Goal: Task Accomplishment & Management: Use online tool/utility

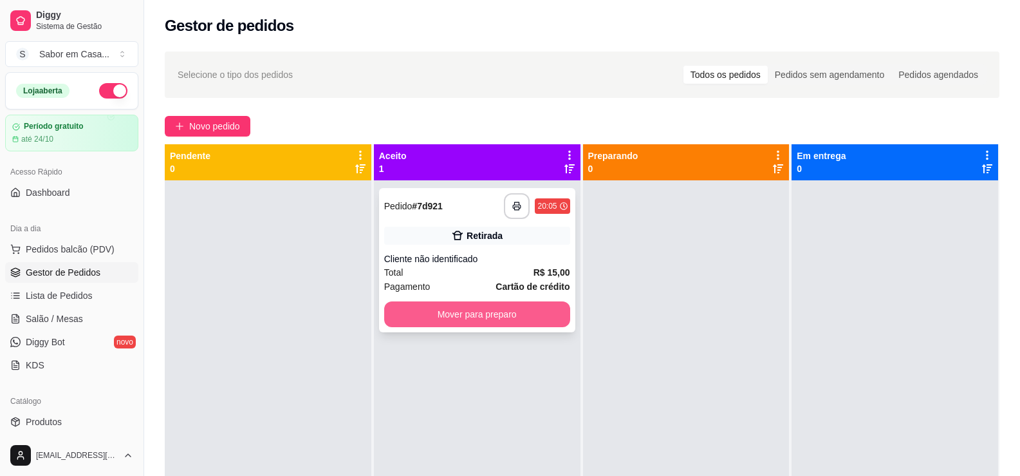
click at [467, 312] on button "Mover para preparo" at bounding box center [477, 314] width 186 height 26
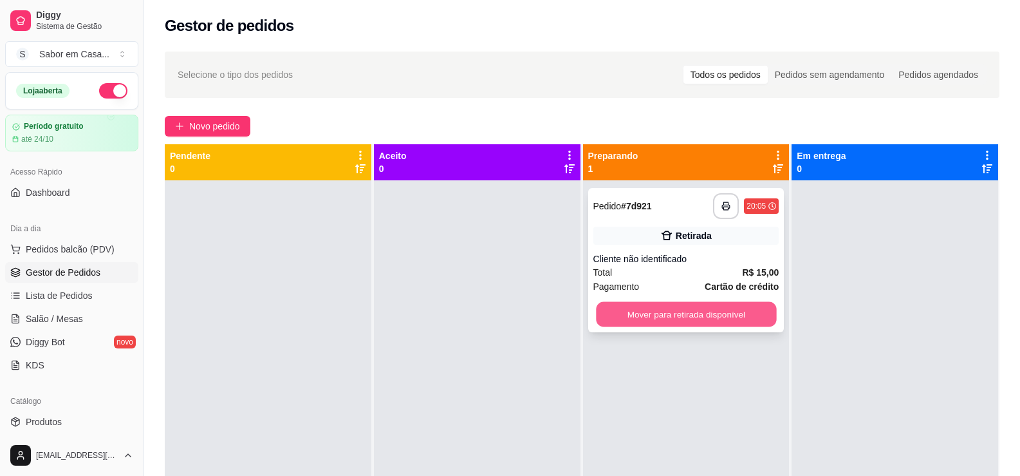
click at [641, 314] on button "Mover para retirada disponível" at bounding box center [686, 314] width 180 height 25
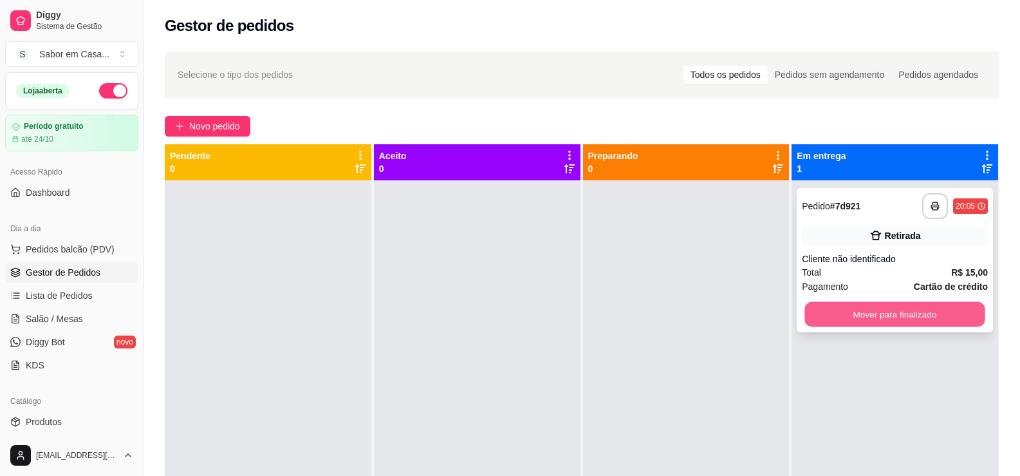
click at [856, 315] on button "Mover para finalizado" at bounding box center [895, 314] width 180 height 25
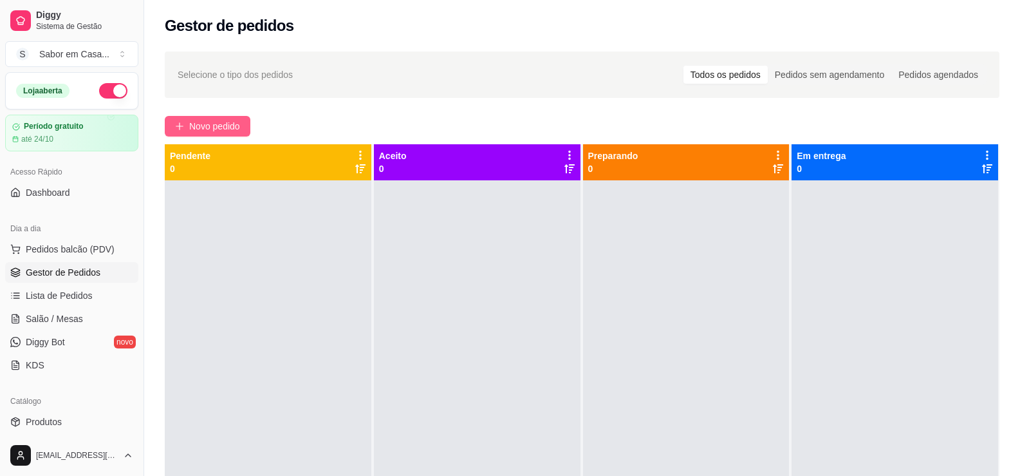
click at [177, 124] on icon "plus" at bounding box center [179, 126] width 9 height 9
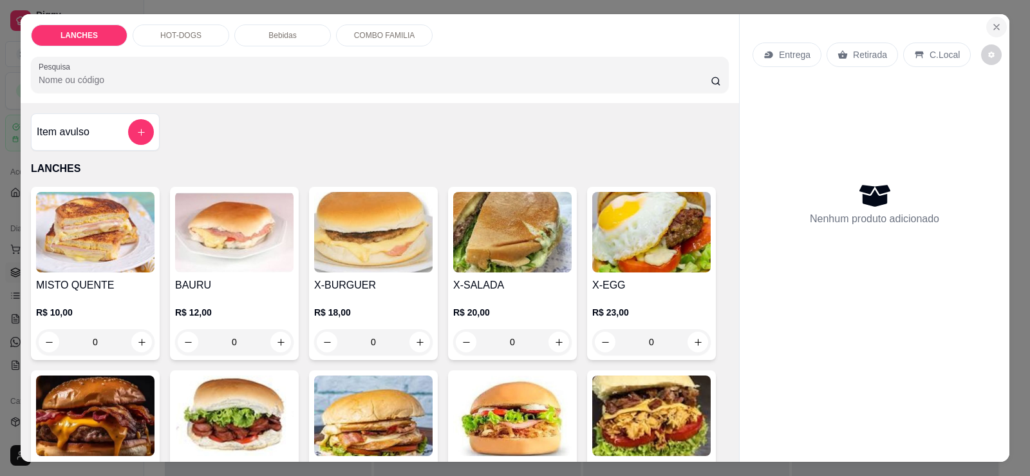
click at [993, 24] on icon "Close" at bounding box center [996, 27] width 10 height 10
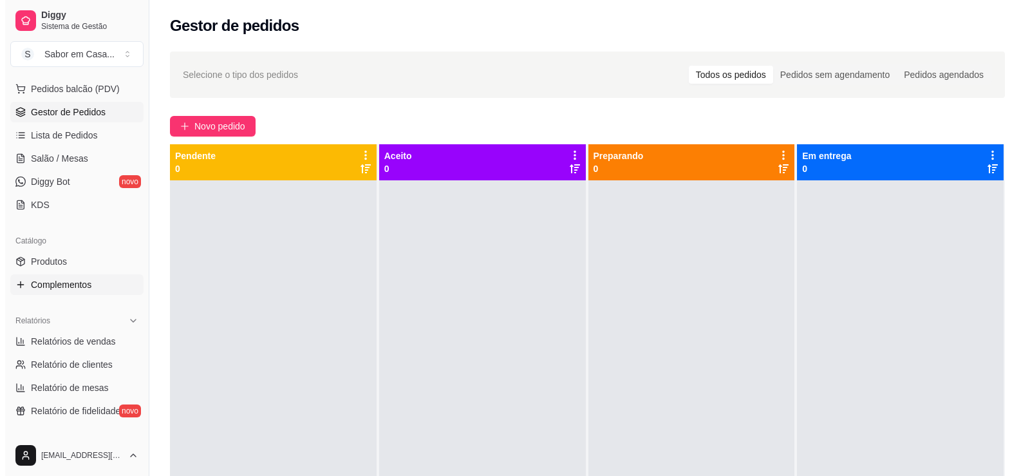
scroll to position [162, 0]
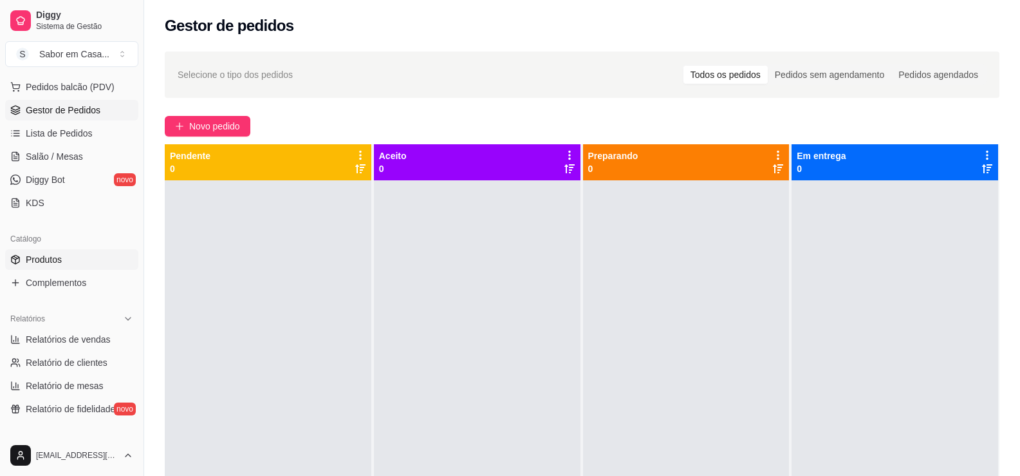
click at [41, 256] on span "Produtos" at bounding box center [44, 259] width 36 height 13
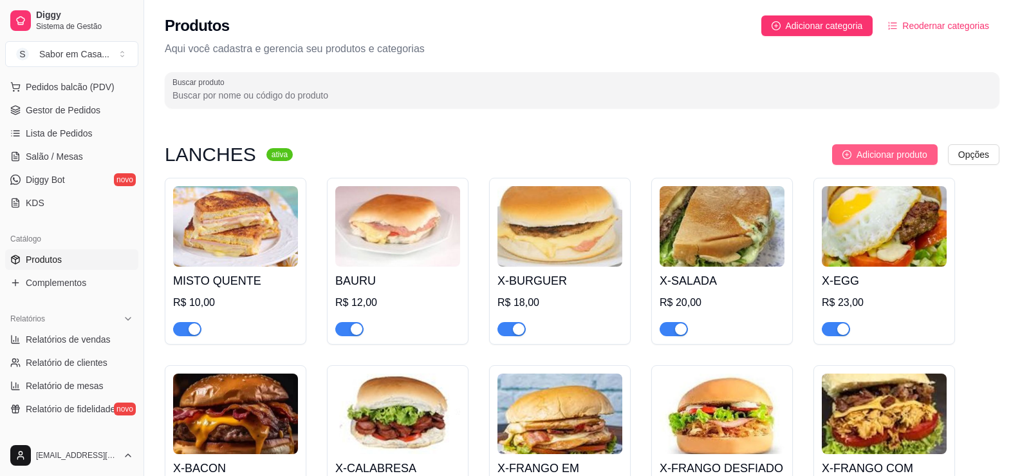
click at [870, 151] on span "Adicionar produto" at bounding box center [892, 154] width 71 height 14
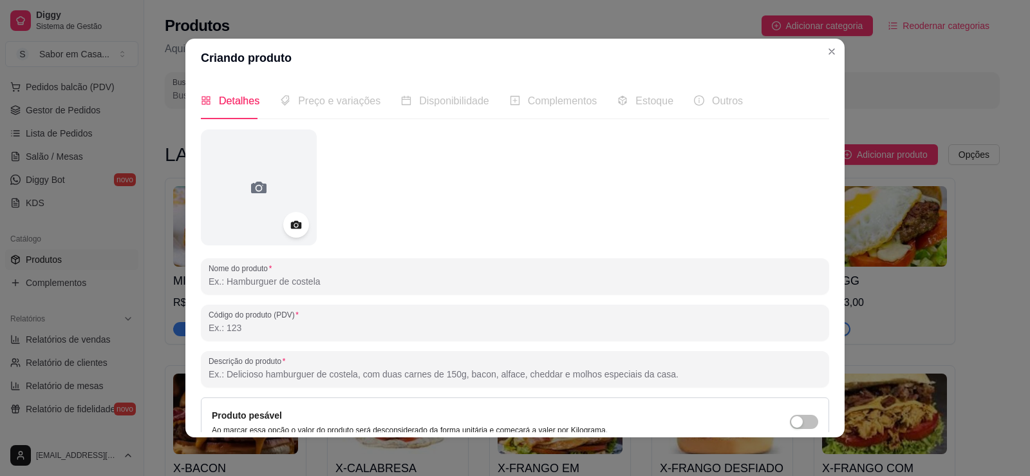
click at [256, 281] on input "Nome do produto" at bounding box center [515, 281] width 613 height 13
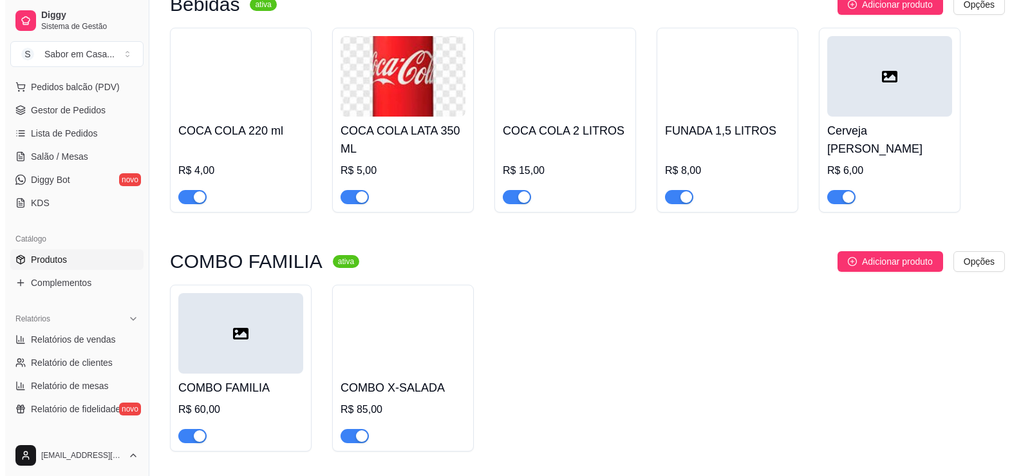
scroll to position [1289, 0]
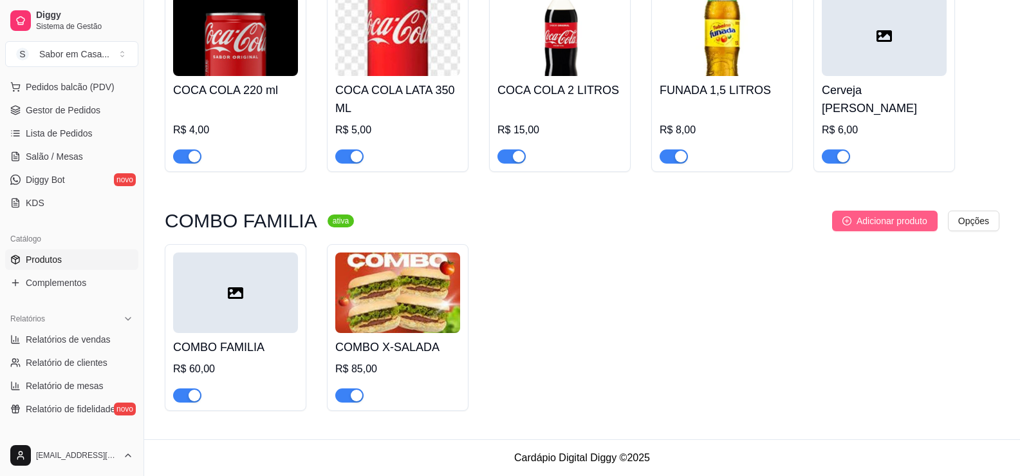
click at [910, 220] on span "Adicionar produto" at bounding box center [892, 221] width 71 height 14
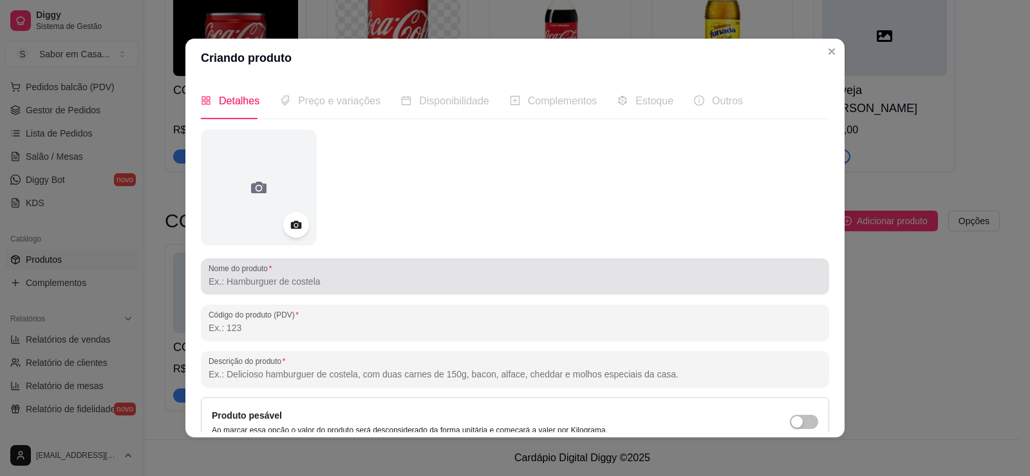
click at [268, 281] on input "Nome do produto" at bounding box center [515, 281] width 613 height 13
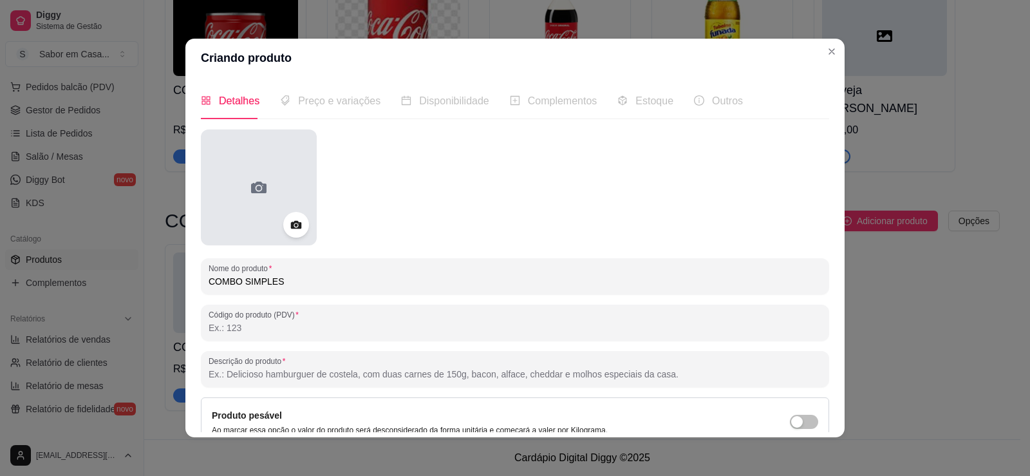
type input "COMBO SIMPLES"
click at [208, 157] on div at bounding box center [259, 187] width 116 height 116
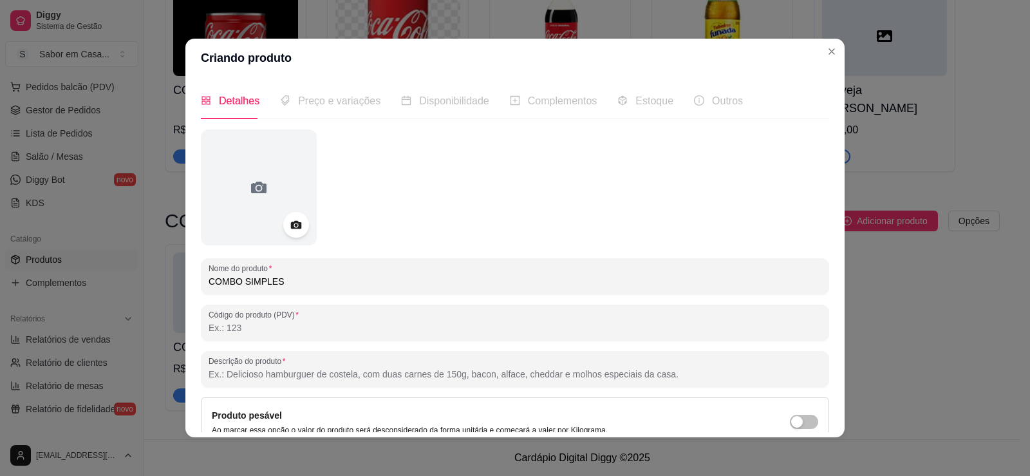
click at [276, 283] on input "COMBO SIMPLES" at bounding box center [515, 281] width 613 height 13
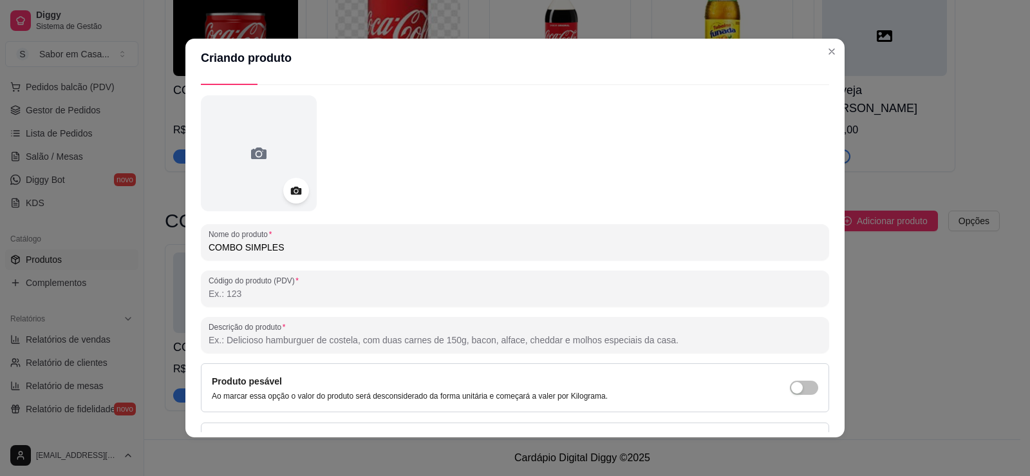
scroll to position [36, 0]
click at [260, 342] on input "Descrição do produto" at bounding box center [515, 338] width 613 height 13
type input "1 HOTDOG DUPLO + COCA LATA 220ML"
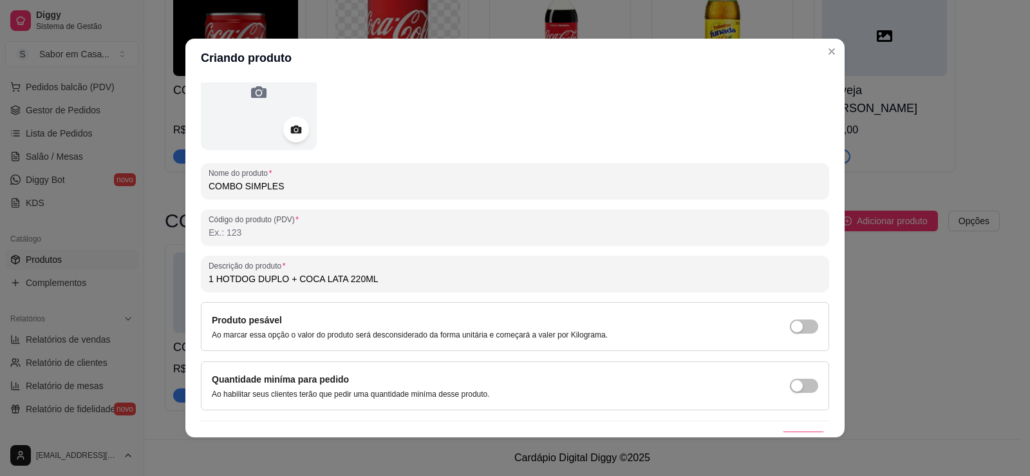
scroll to position [120, 0]
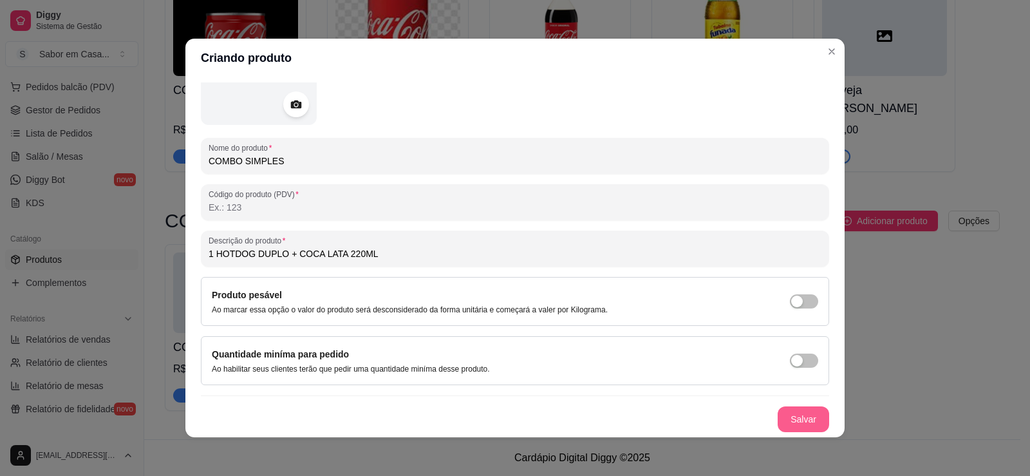
click at [796, 421] on button "Salvar" at bounding box center [804, 419] width 52 height 26
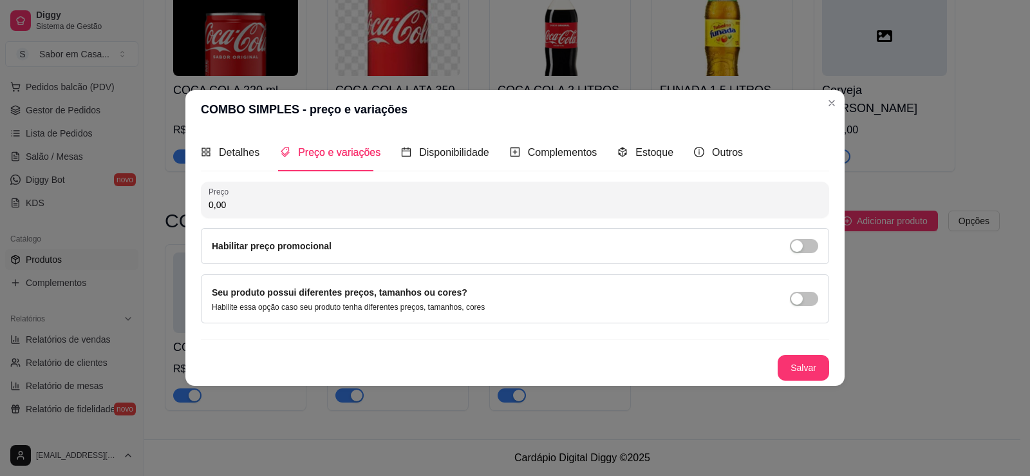
scroll to position [0, 0]
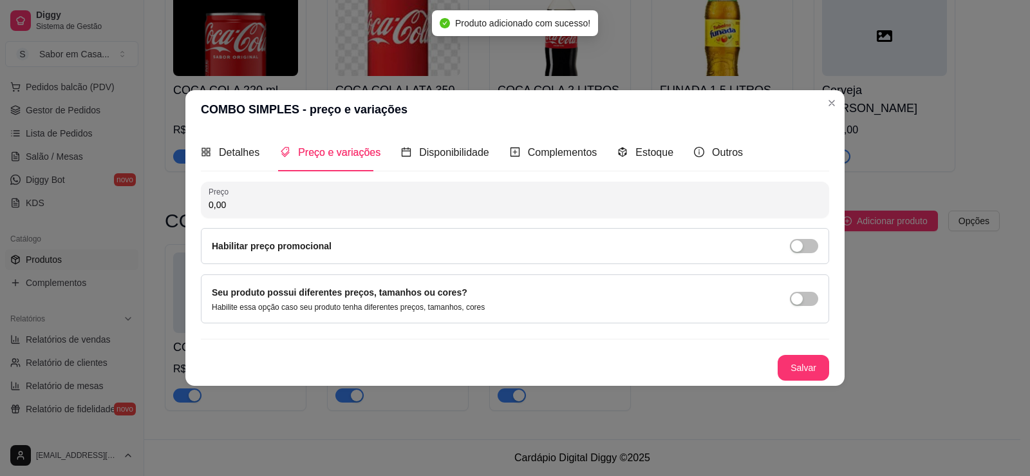
click at [235, 208] on input "0,00" at bounding box center [515, 204] width 613 height 13
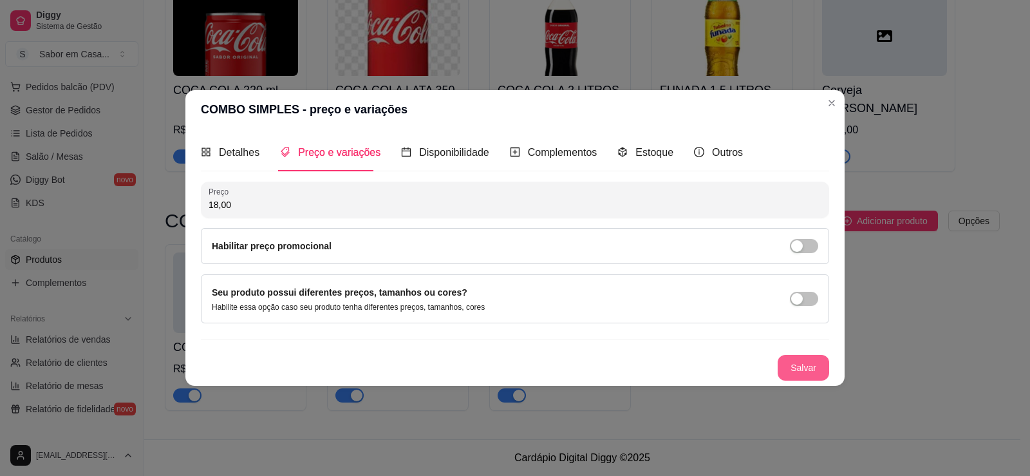
type input "18,00"
click at [794, 370] on button "Salvar" at bounding box center [803, 367] width 50 height 25
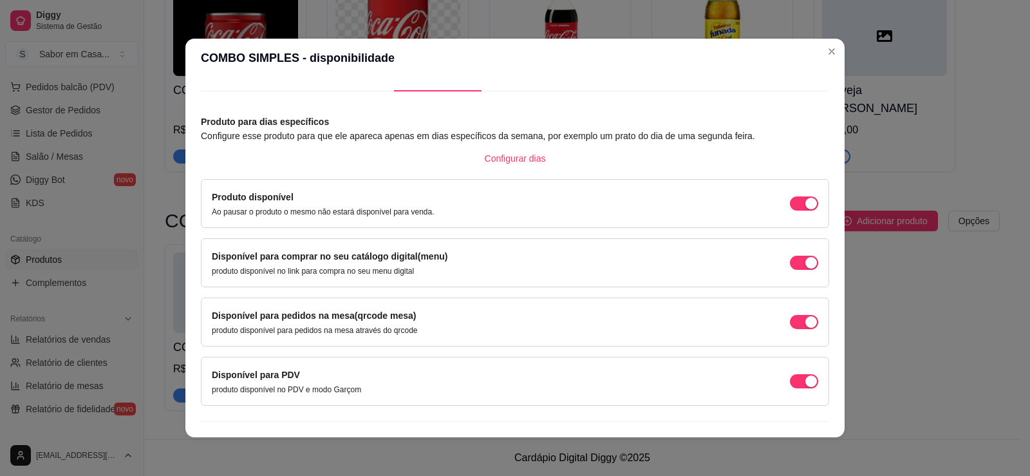
scroll to position [53, 0]
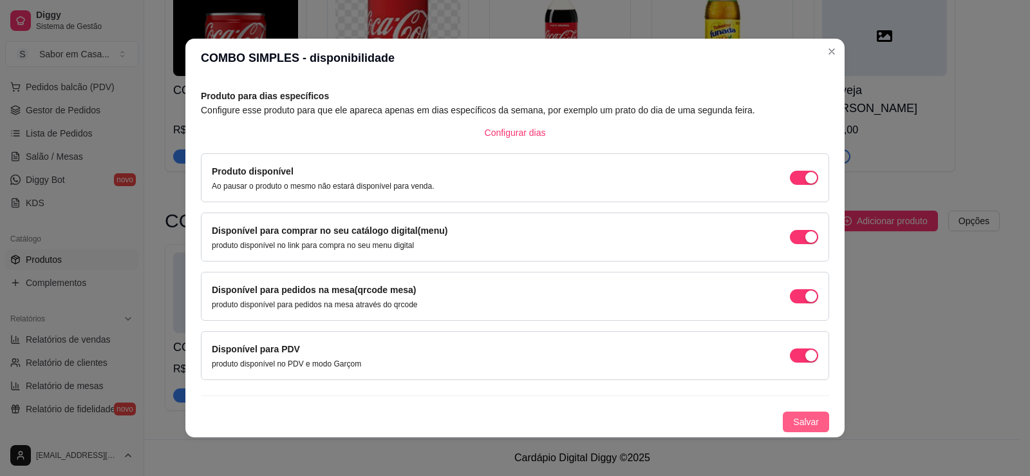
click at [792, 416] on div "Produto para dias específicos Configure esse produto para que ele apareca apena…" at bounding box center [515, 260] width 628 height 343
click at [793, 419] on span "Salvar" at bounding box center [806, 422] width 26 height 14
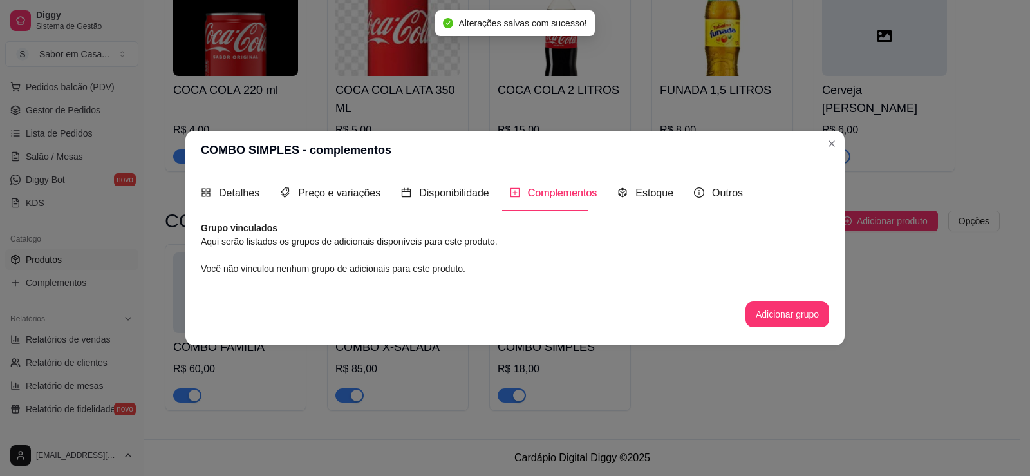
click at [789, 335] on div "Nome do produto COMBO SIMPLES Código do produto (PDV) Descrição do produto 1 HO…" at bounding box center [515, 280] width 628 height 118
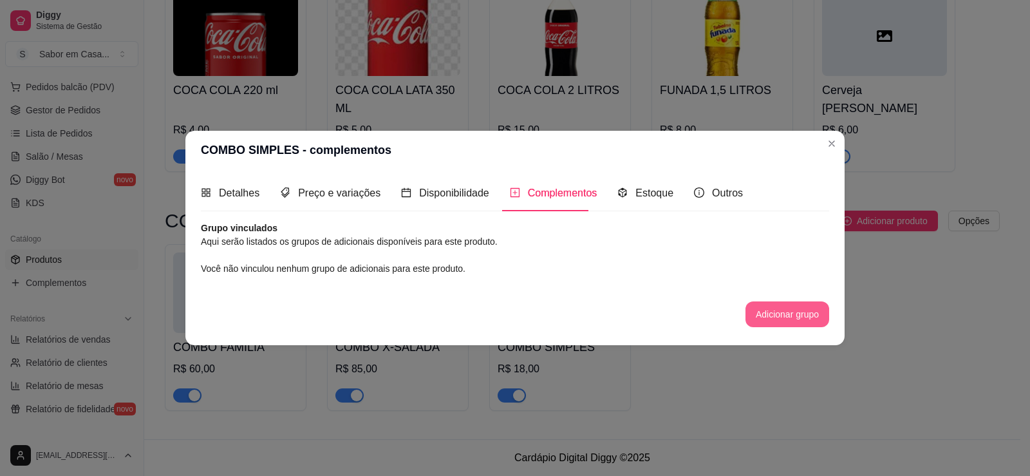
click at [793, 313] on button "Adicionar grupo" at bounding box center [788, 314] width 84 height 26
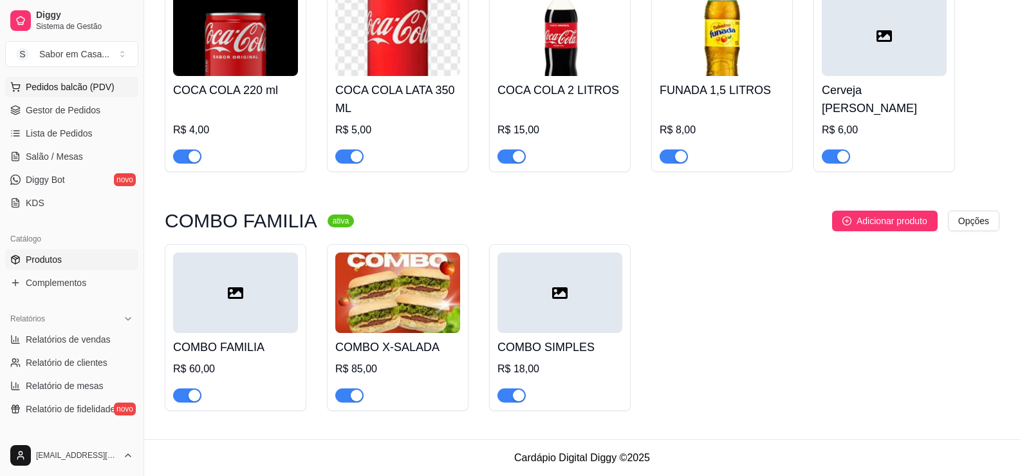
click at [68, 89] on span "Pedidos balcão (PDV)" at bounding box center [70, 86] width 89 height 13
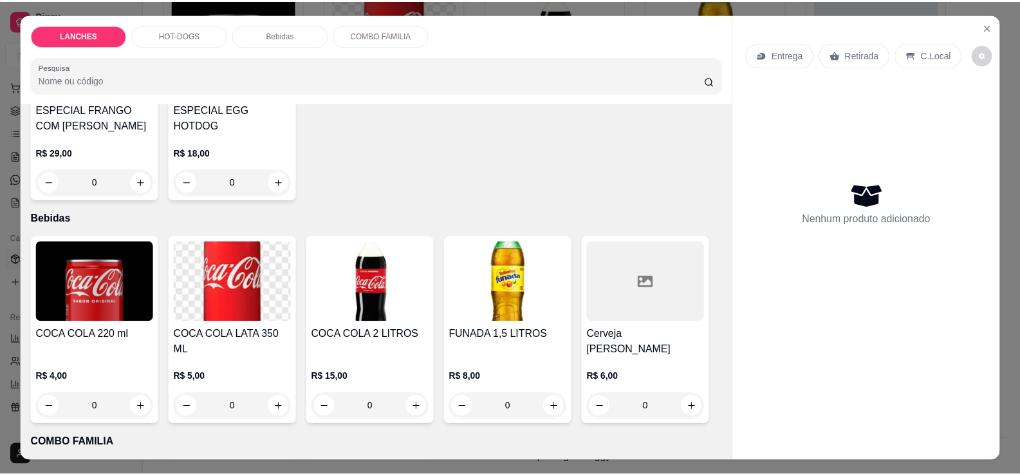
scroll to position [1118, 0]
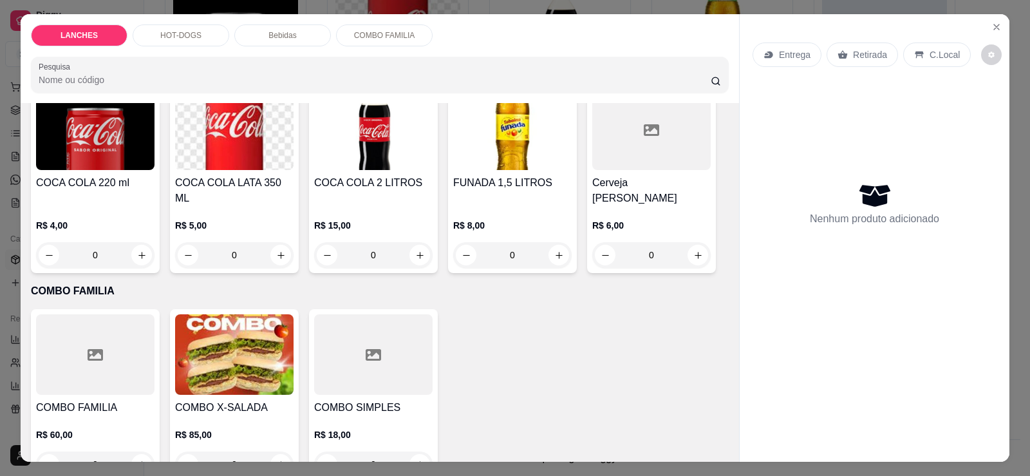
click at [360, 346] on div at bounding box center [373, 354] width 118 height 80
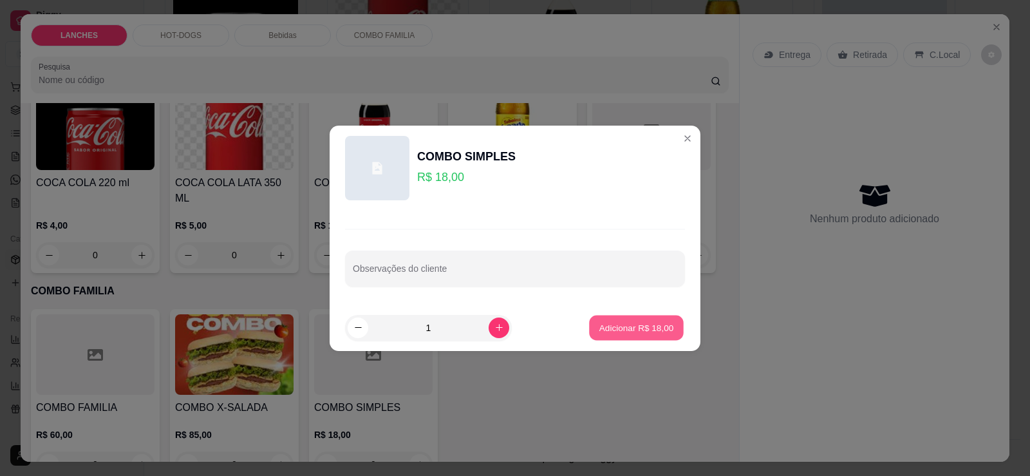
click at [608, 328] on p "Adicionar R$ 18,00" at bounding box center [636, 327] width 75 height 12
type input "1"
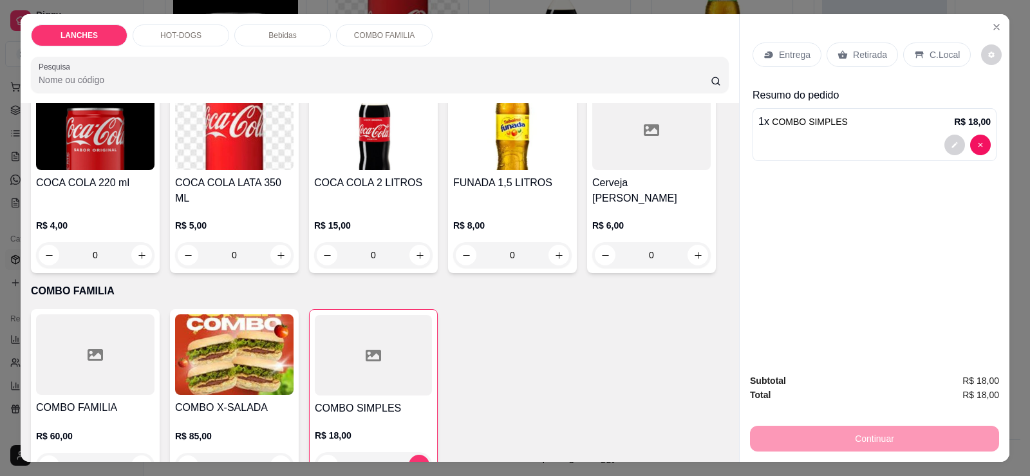
click at [838, 53] on icon at bounding box center [843, 55] width 10 height 10
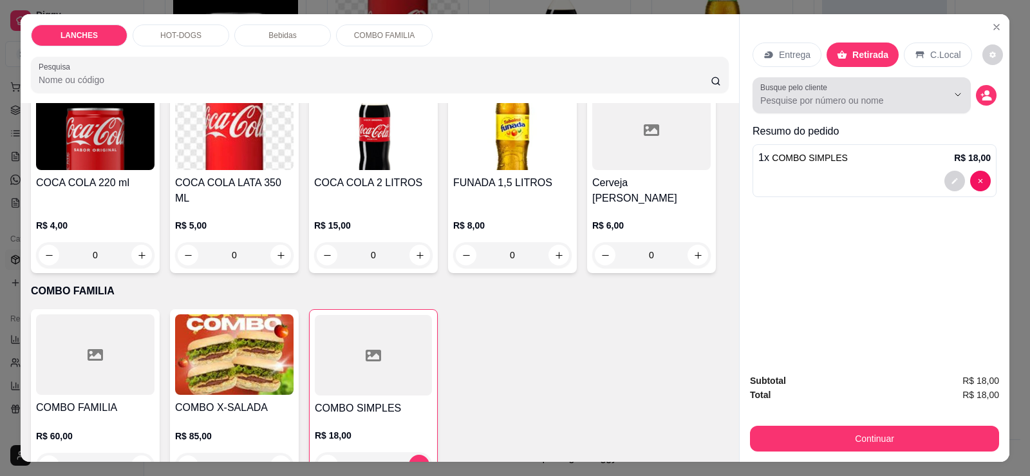
click at [809, 88] on label "Busque pelo cliente" at bounding box center [795, 87] width 71 height 11
click at [809, 94] on input "Busque pelo cliente" at bounding box center [843, 100] width 167 height 13
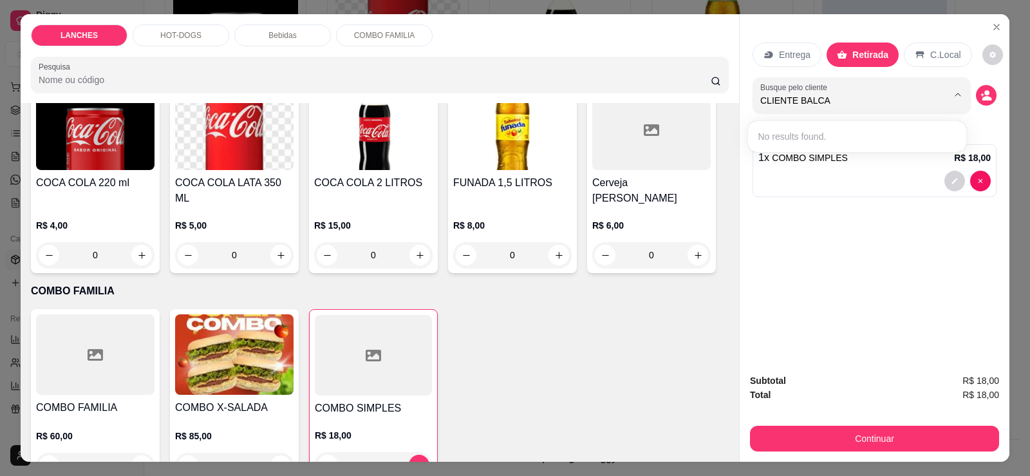
type input "CLIENTE BALCAO"
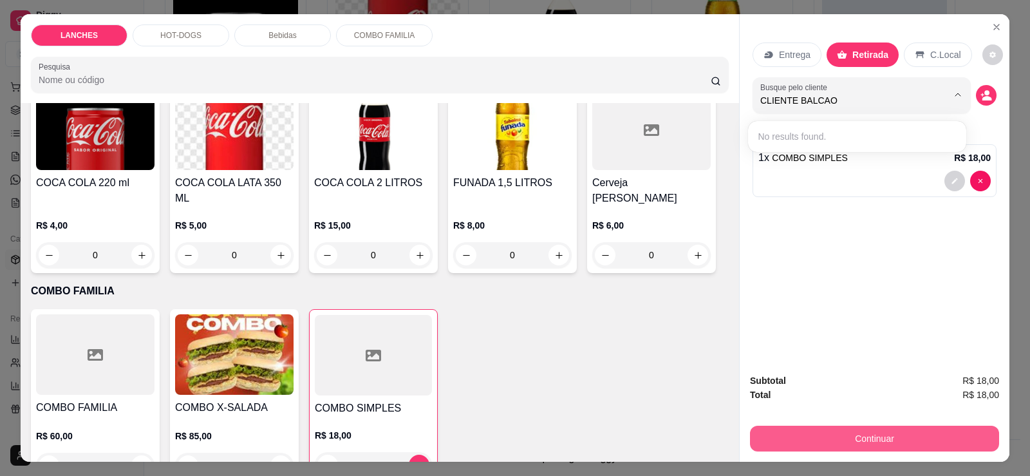
click at [845, 429] on button "Continuar" at bounding box center [874, 439] width 249 height 26
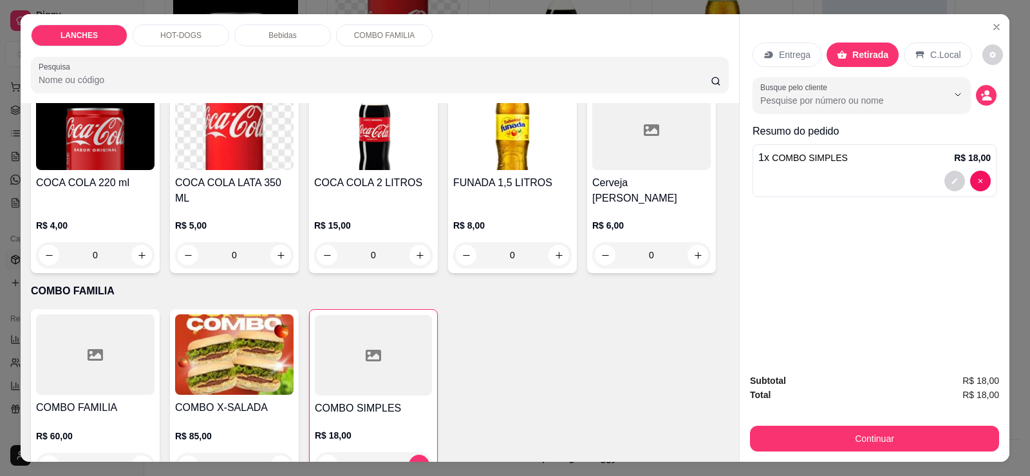
click at [834, 424] on div "Continuar" at bounding box center [874, 436] width 249 height 29
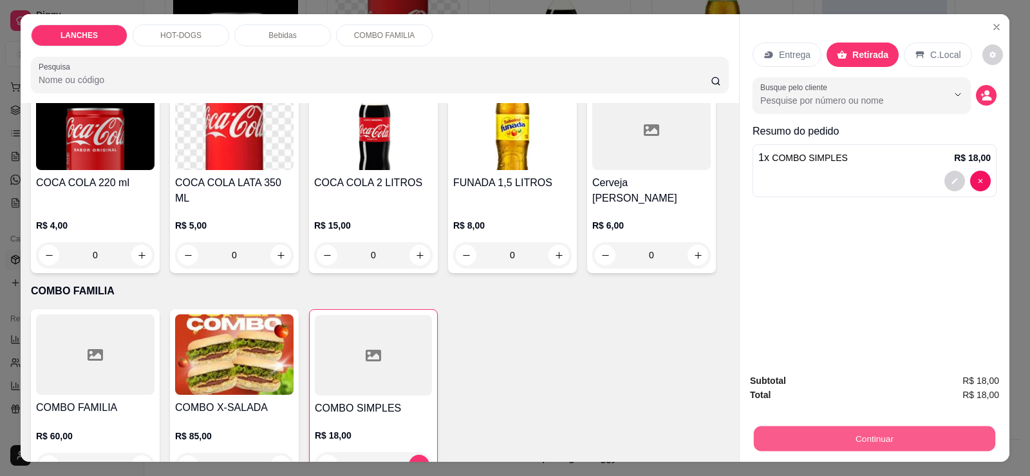
click at [839, 438] on button "Continuar" at bounding box center [874, 438] width 241 height 25
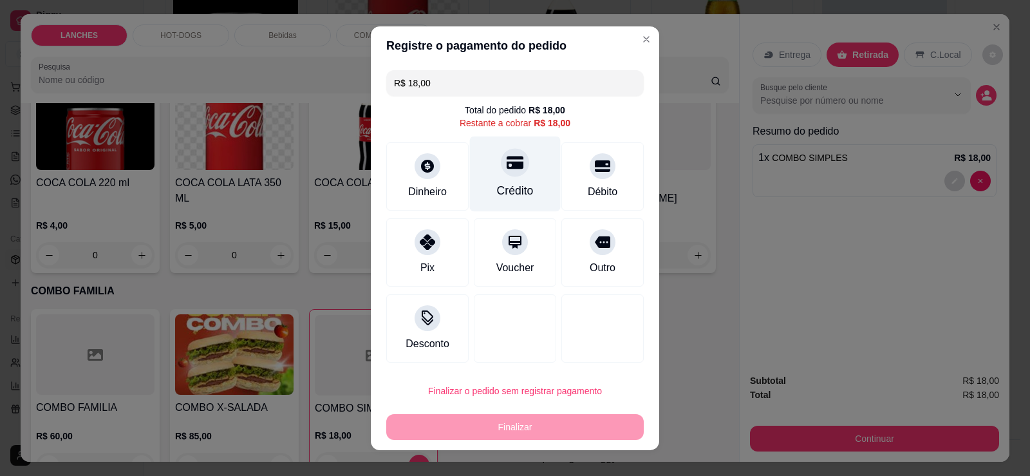
click at [508, 182] on div "Crédito" at bounding box center [515, 190] width 37 height 17
type input "R$ 0,00"
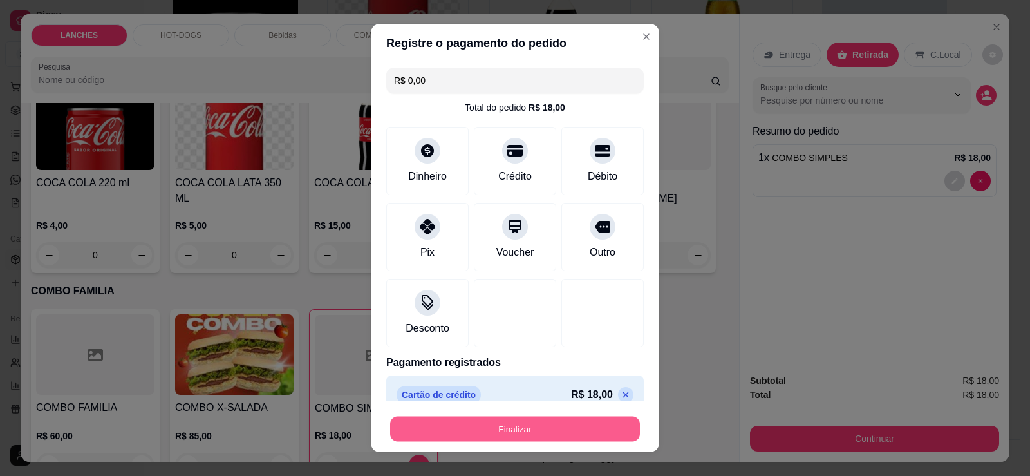
click at [533, 424] on button "Finalizar" at bounding box center [515, 429] width 250 height 25
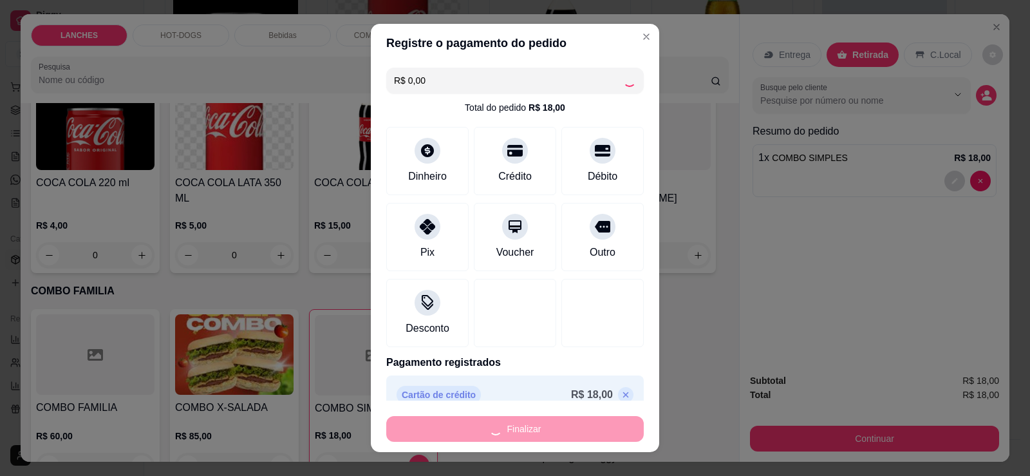
type input "0"
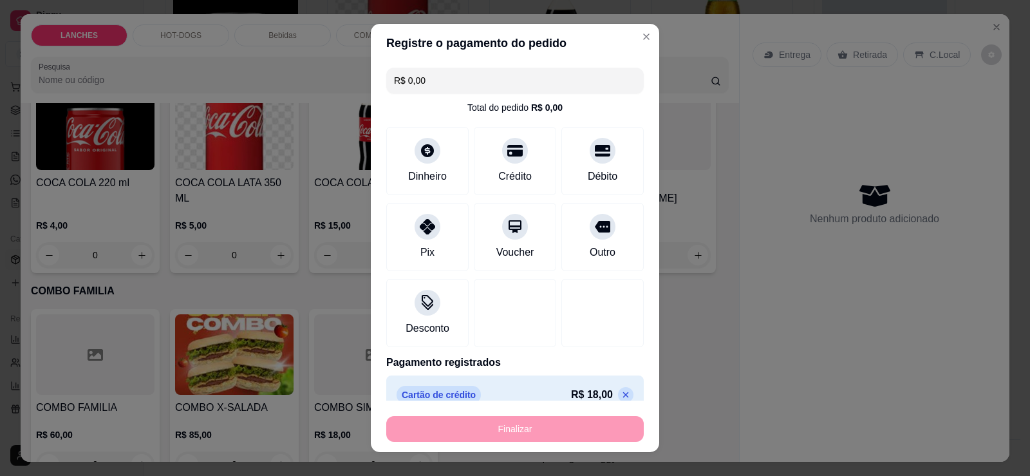
type input "-R$ 18,00"
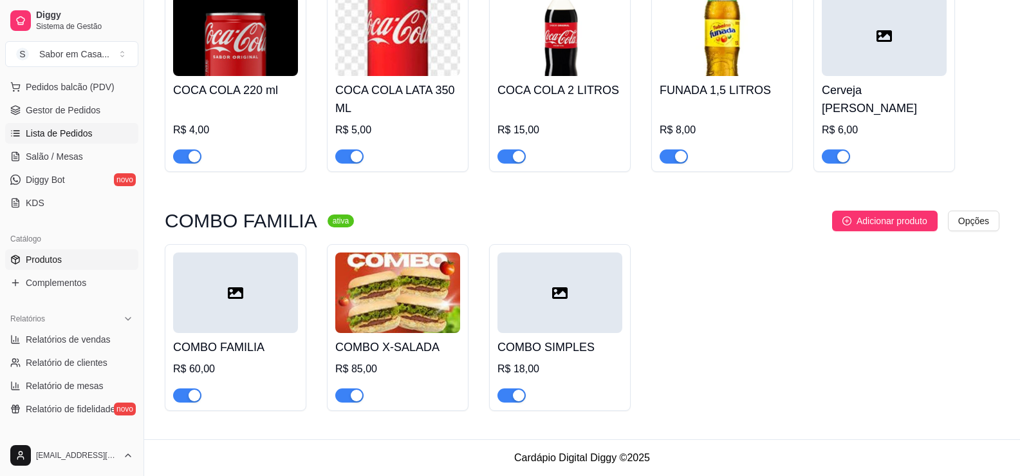
click at [83, 135] on span "Lista de Pedidos" at bounding box center [59, 133] width 67 height 13
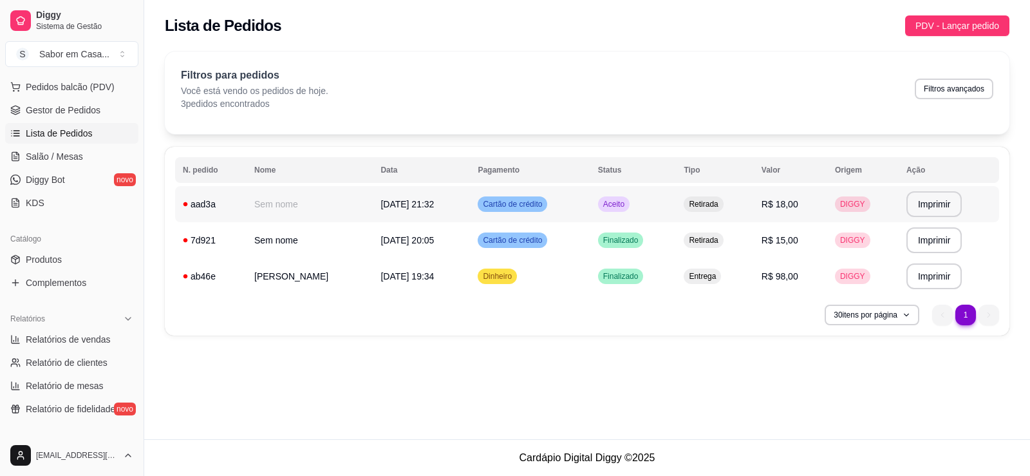
click at [608, 206] on span "Aceito" at bounding box center [614, 204] width 26 height 10
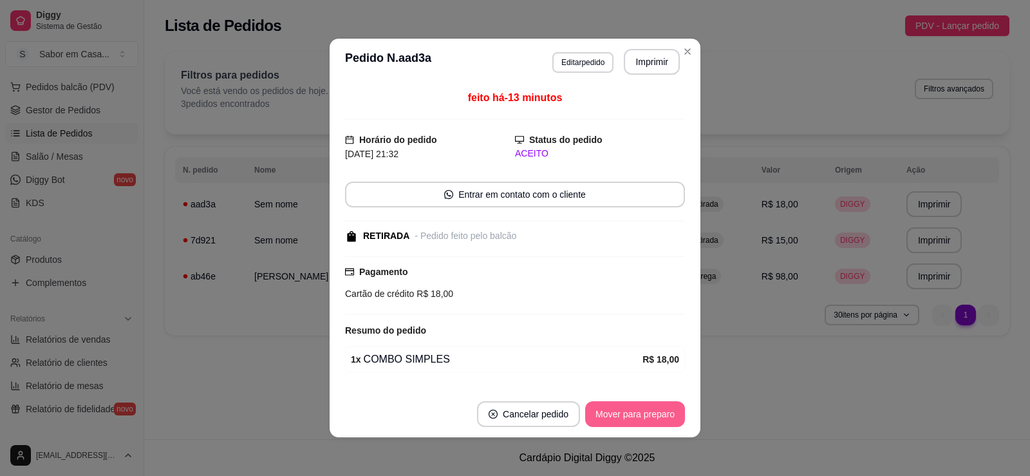
click at [619, 415] on button "Mover para preparo" at bounding box center [635, 414] width 100 height 26
click at [619, 415] on button "Mover para retirada disponível" at bounding box center [614, 414] width 138 height 25
click at [619, 415] on button "Mover para finalizado" at bounding box center [631, 414] width 107 height 26
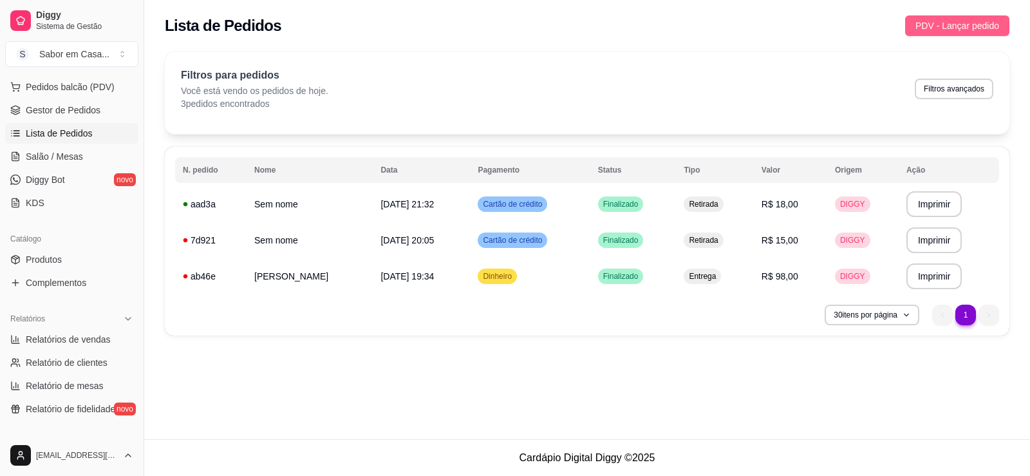
click at [941, 24] on span "PDV - Lançar pedido" at bounding box center [958, 26] width 84 height 14
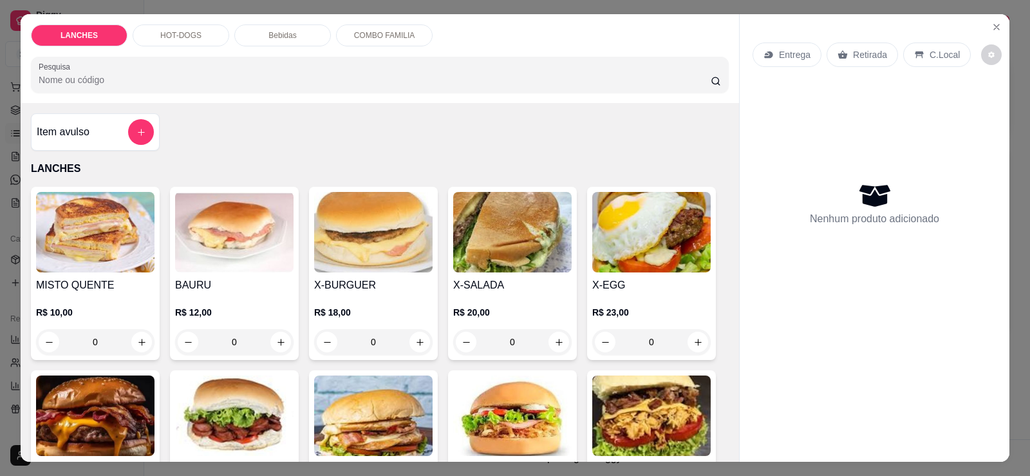
click at [659, 269] on img at bounding box center [651, 232] width 118 height 80
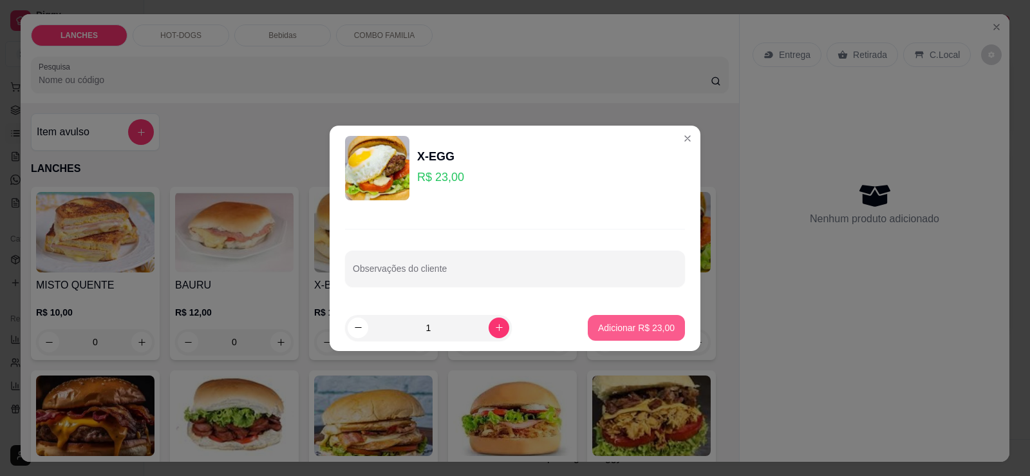
click at [605, 331] on p "Adicionar R$ 23,00" at bounding box center [636, 327] width 77 height 13
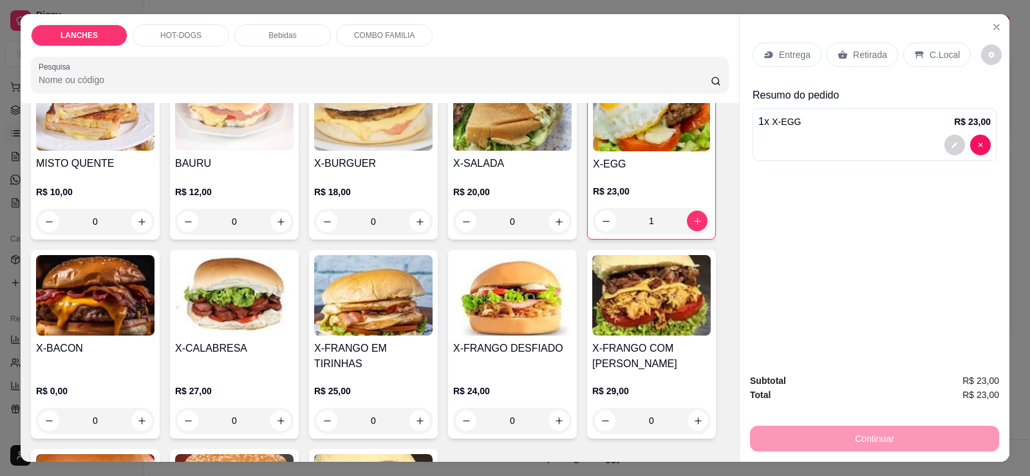
scroll to position [64, 0]
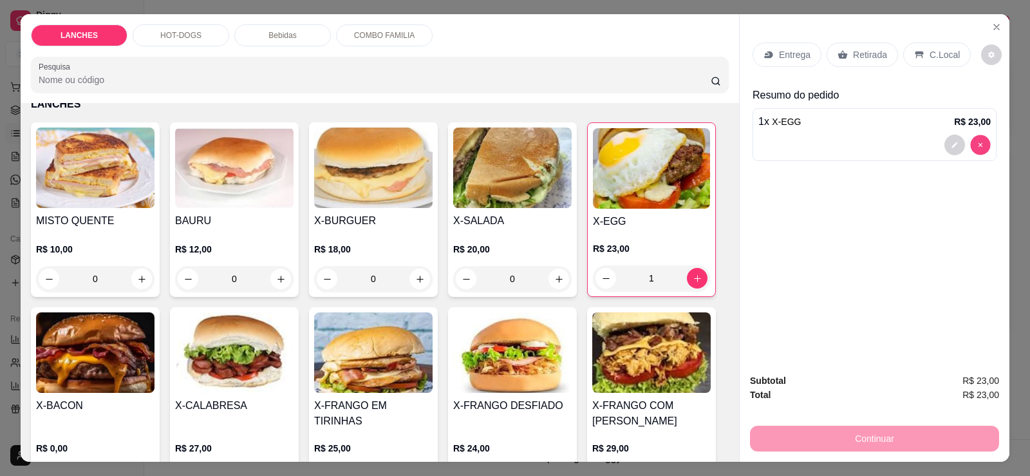
type input "0"
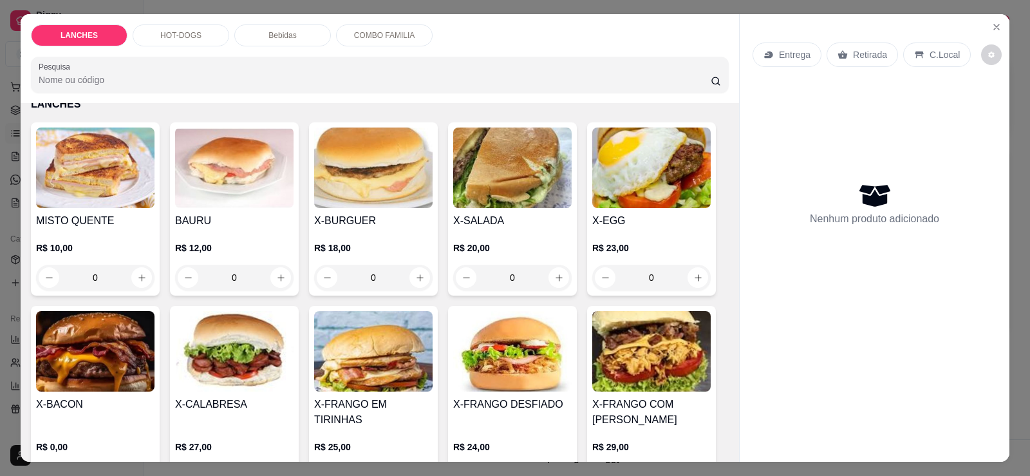
click at [476, 181] on img at bounding box center [512, 167] width 118 height 80
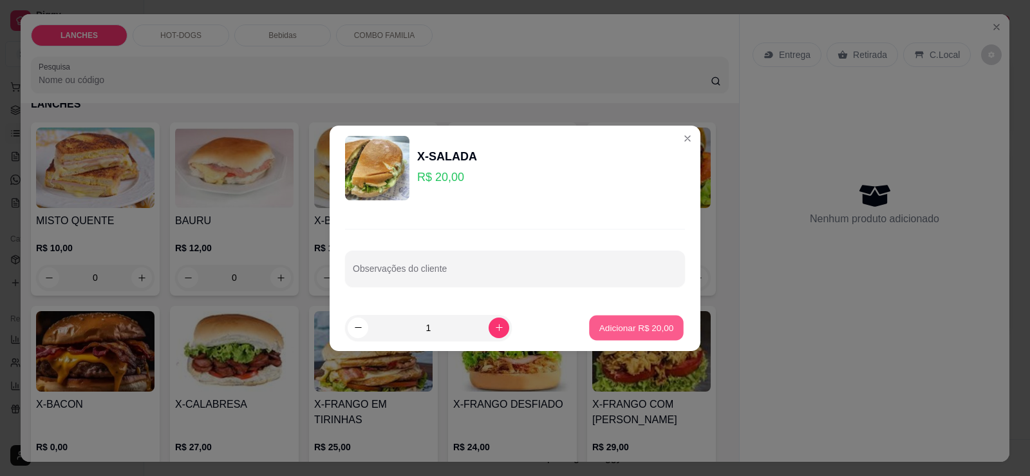
click at [644, 321] on p "Adicionar R$ 20,00" at bounding box center [636, 327] width 75 height 12
type input "1"
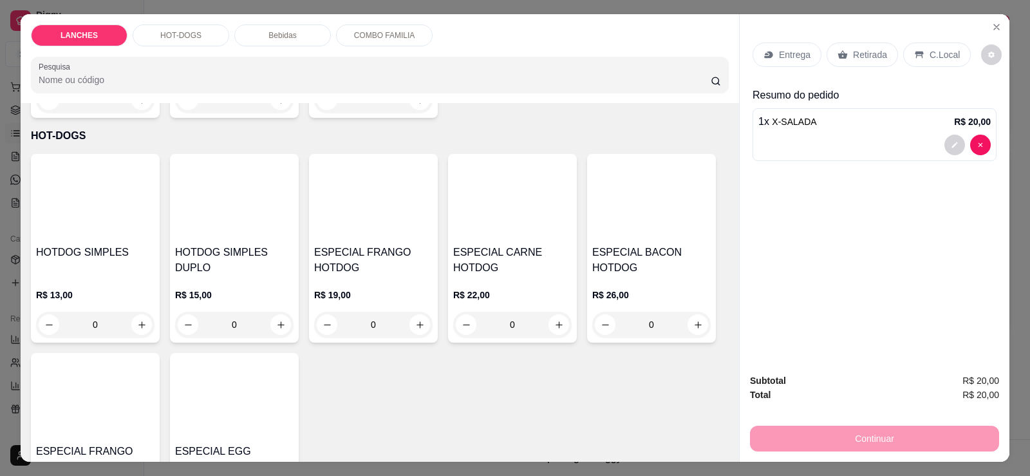
scroll to position [644, 0]
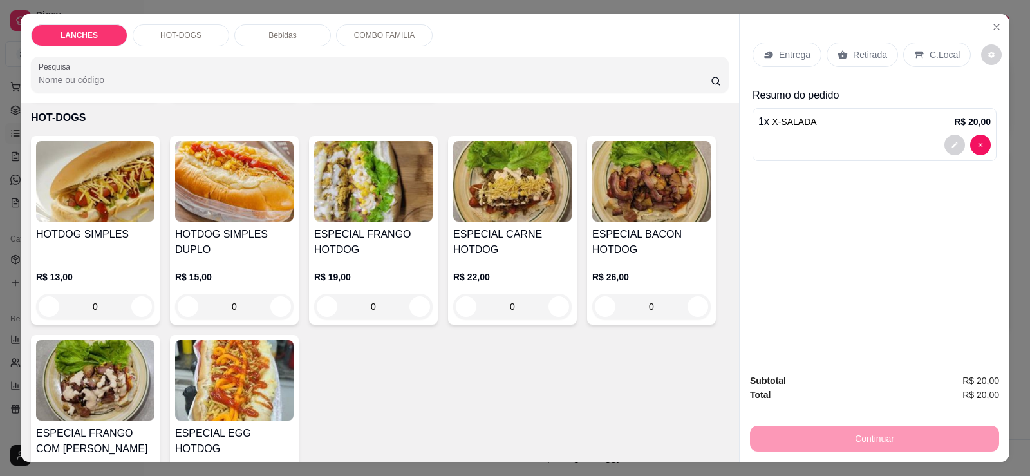
click at [212, 375] on img at bounding box center [234, 380] width 118 height 80
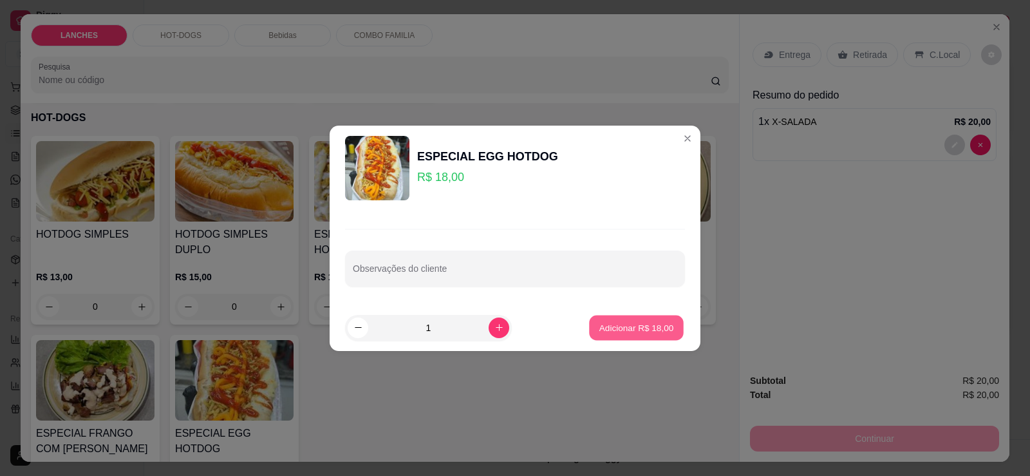
click at [616, 328] on p "Adicionar R$ 18,00" at bounding box center [636, 327] width 75 height 12
type input "1"
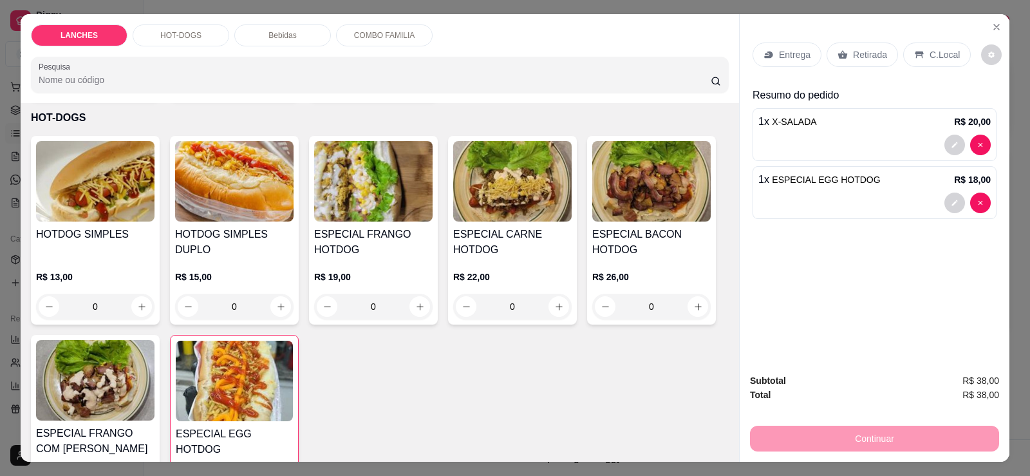
click at [654, 209] on div "ESPECIAL BACON HOTDOG R$ 26,00 0" at bounding box center [651, 230] width 129 height 189
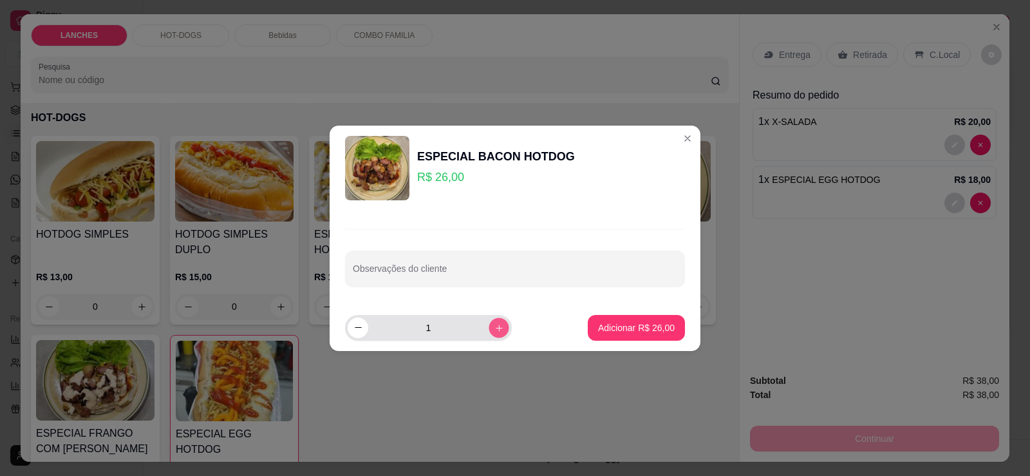
click at [489, 332] on button "increase-product-quantity" at bounding box center [499, 327] width 20 height 20
type input "2"
click at [603, 328] on p "Adicionar R$ 52,00" at bounding box center [636, 327] width 75 height 12
type input "2"
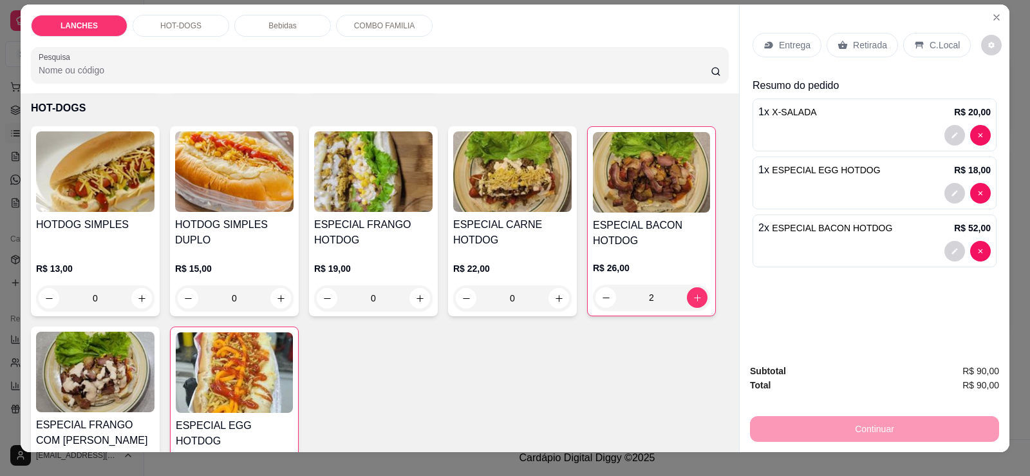
scroll to position [0, 0]
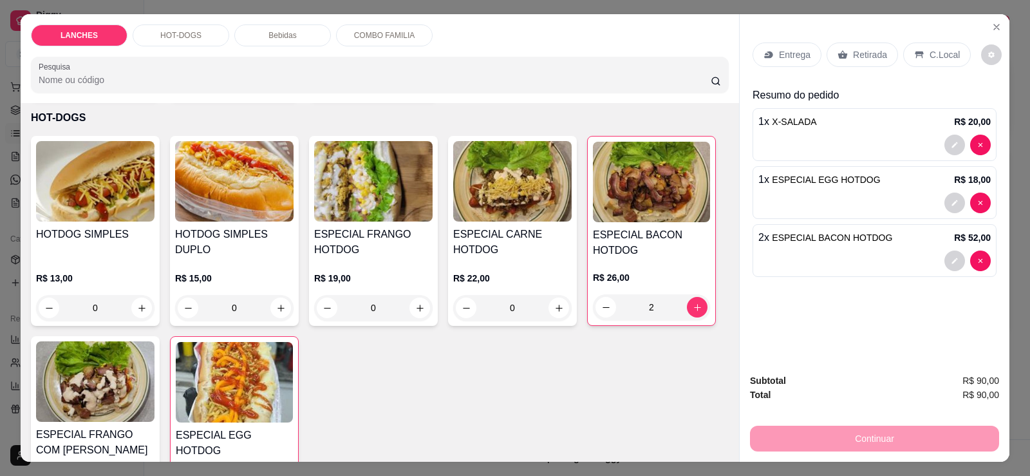
click at [853, 53] on p "Retirada" at bounding box center [870, 54] width 34 height 13
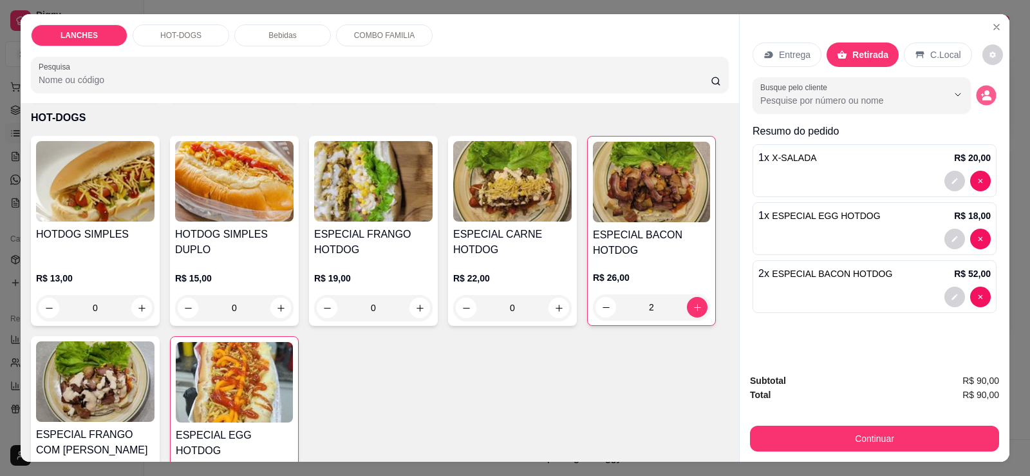
click at [990, 100] on button "decrease-product-quantity" at bounding box center [986, 96] width 20 height 20
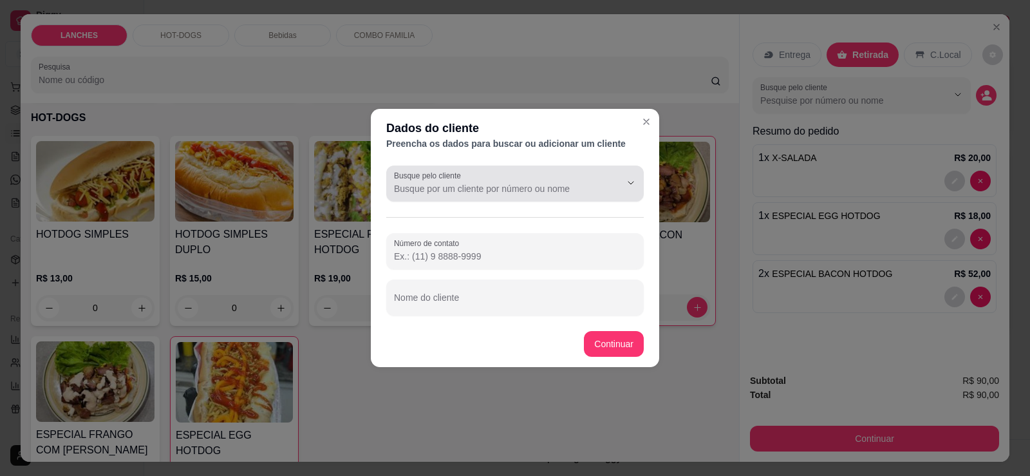
click at [465, 192] on input "Busque pelo cliente" at bounding box center [497, 188] width 206 height 13
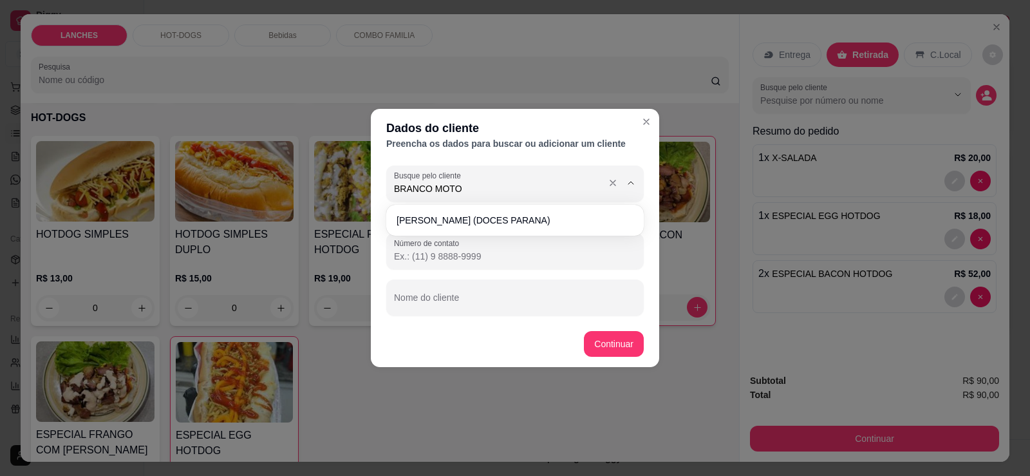
type input "BRANCO MOTOS"
drag, startPoint x: 464, startPoint y: 187, endPoint x: 360, endPoint y: 186, distance: 104.3
click at [360, 186] on div "Dados do cliente Preencha os dados para buscar ou adicionar um cliente Busque p…" at bounding box center [515, 238] width 1030 height 476
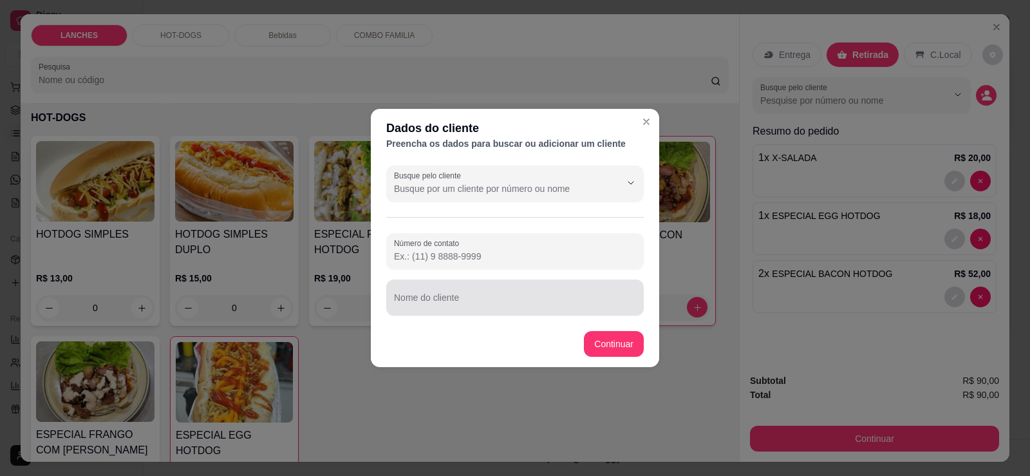
click at [420, 299] on input "Nome do cliente" at bounding box center [515, 302] width 242 height 13
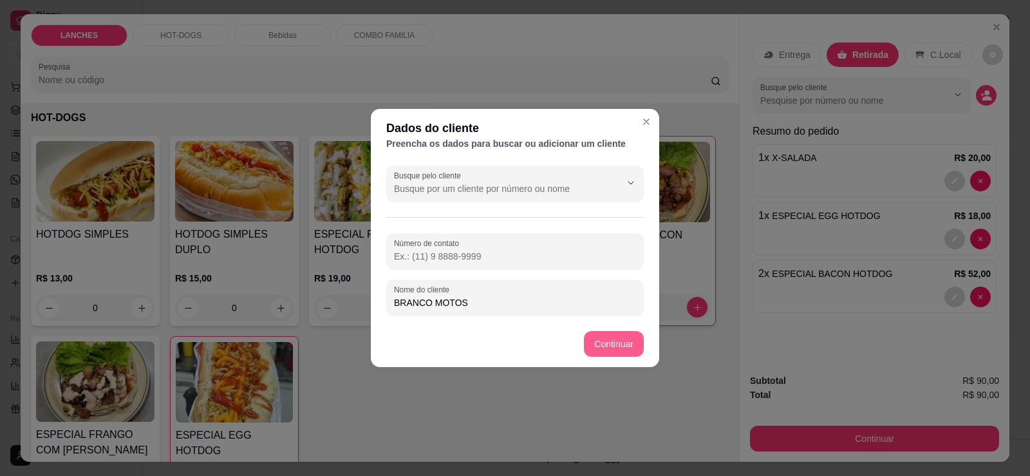
type input "BRANCO MOTOS"
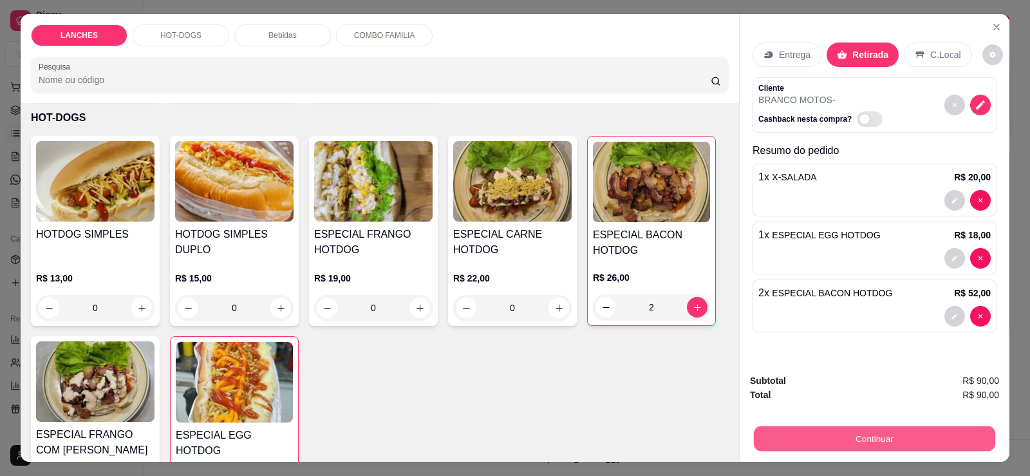
click at [849, 432] on button "Continuar" at bounding box center [874, 438] width 241 height 25
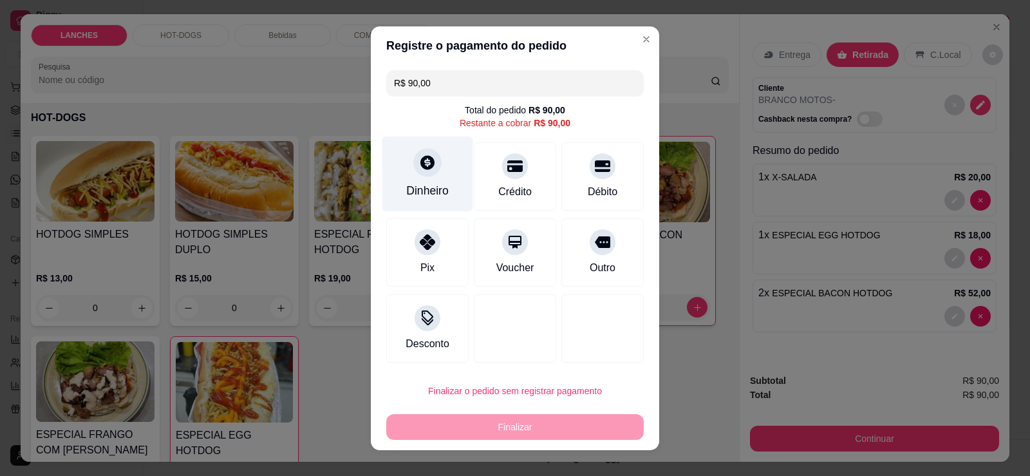
click at [426, 173] on div at bounding box center [427, 162] width 28 height 28
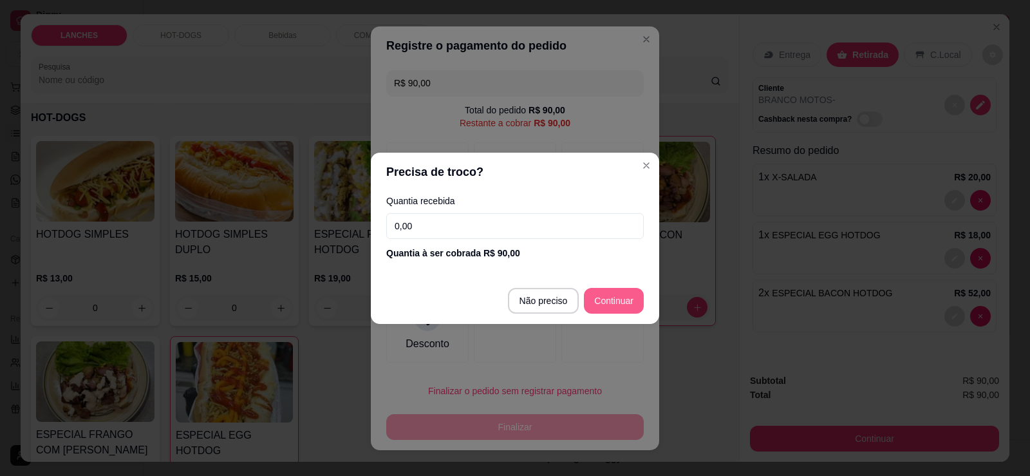
type input "R$ 0,00"
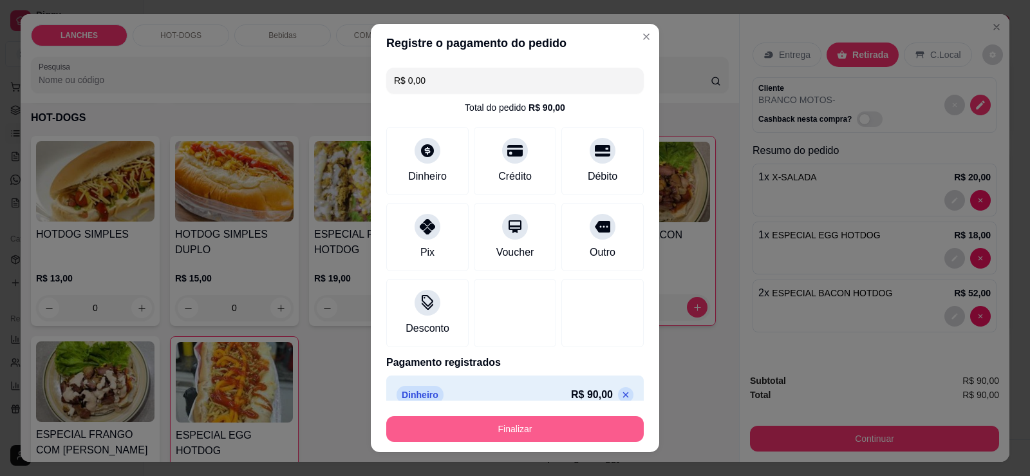
click at [519, 432] on button "Finalizar" at bounding box center [515, 429] width 258 height 26
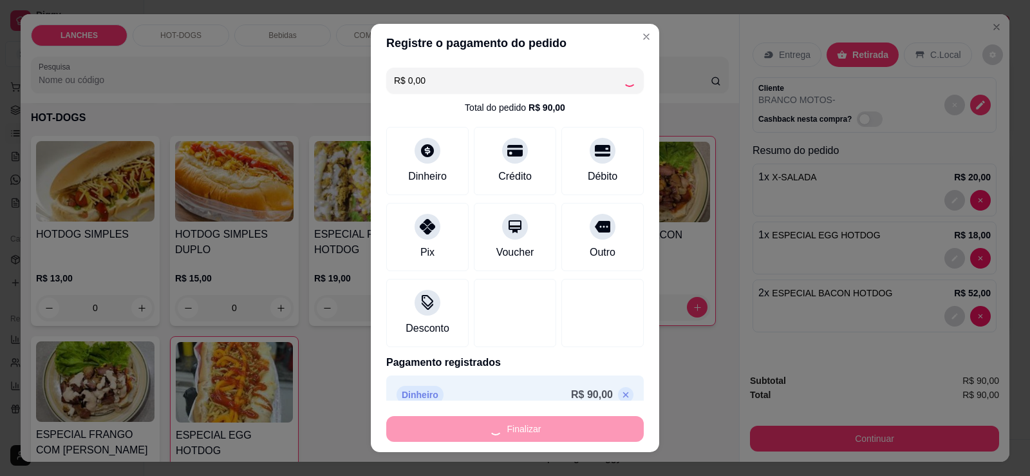
type input "0"
type input "-R$ 90,00"
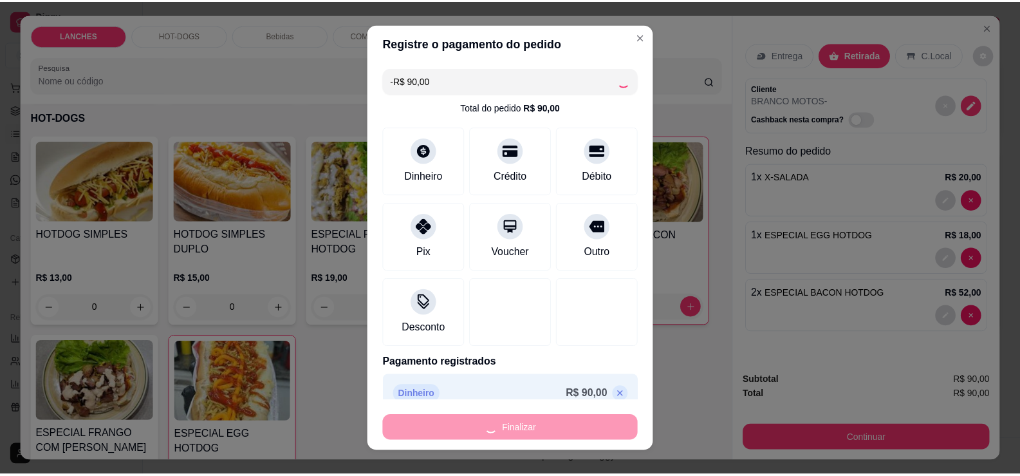
scroll to position [643, 0]
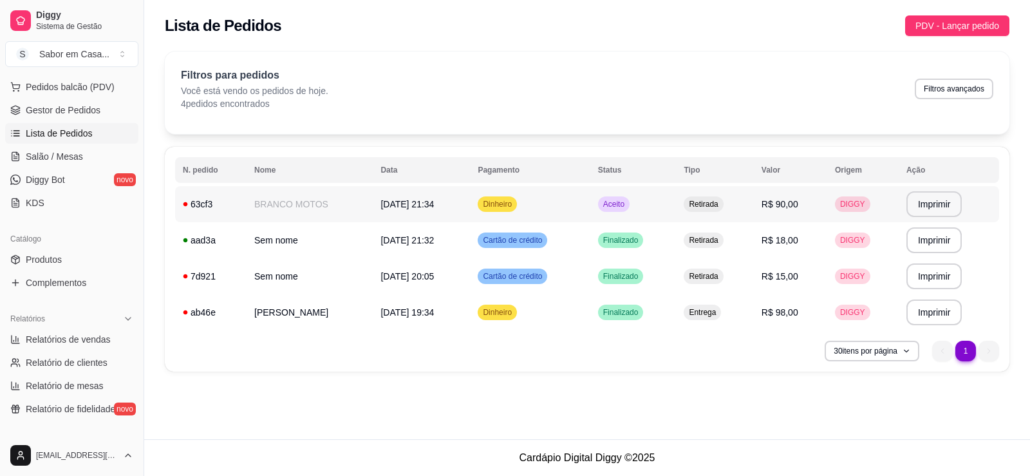
click at [619, 202] on span "Aceito" at bounding box center [614, 204] width 26 height 10
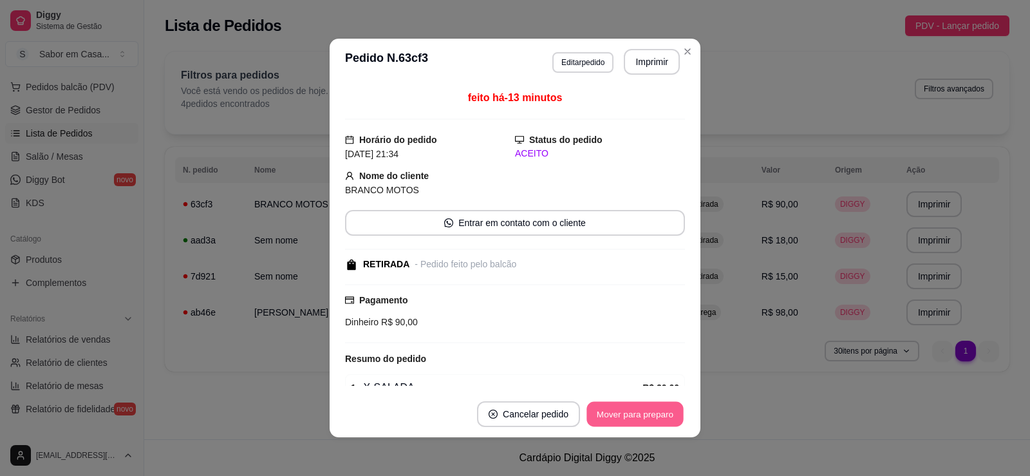
click at [612, 413] on button "Mover para preparo" at bounding box center [635, 414] width 97 height 25
click at [612, 413] on button "Mover para retirada disponível" at bounding box center [614, 414] width 142 height 26
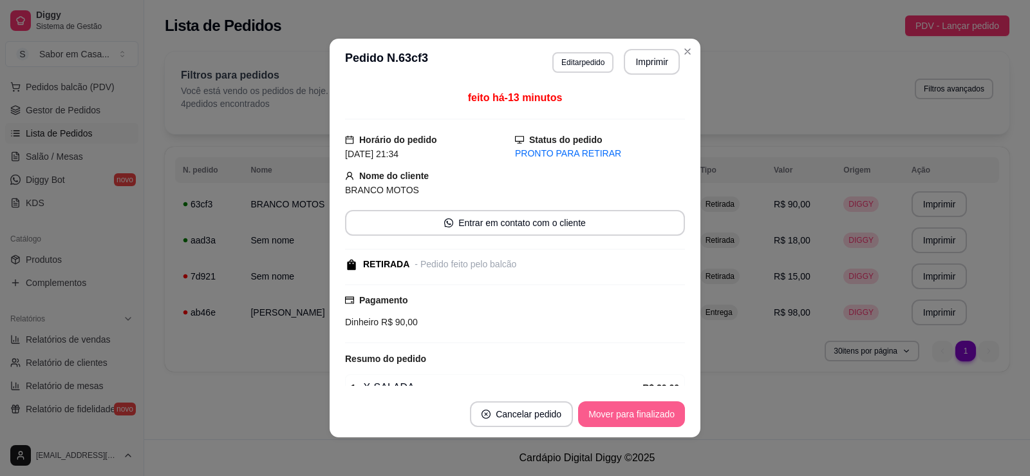
click at [612, 413] on button "Mover para finalizado" at bounding box center [631, 414] width 107 height 26
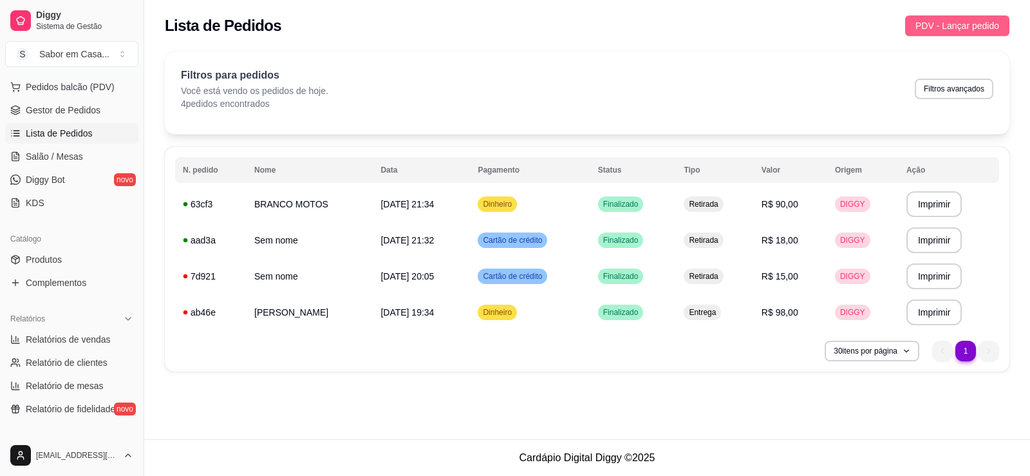
click at [941, 16] on button "PDV - Lançar pedido" at bounding box center [957, 25] width 104 height 21
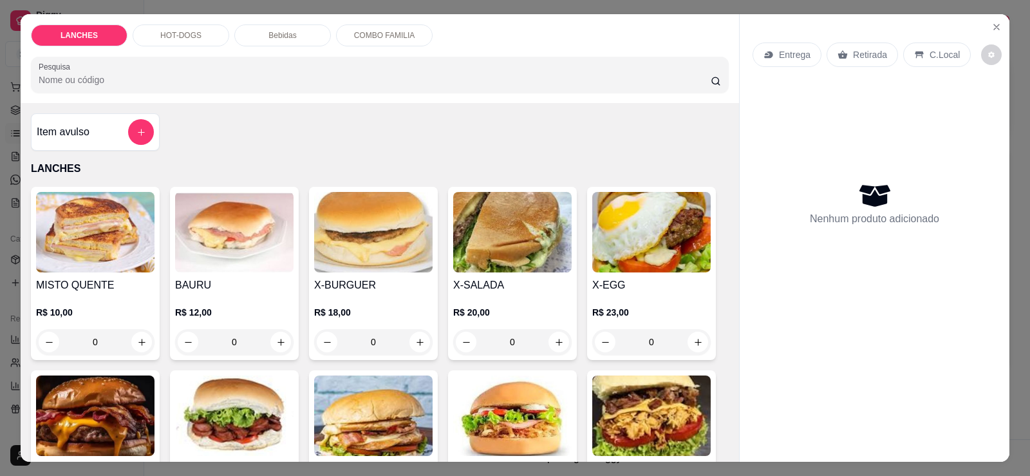
click at [494, 259] on img at bounding box center [512, 232] width 118 height 80
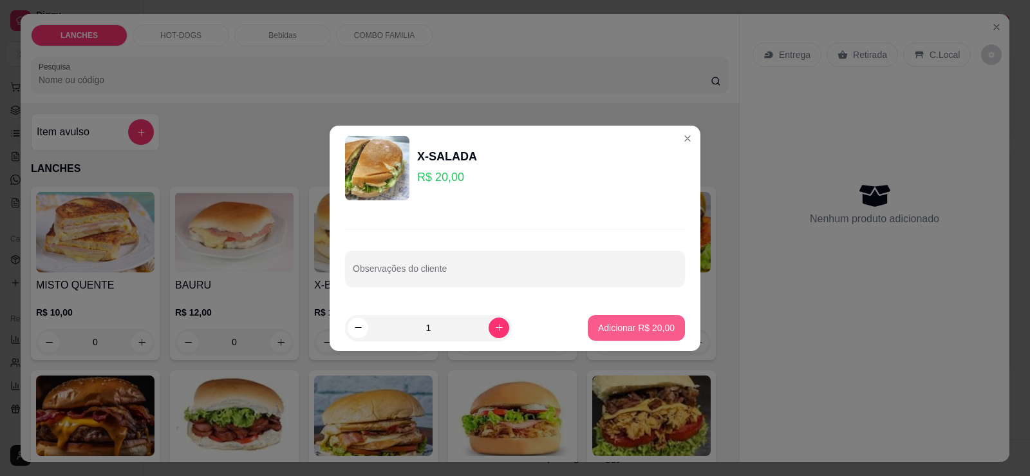
click at [625, 330] on p "Adicionar R$ 20,00" at bounding box center [636, 327] width 77 height 13
type input "1"
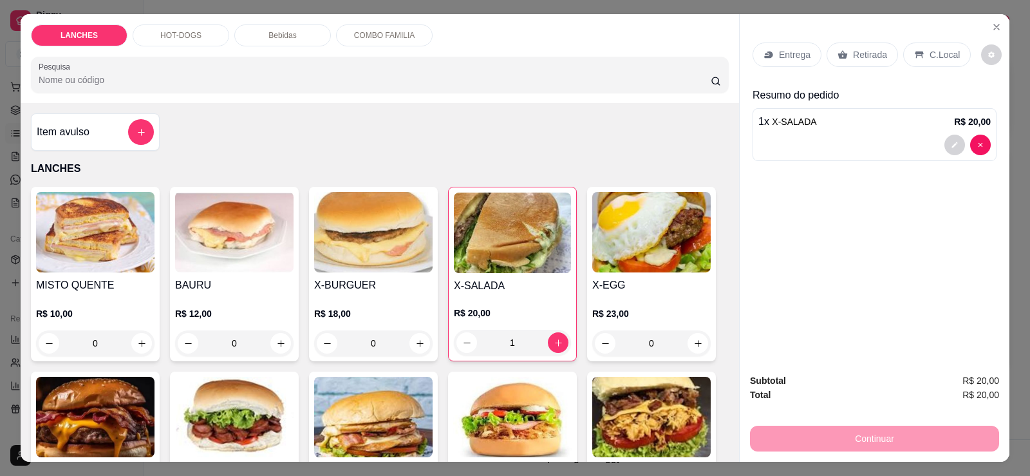
click at [853, 52] on p "Retirada" at bounding box center [870, 54] width 34 height 13
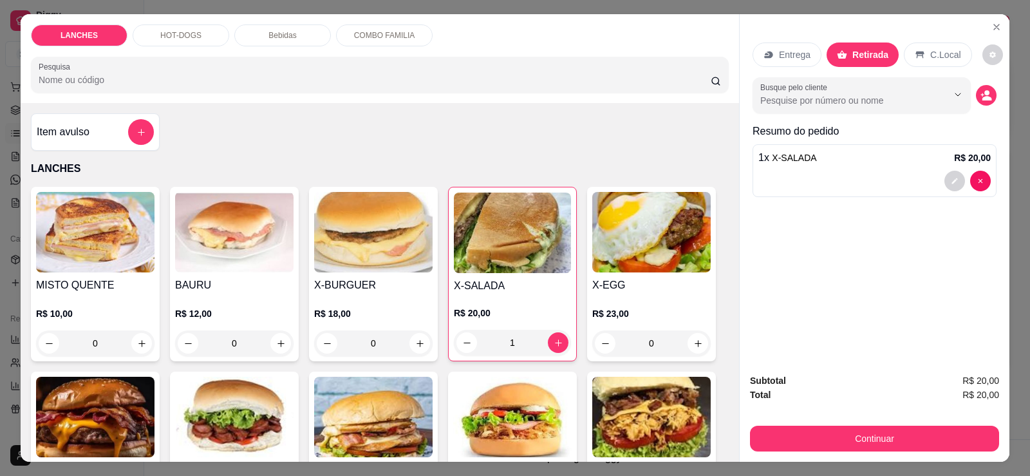
click at [993, 97] on div "Entrega Retirada C.Local Busque pelo cliente Resumo do pedido 1 x X-SALADA R$ 2…" at bounding box center [875, 188] width 270 height 349
click at [981, 95] on icon "decrease-product-quantity" at bounding box center [987, 95] width 12 height 12
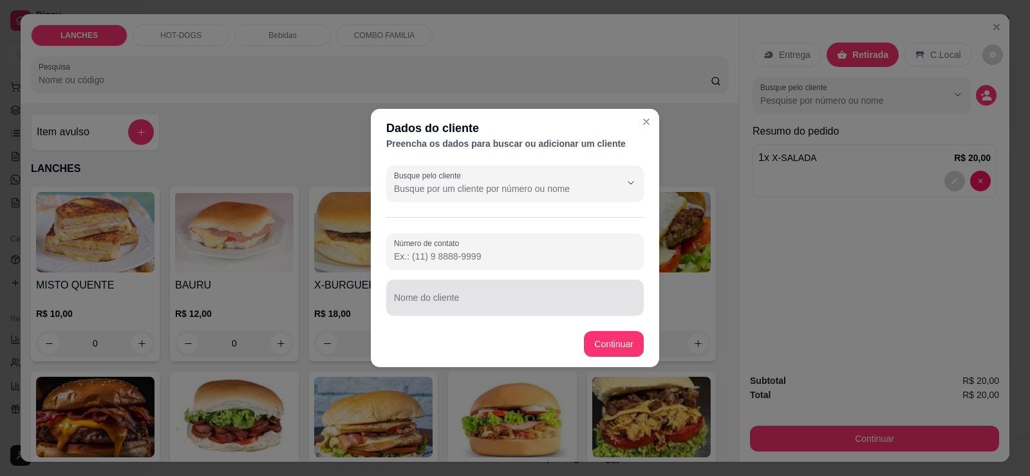
click at [449, 299] on input "Nome do cliente" at bounding box center [515, 302] width 242 height 13
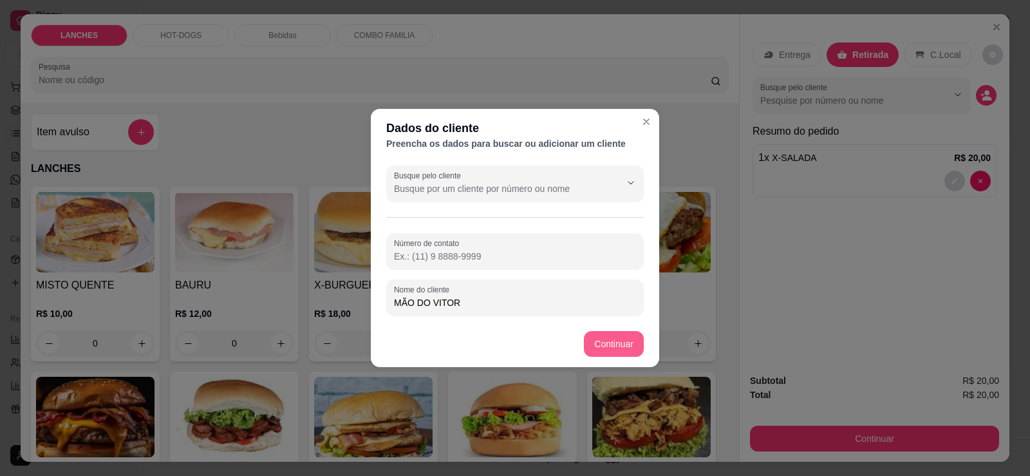
type input "MÃO DO VITOR"
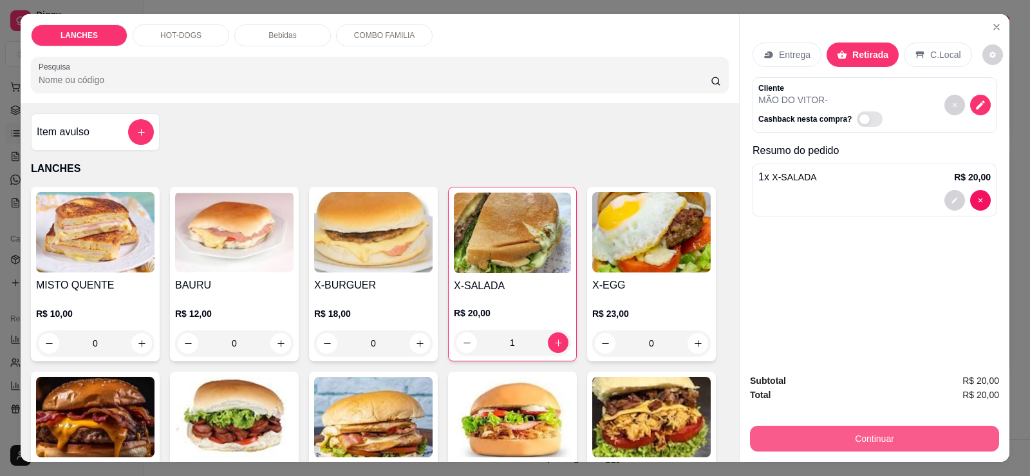
click at [901, 437] on button "Continuar" at bounding box center [874, 439] width 249 height 26
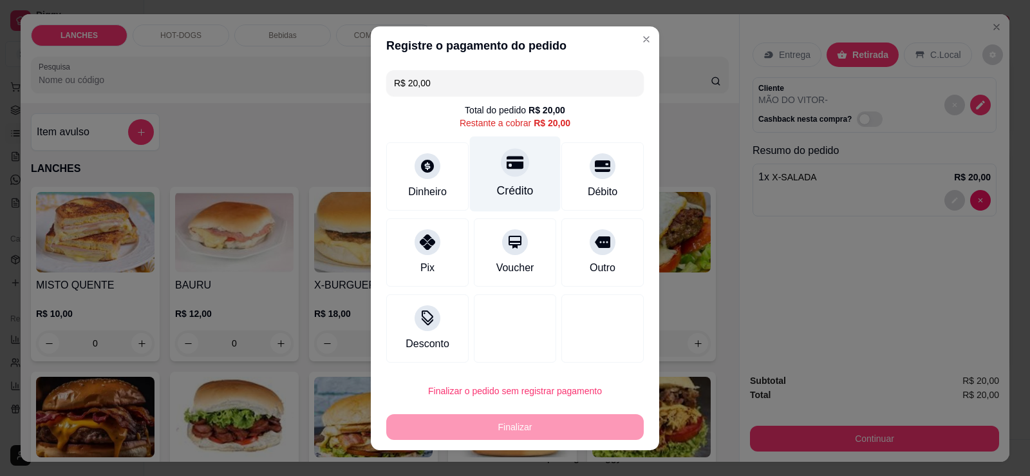
click at [501, 173] on div at bounding box center [515, 162] width 28 height 28
type input "R$ 0,00"
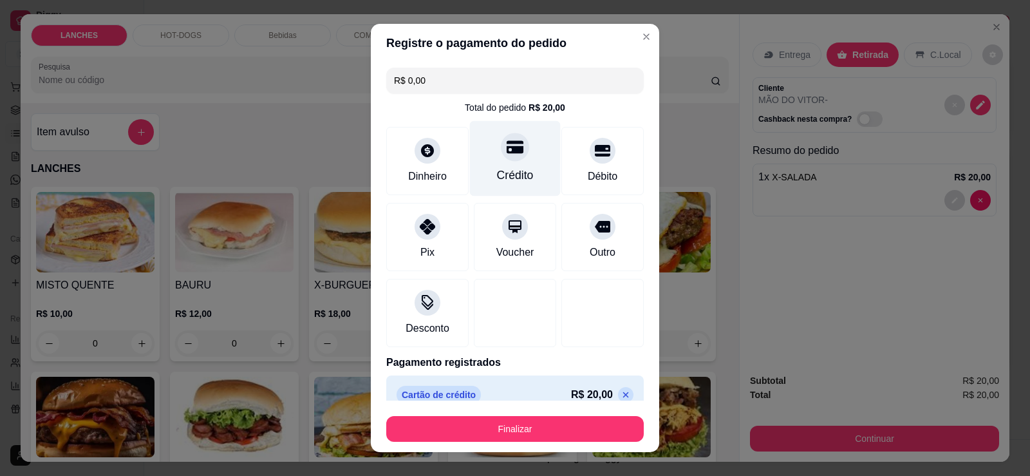
click at [509, 156] on div at bounding box center [515, 147] width 28 height 28
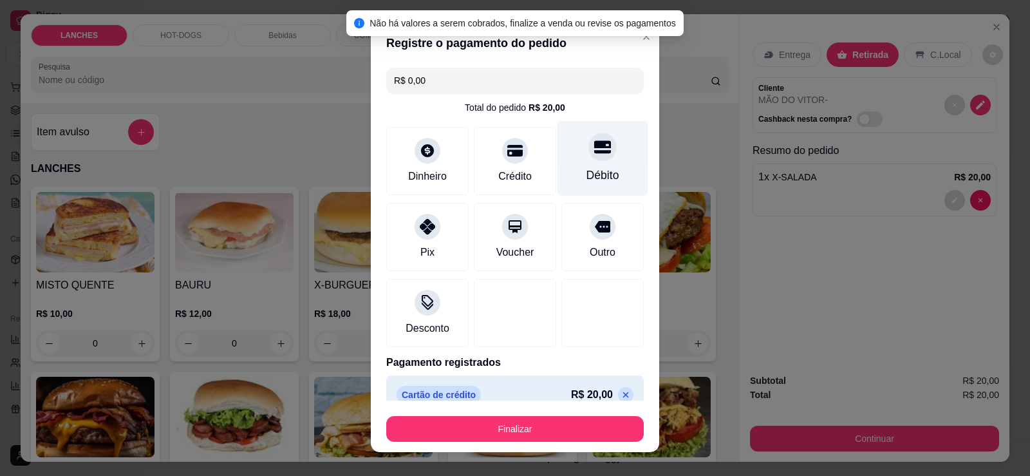
click at [596, 166] on div "Débito" at bounding box center [603, 158] width 91 height 75
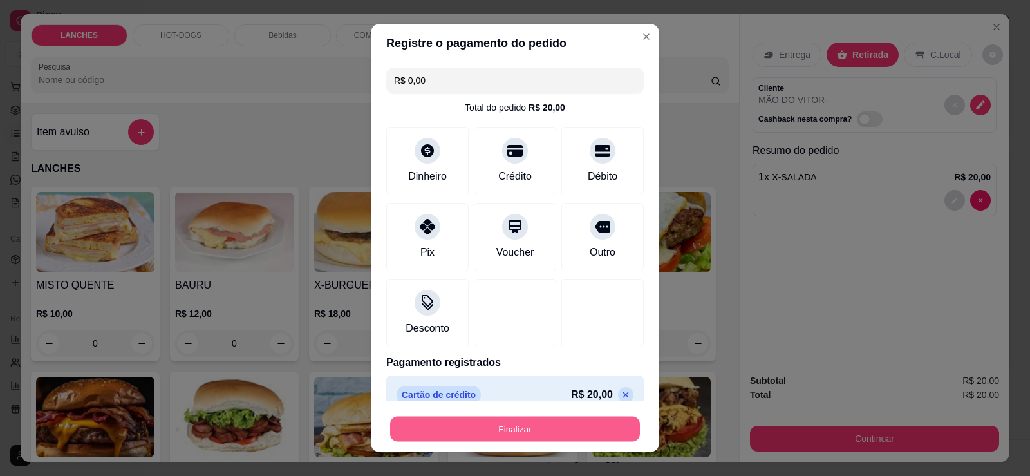
click at [558, 418] on button "Finalizar" at bounding box center [515, 429] width 250 height 25
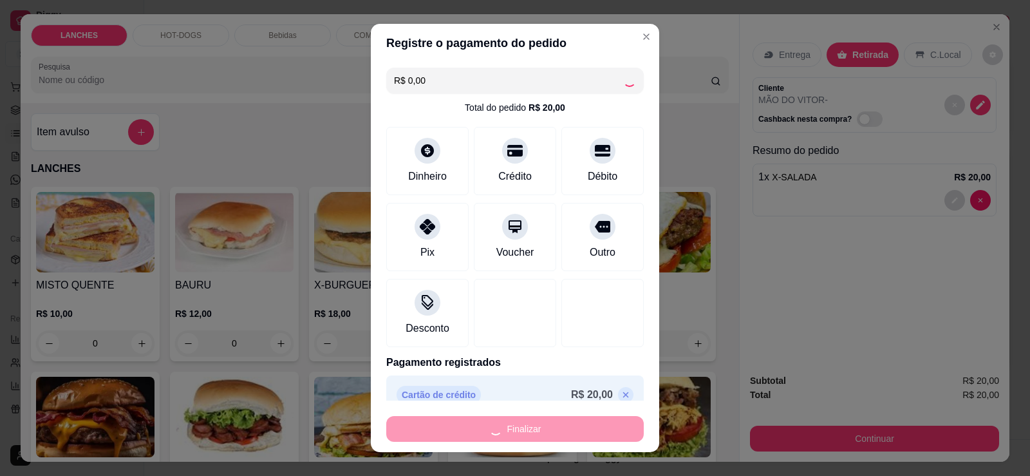
type input "0"
type input "-R$ 20,00"
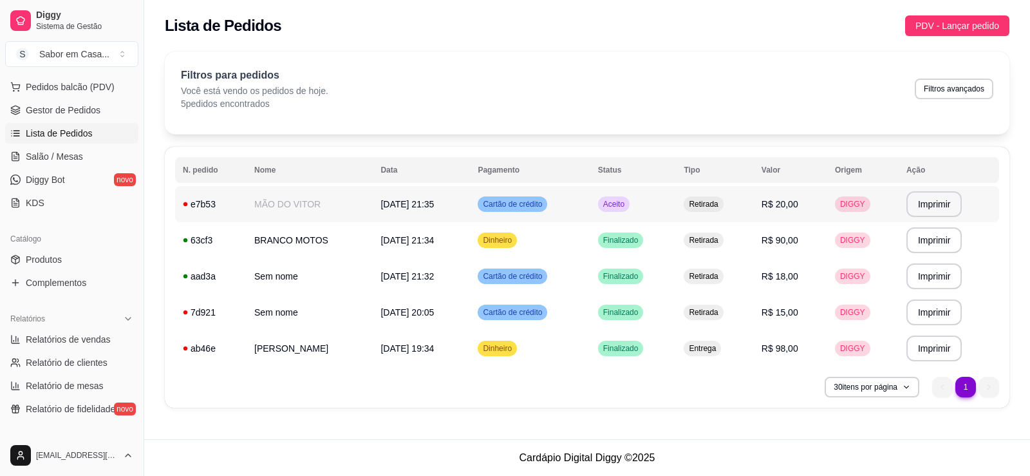
click at [627, 206] on span "Aceito" at bounding box center [614, 204] width 26 height 10
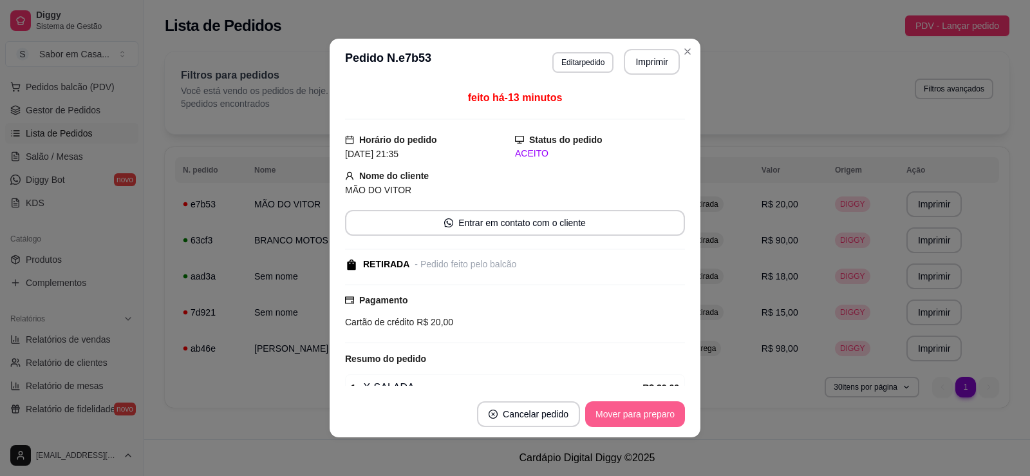
click at [606, 417] on button "Mover para preparo" at bounding box center [635, 414] width 100 height 26
click at [606, 417] on div "Mover para preparo" at bounding box center [626, 414] width 118 height 26
click at [606, 417] on button "Mover para retirada disponível" at bounding box center [614, 414] width 142 height 26
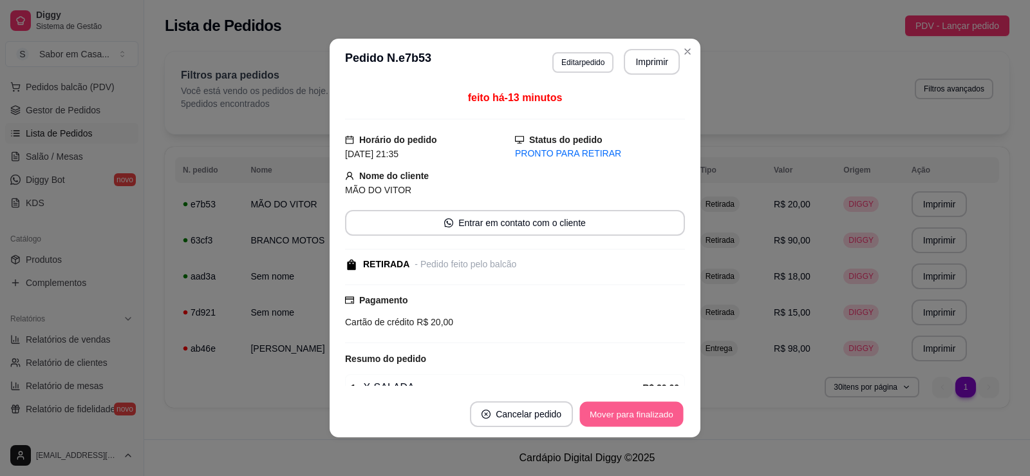
click at [606, 417] on button "Mover para finalizado" at bounding box center [632, 414] width 104 height 25
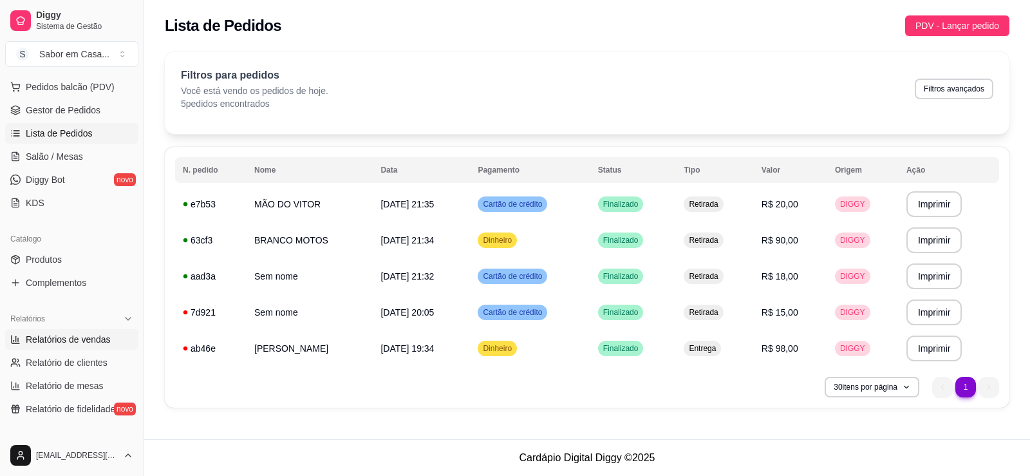
click at [100, 337] on span "Relatórios de vendas" at bounding box center [68, 339] width 85 height 13
select select "ALL"
select select "0"
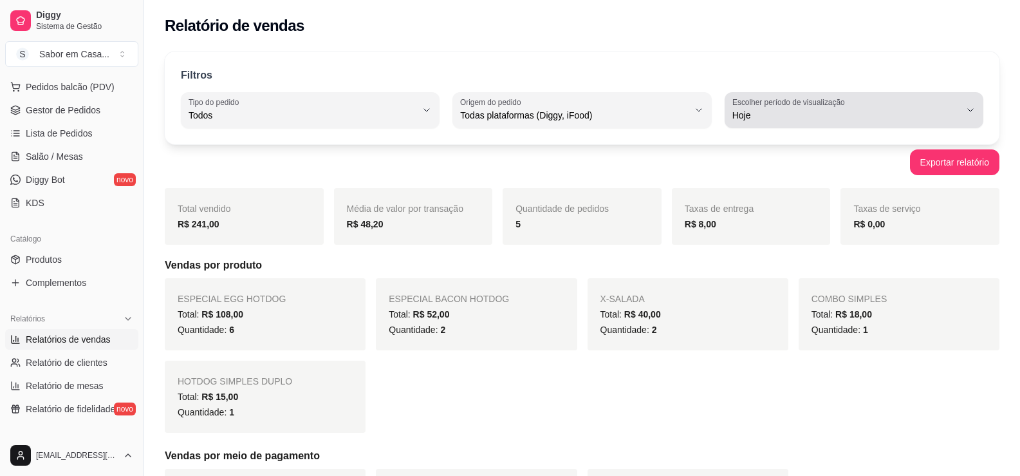
click at [735, 120] on span "Hoje" at bounding box center [847, 115] width 228 height 13
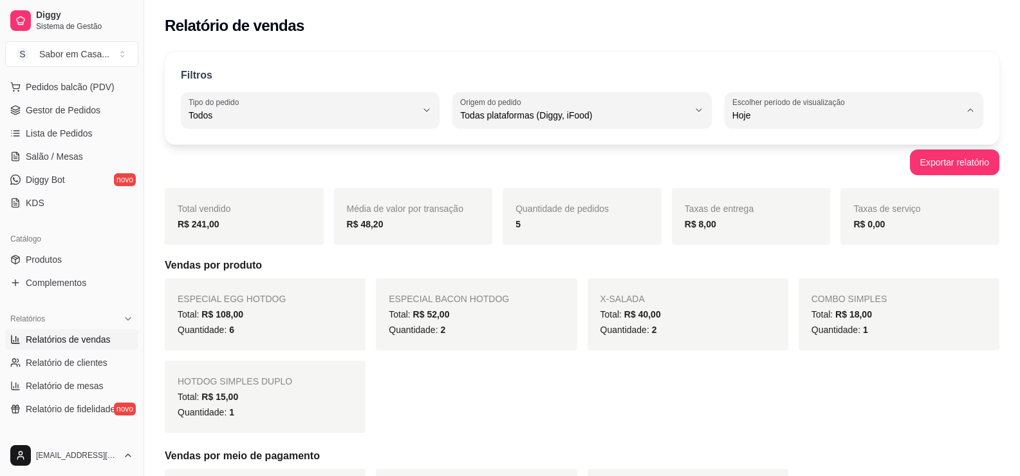
click at [750, 187] on span "7 dias" at bounding box center [848, 188] width 216 height 12
type input "7"
select select "7"
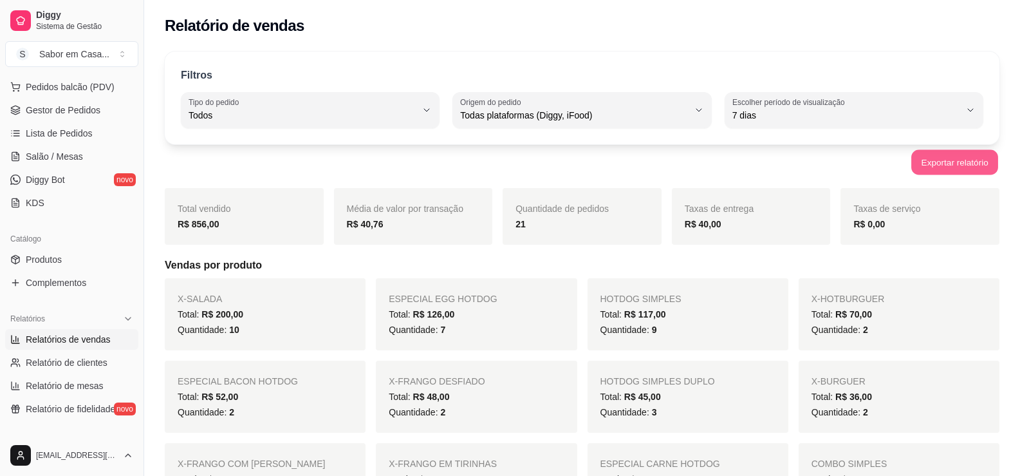
click at [948, 167] on button "Exportar relatório" at bounding box center [955, 162] width 87 height 25
click at [44, 264] on span "Produtos" at bounding box center [44, 259] width 36 height 13
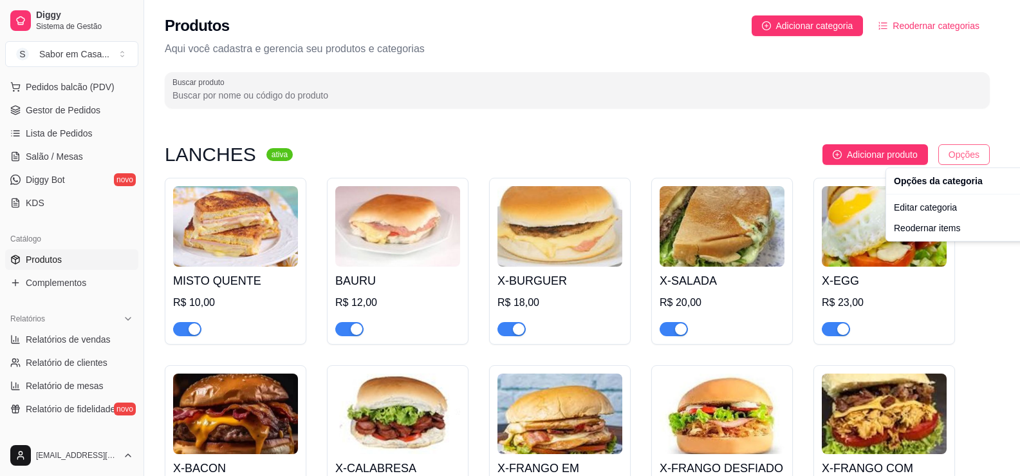
click at [972, 156] on html "Diggy Sistema de Gestão S Sabor em Casa ... Loja aberta Período gratuito até 24…" at bounding box center [510, 238] width 1020 height 476
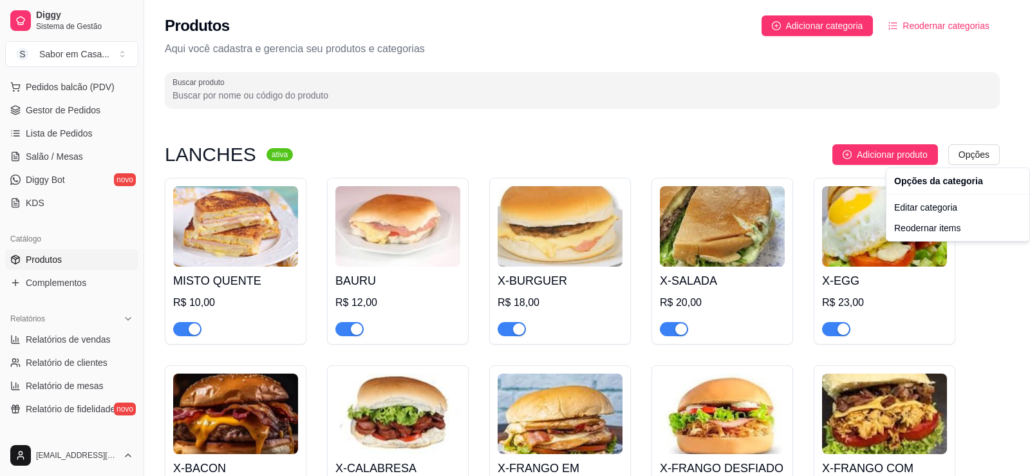
click at [898, 164] on html "Diggy Sistema de Gestão S Sabor em Casa ... Loja aberta Período gratuito até 24…" at bounding box center [515, 238] width 1030 height 476
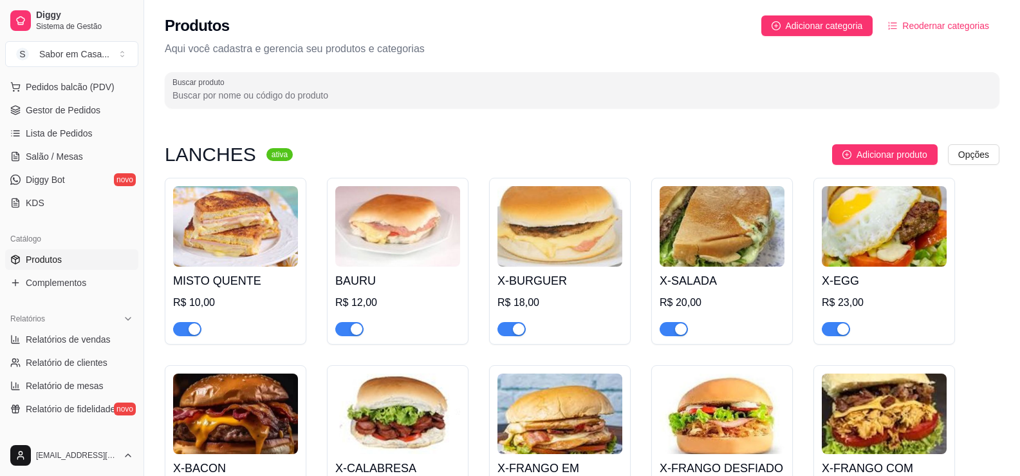
click at [898, 164] on button "Adicionar produto" at bounding box center [885, 154] width 106 height 21
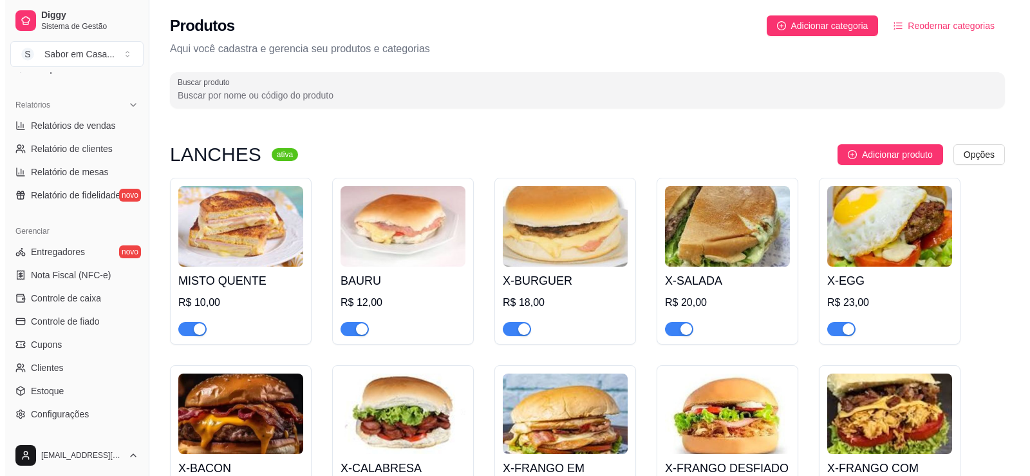
scroll to position [420, 0]
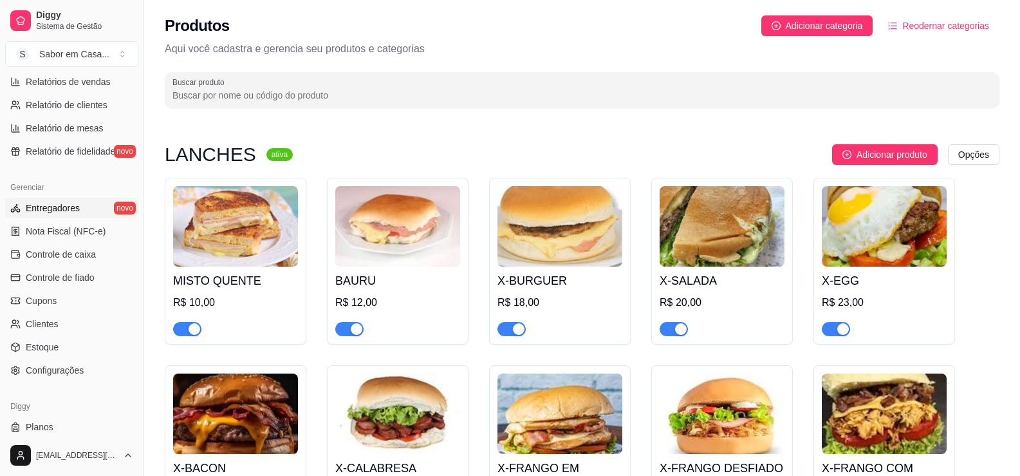
click at [35, 202] on span "Entregadores" at bounding box center [53, 208] width 54 height 13
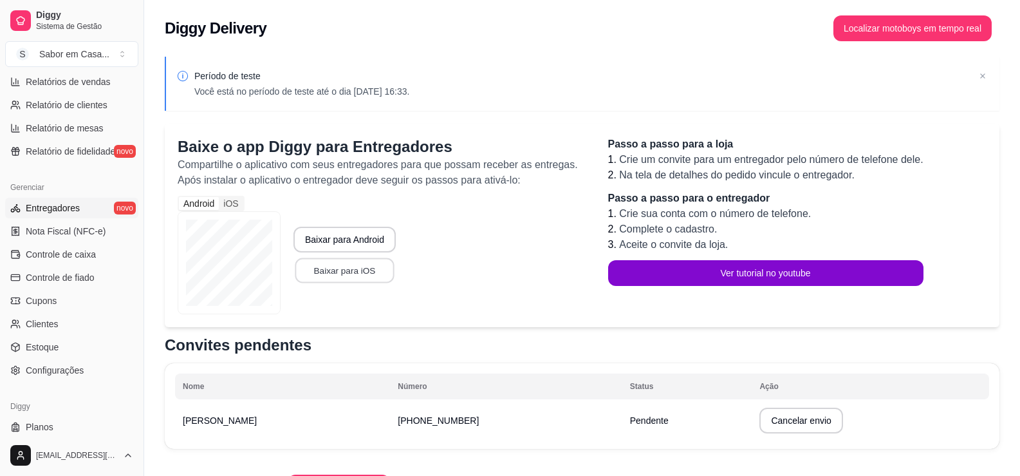
click at [320, 278] on button "Baixar para iOS" at bounding box center [344, 270] width 99 height 25
click at [849, 9] on div "Diggy Delivery Localizar motoboys em tempo real" at bounding box center [582, 24] width 876 height 49
click at [850, 10] on div "Diggy Delivery Localizar motoboys em tempo real" at bounding box center [582, 24] width 876 height 49
click at [864, 39] on button "Localizar motoboys em tempo real" at bounding box center [913, 28] width 158 height 26
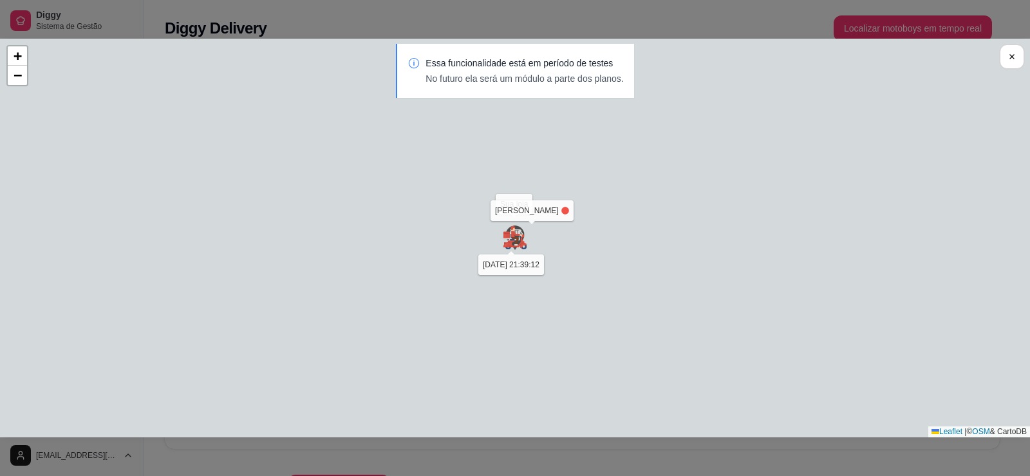
click at [531, 214] on div "Sua loja [PERSON_NAME] [DATE] 21:39:12 + − Leaflet | © OSM & CartoDB" at bounding box center [515, 238] width 1030 height 399
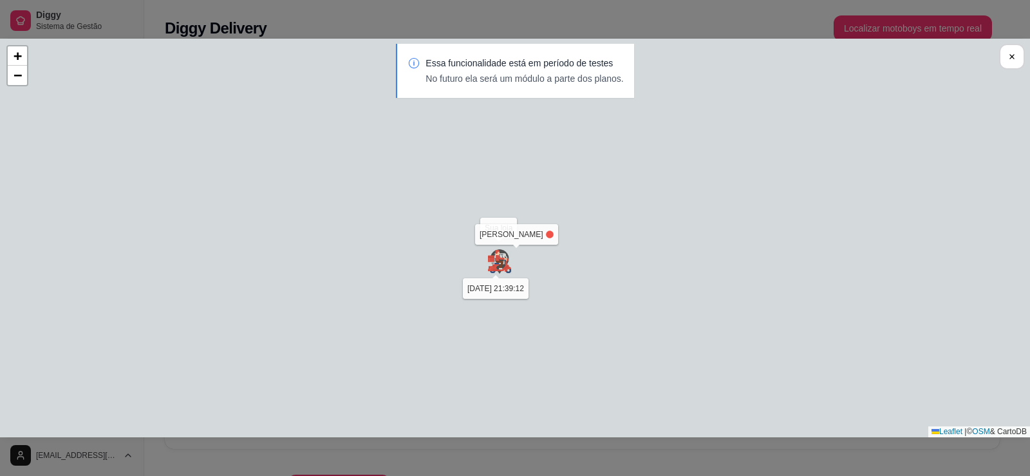
click at [514, 225] on div "Sua loja [PERSON_NAME] [DATE] 21:39:12 + − Leaflet | © OSM & CartoDB" at bounding box center [515, 238] width 1030 height 399
click at [517, 242] on div "Sua loja [PERSON_NAME] [DATE] 21:39:12 + − Leaflet | © OSM & CartoDB" at bounding box center [515, 238] width 1030 height 399
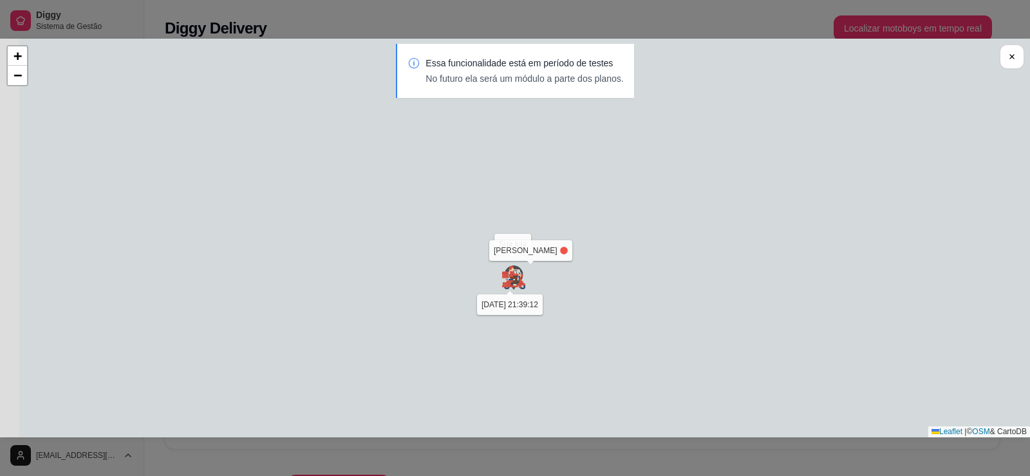
drag, startPoint x: 488, startPoint y: 282, endPoint x: 529, endPoint y: 280, distance: 41.2
click at [525, 279] on img at bounding box center [514, 278] width 26 height 26
click at [597, 275] on div "Sua loja [PERSON_NAME] [DATE] 21:39:12 + − Leaflet | © OSM & CartoDB" at bounding box center [515, 238] width 1030 height 399
click at [572, 77] on p "No futuro ela será um módulo a parte dos planos." at bounding box center [525, 78] width 198 height 13
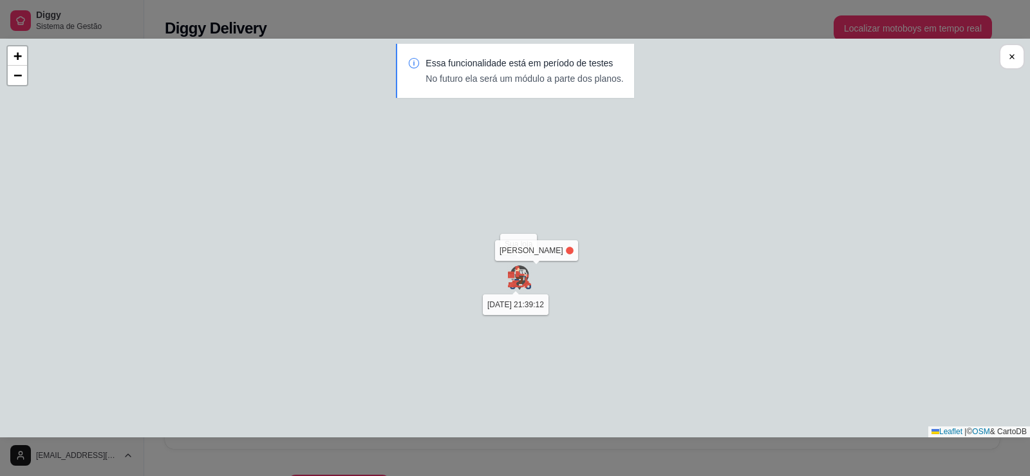
click at [487, 62] on p "Essa funcionalidade está em período de testes" at bounding box center [525, 63] width 198 height 13
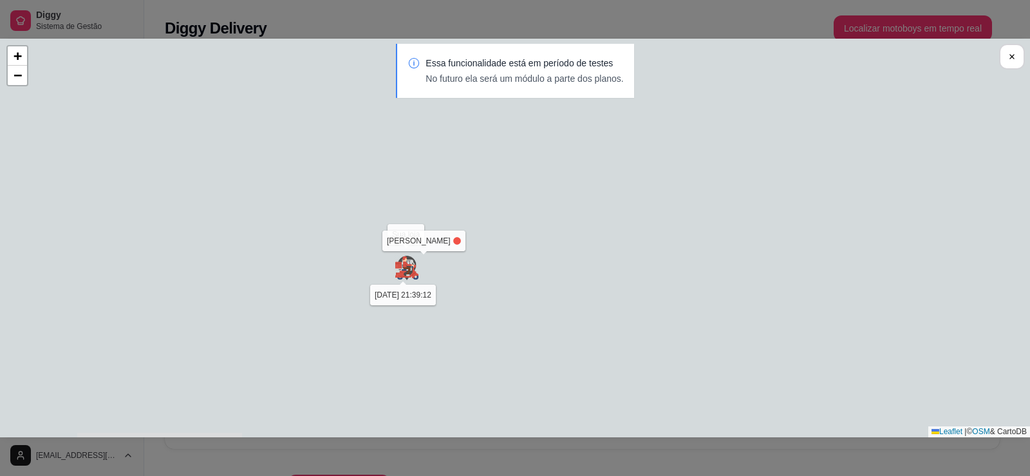
drag, startPoint x: 503, startPoint y: 249, endPoint x: 391, endPoint y: 239, distance: 113.1
click at [391, 239] on div "Sua loja [PERSON_NAME] [DATE] 21:39:12 + − Leaflet | © OSM & CartoDB" at bounding box center [515, 238] width 1030 height 399
click at [409, 301] on div "Sua loja [PERSON_NAME] [DATE] 21:39:12 + − Leaflet | © OSM & CartoDB" at bounding box center [515, 238] width 1030 height 399
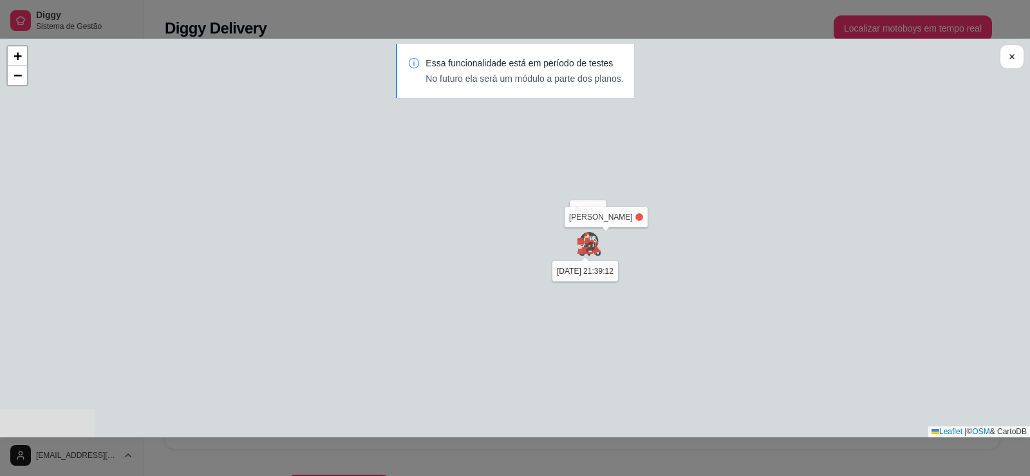
drag, startPoint x: 409, startPoint y: 301, endPoint x: 592, endPoint y: 277, distance: 183.7
click at [592, 277] on div "Sua loja [PERSON_NAME] [DATE] 21:39:12 + − Leaflet | © OSM & CartoDB" at bounding box center [515, 238] width 1030 height 399
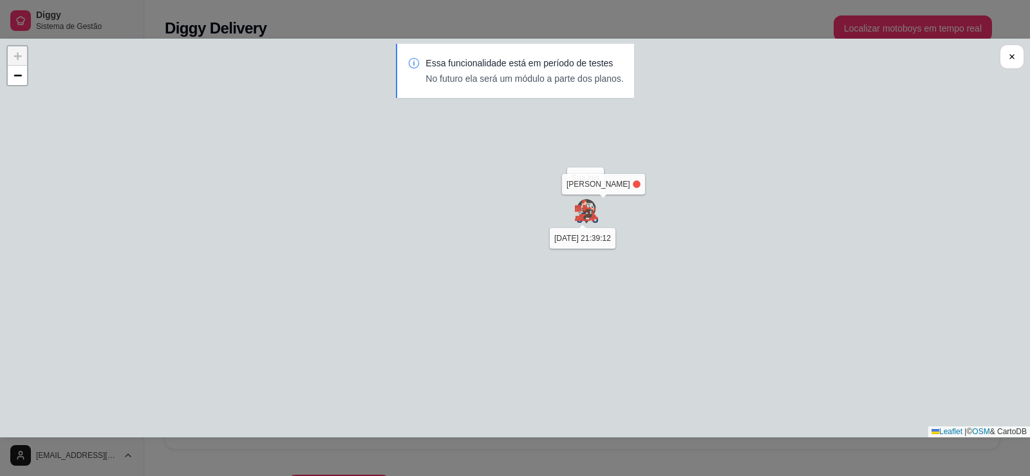
drag, startPoint x: 666, startPoint y: 211, endPoint x: 619, endPoint y: 231, distance: 51.1
click at [665, 212] on div "Sua loja [PERSON_NAME] [DATE] 21:39:12 + − Leaflet | © OSM & CartoDB" at bounding box center [515, 238] width 1030 height 399
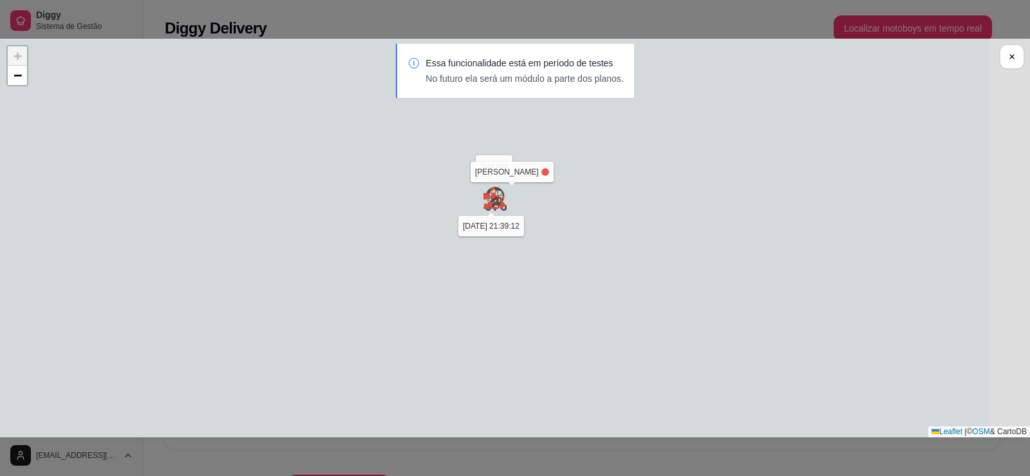
drag, startPoint x: 596, startPoint y: 232, endPoint x: 491, endPoint y: 216, distance: 105.5
click at [491, 216] on div "Sua loja [PERSON_NAME] [DATE] 21:39:12 + − Leaflet | © OSM & CartoDB" at bounding box center [515, 238] width 1030 height 399
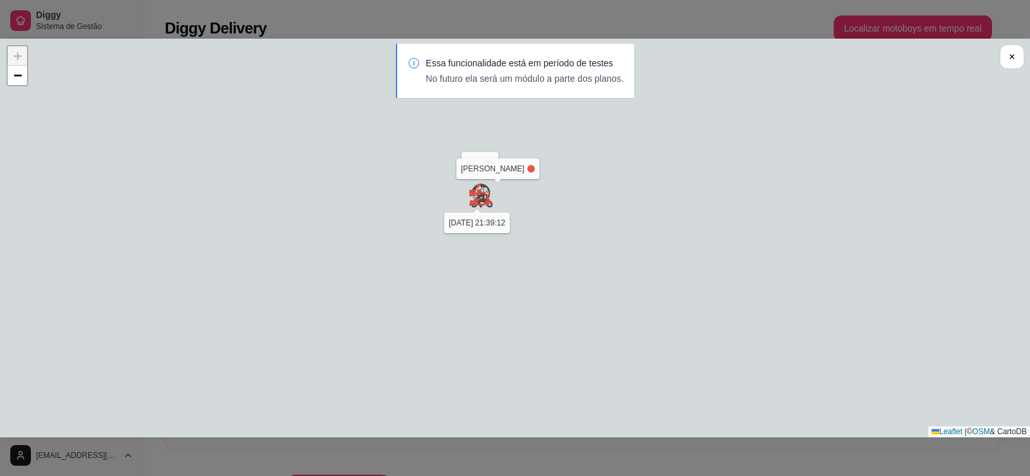
click at [568, 279] on div "Sua loja [PERSON_NAME] [DATE] 21:39:12 + − Leaflet | © OSM & CartoDB" at bounding box center [515, 238] width 1030 height 399
click at [502, 234] on div "Sua loja [PERSON_NAME] [DATE] 21:39:12 + − Leaflet | © OSM & CartoDB" at bounding box center [515, 238] width 1030 height 399
drag, startPoint x: 502, startPoint y: 234, endPoint x: 513, endPoint y: 250, distance: 19.8
click at [513, 250] on div "Sua loja [PERSON_NAME] [DATE] 21:39:12 + − Leaflet | © OSM & CartoDB" at bounding box center [515, 238] width 1030 height 399
click at [32, 83] on div "Essa funcionalidade está em período de testes No futuro ela será um módulo a pa…" at bounding box center [515, 77] width 1030 height 67
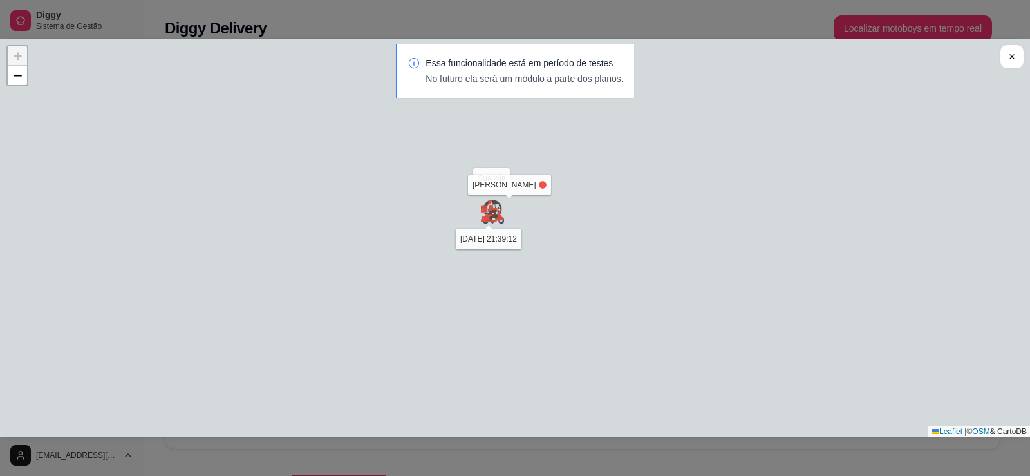
click at [30, 82] on div "Essa funcionalidade está em período de testes No futuro ela será um módulo a pa…" at bounding box center [515, 77] width 1030 height 67
click at [19, 77] on div "Essa funcionalidade está em período de testes No futuro ela será um módulo a pa…" at bounding box center [515, 77] width 1030 height 67
drag, startPoint x: 493, startPoint y: 186, endPoint x: 406, endPoint y: 200, distance: 88.1
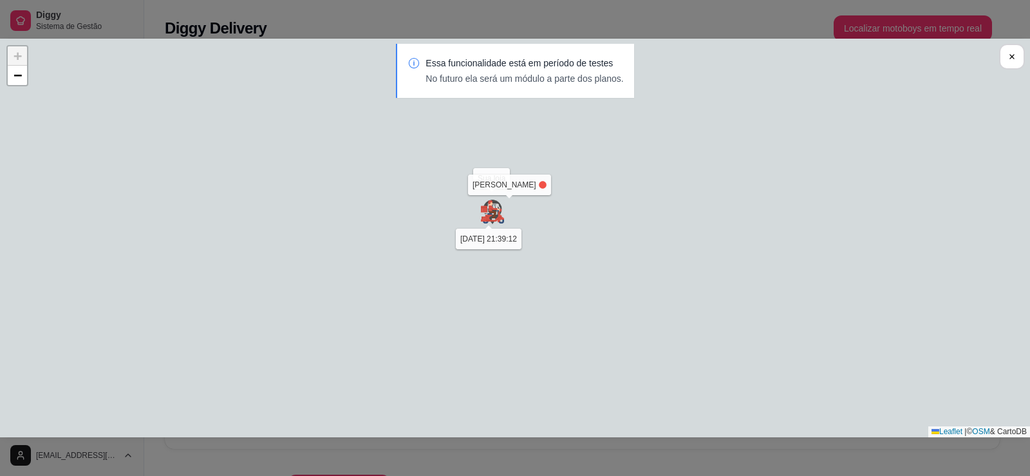
click at [406, 200] on div "Sua loja [PERSON_NAME] [DATE] 21:39:12 + − Leaflet | © OSM & CartoDB" at bounding box center [515, 238] width 1030 height 399
click at [489, 70] on div "Essa funcionalidade está em período de testes No futuro ela será um módulo a pa…" at bounding box center [525, 71] width 198 height 28
click at [1020, 52] on div "Essa funcionalidade está em período de testes No futuro ela será um módulo a pa…" at bounding box center [515, 77] width 1030 height 67
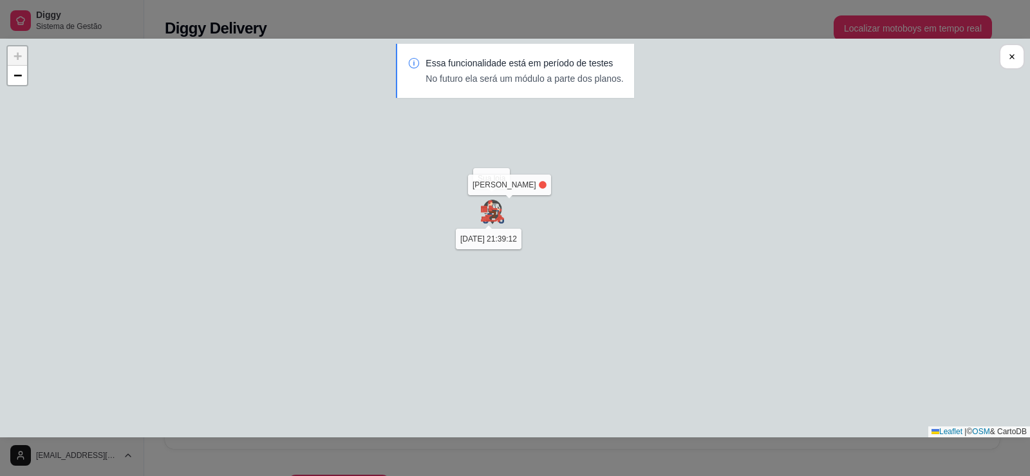
click at [1000, 67] on div at bounding box center [1012, 57] width 26 height 26
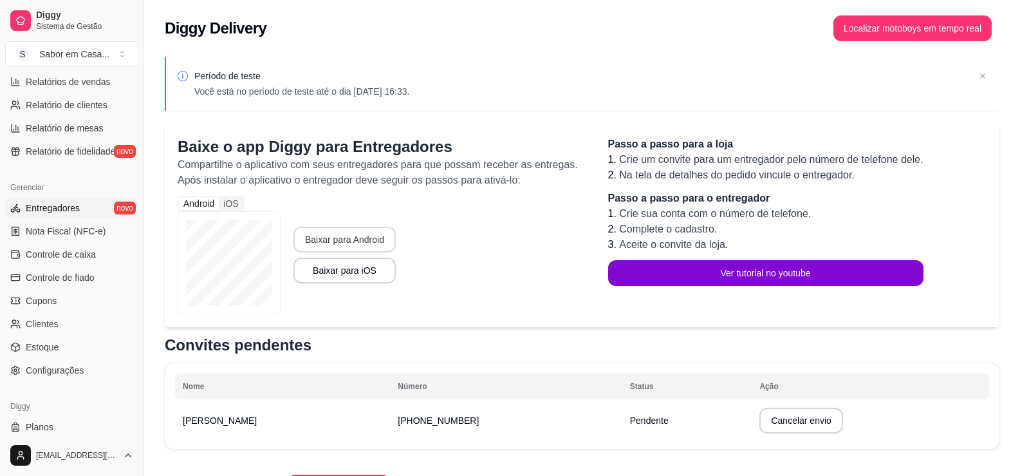
click at [355, 239] on button "Baixar para Android" at bounding box center [345, 240] width 102 height 26
click at [112, 52] on button "S Sabor em Casa ..." at bounding box center [71, 54] width 133 height 26
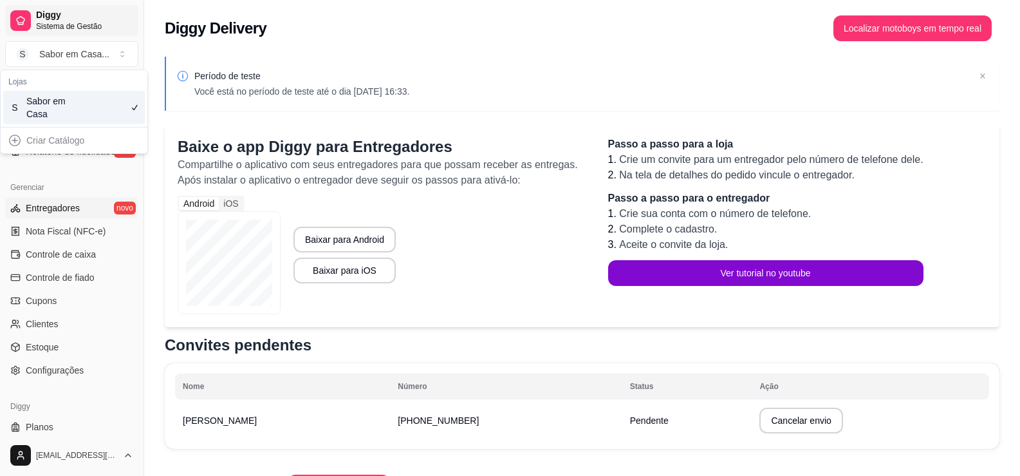
click at [137, 29] on link "Diggy Sistema de Gestão" at bounding box center [71, 20] width 133 height 31
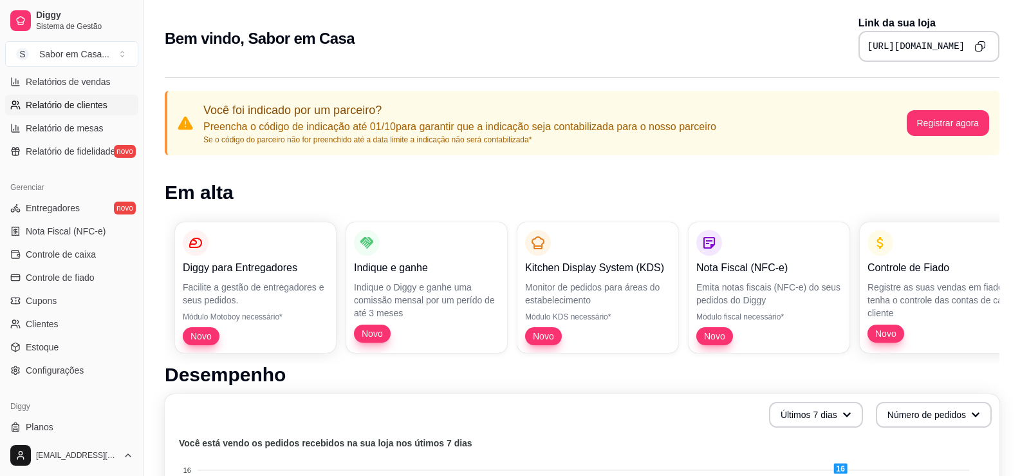
click at [62, 99] on span "Relatório de clientes" at bounding box center [67, 105] width 82 height 13
select select "30"
select select "HIGHEST_TOTAL_SPENT_WITH_ORDERS"
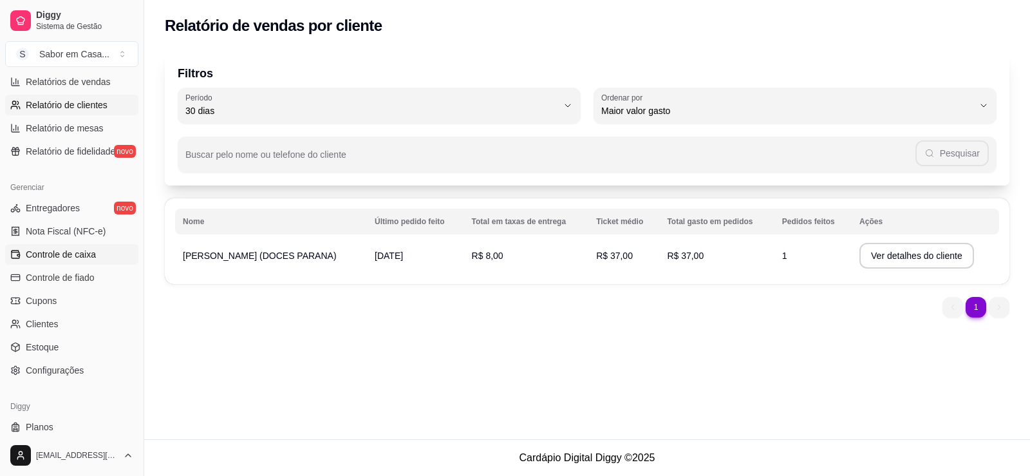
click at [70, 256] on span "Controle de caixa" at bounding box center [61, 254] width 70 height 13
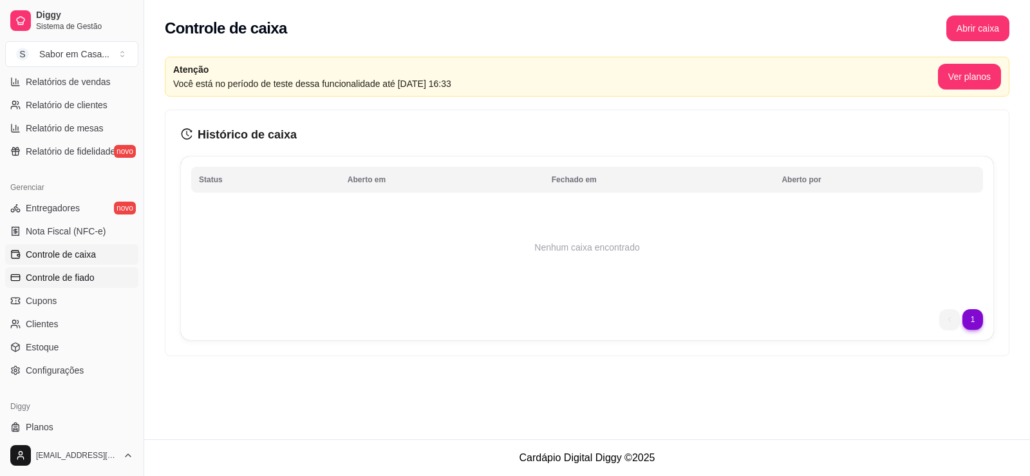
click at [47, 277] on span "Controle de fiado" at bounding box center [60, 277] width 69 height 13
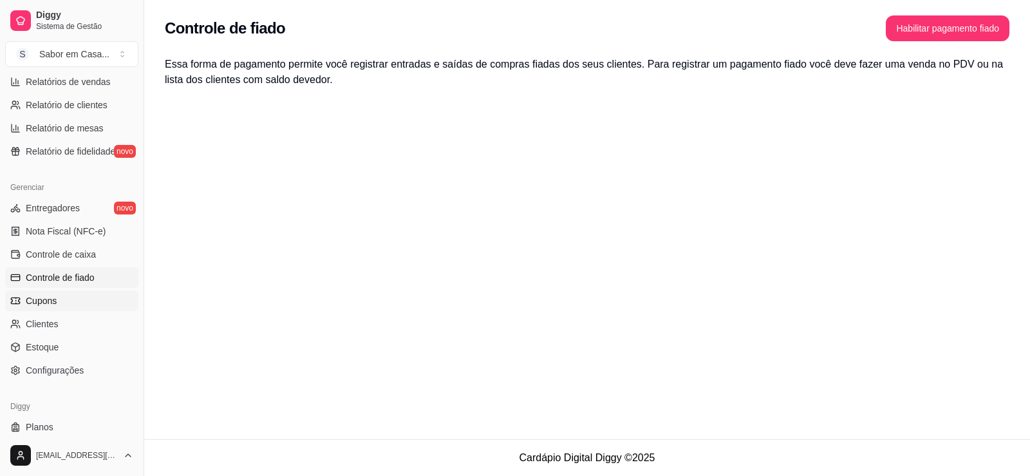
click at [44, 303] on span "Cupons" at bounding box center [41, 300] width 31 height 13
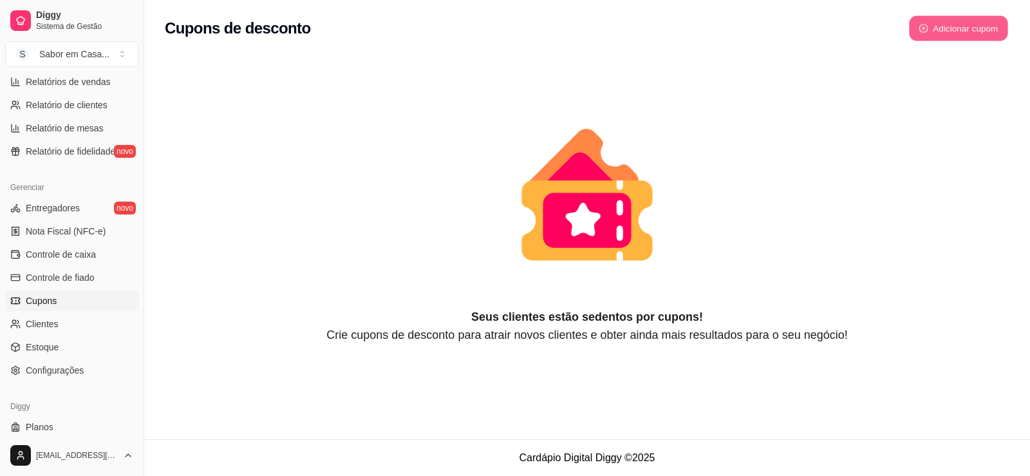
click at [979, 28] on button "Adicionar cupom" at bounding box center [958, 28] width 99 height 25
select select "FIXED_VALUE"
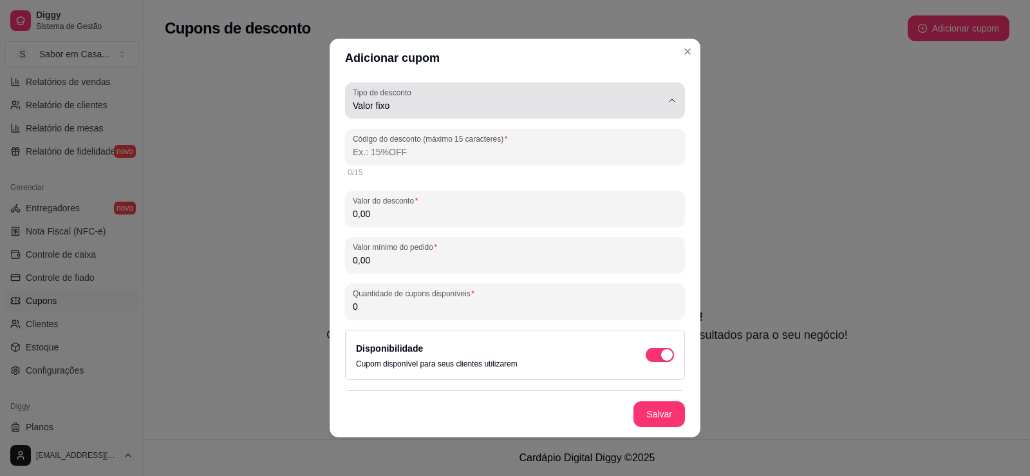
click at [667, 99] on icon "button" at bounding box center [672, 100] width 10 height 10
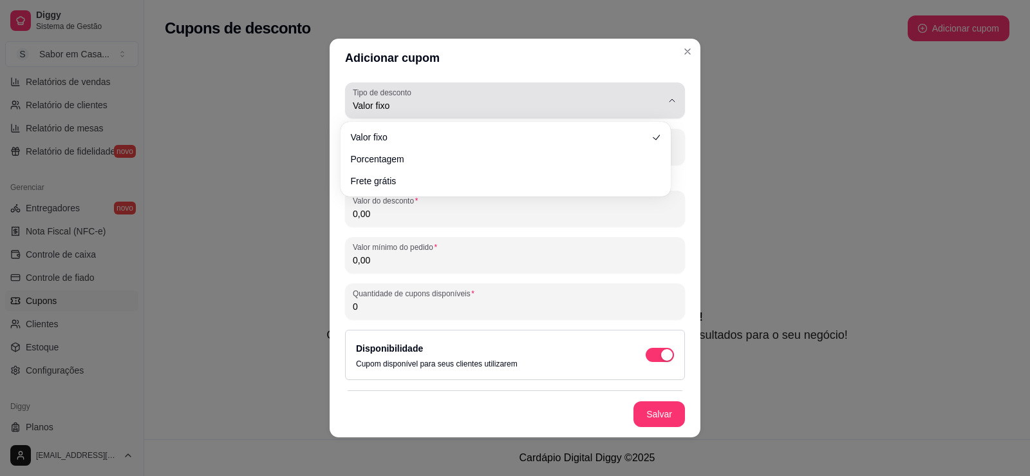
click at [667, 99] on icon "button" at bounding box center [672, 100] width 10 height 10
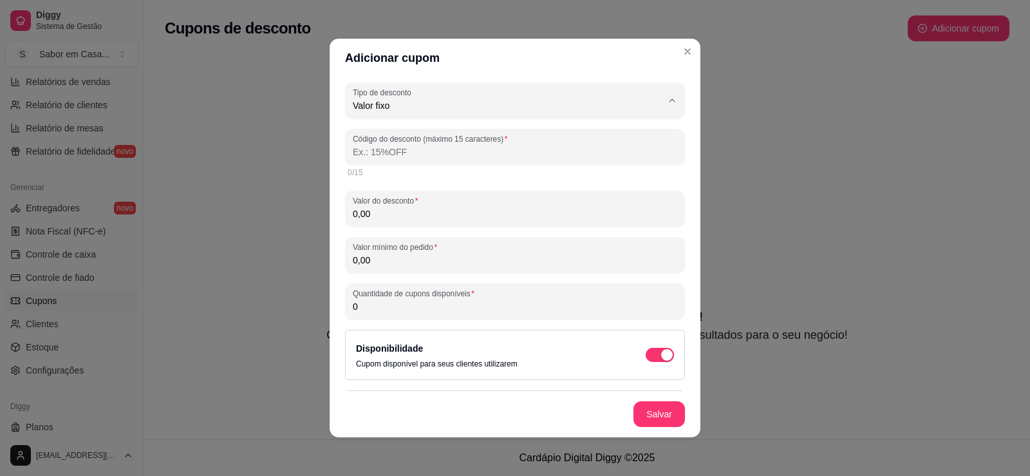
click at [752, 408] on div "Adicionar cupom FIXED_VALUE Tipo de desconto Valor fixo Porcentagem Frete gráti…" at bounding box center [515, 238] width 1030 height 476
drag, startPoint x: 344, startPoint y: 348, endPoint x: 243, endPoint y: 313, distance: 106.3
click at [345, 346] on div "Disponibilidade Cupom disponível para seus clientes utilizarem" at bounding box center [515, 355] width 340 height 50
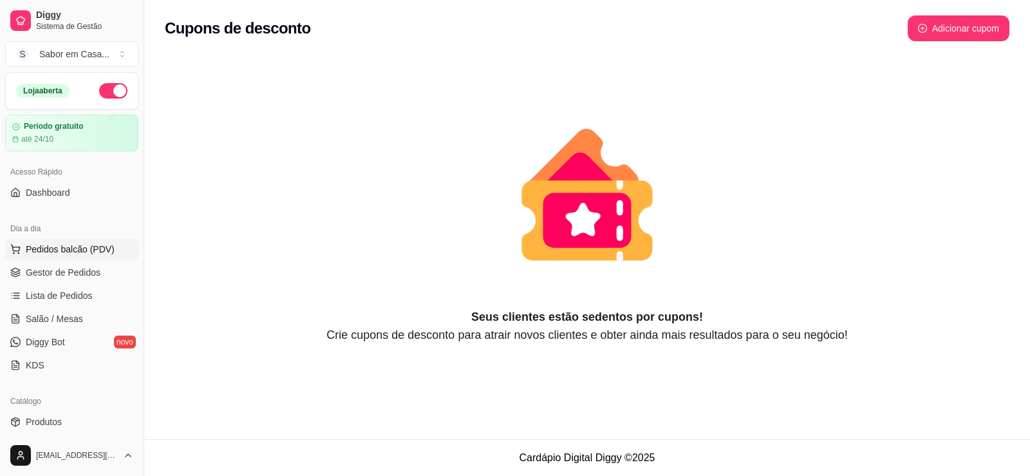
click at [35, 251] on span "Pedidos balcão (PDV)" at bounding box center [70, 249] width 89 height 13
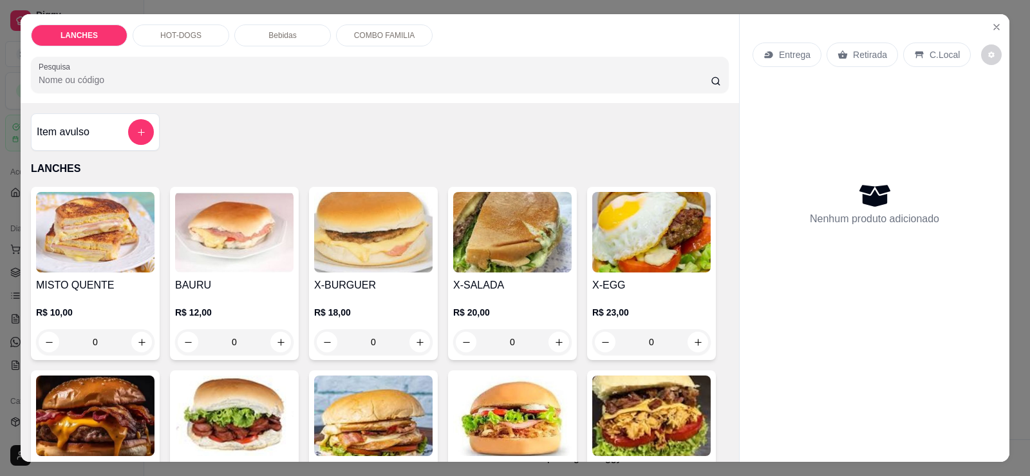
scroll to position [258, 0]
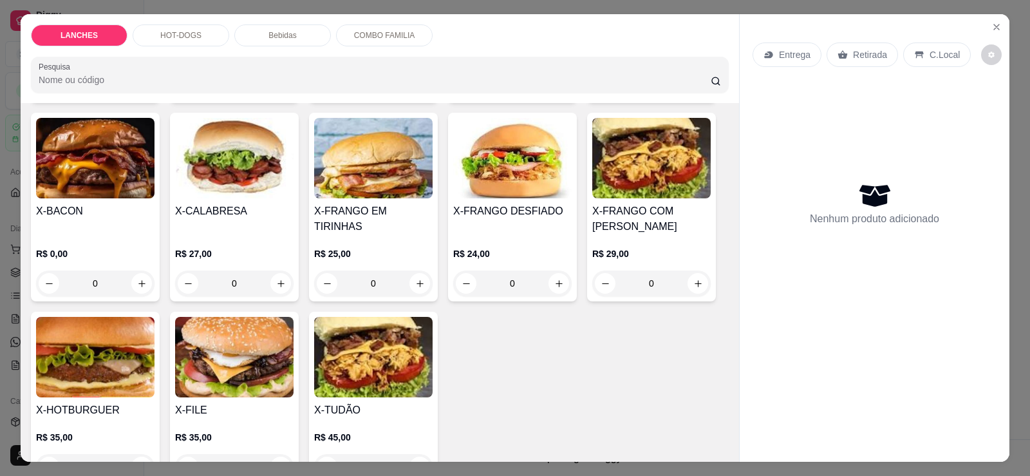
click at [152, 31] on div "HOT-DOGS" at bounding box center [181, 35] width 97 height 22
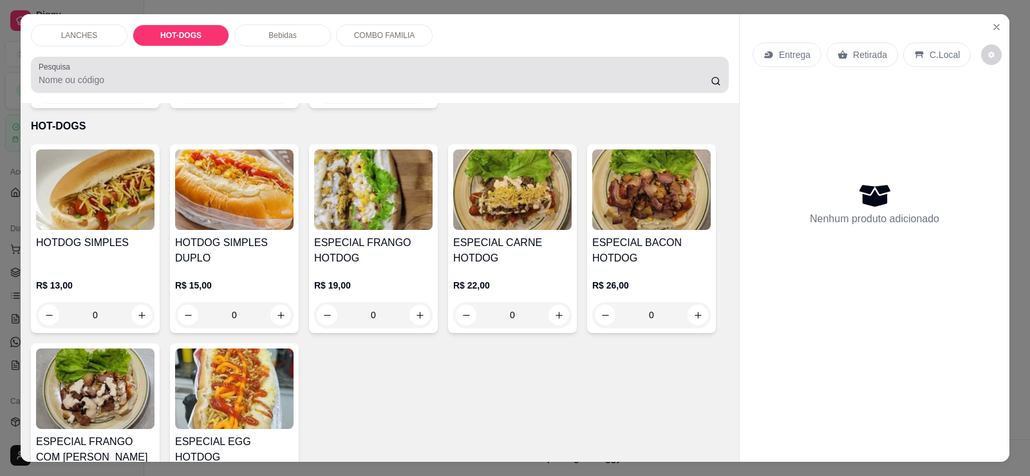
scroll to position [27, 0]
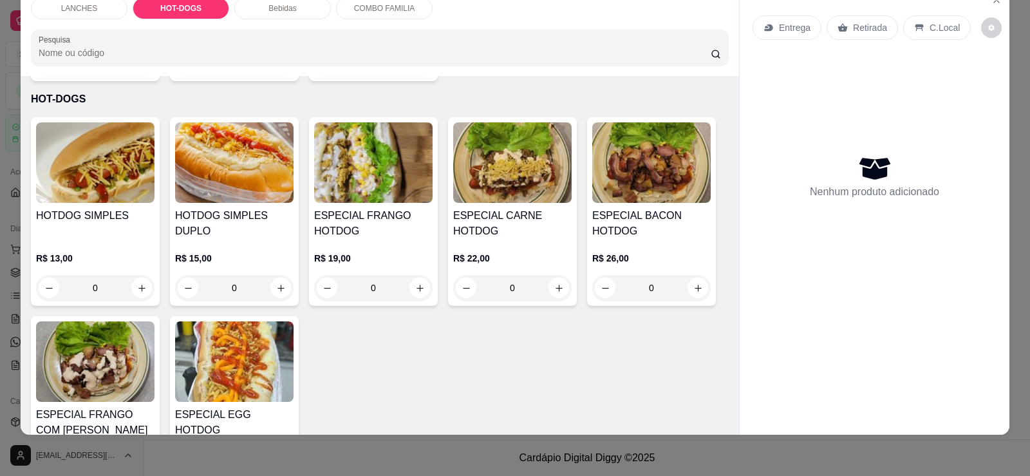
click at [234, 163] on img at bounding box center [234, 162] width 118 height 80
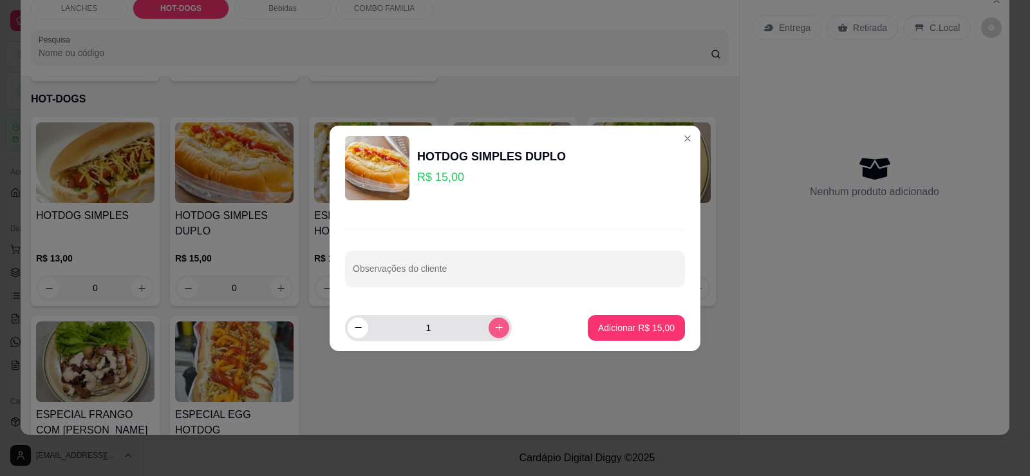
click at [494, 326] on icon "increase-product-quantity" at bounding box center [499, 328] width 10 height 10
type input "4"
click at [605, 328] on p "Adicionar R$ 60,00" at bounding box center [636, 327] width 75 height 12
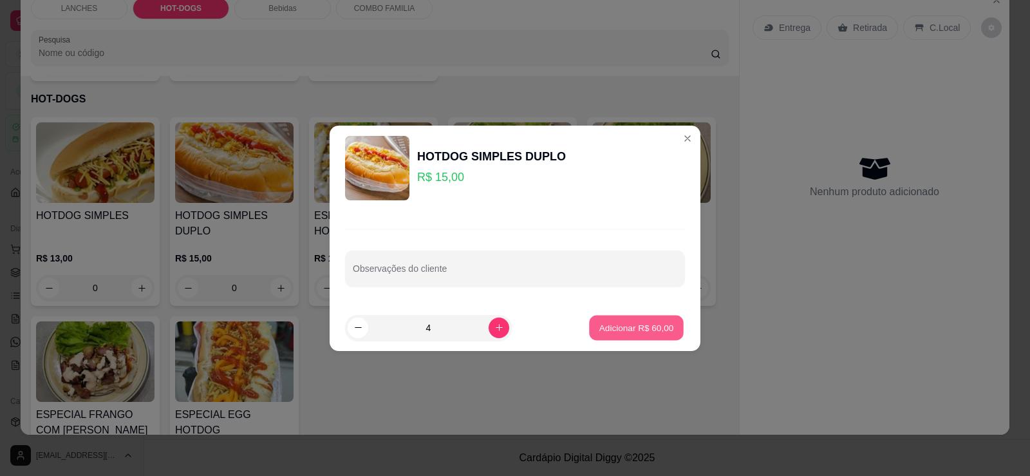
type input "4"
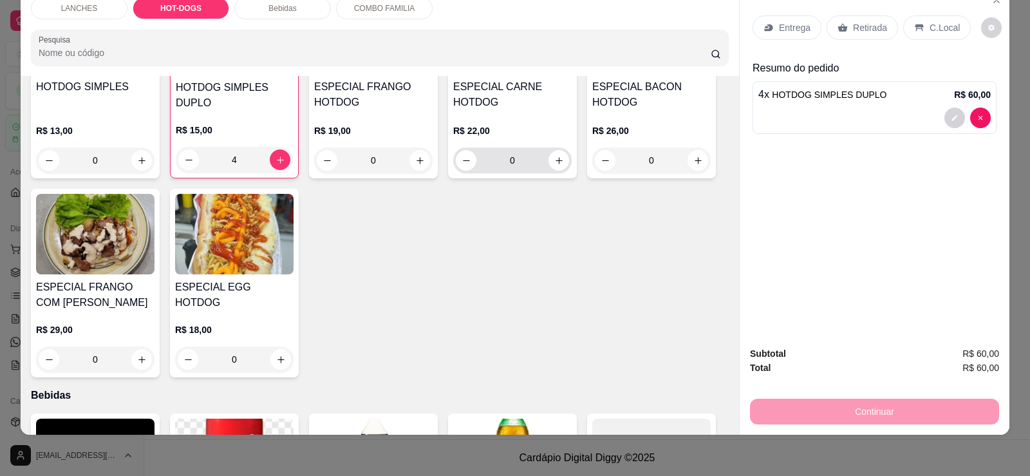
scroll to position [1085, 0]
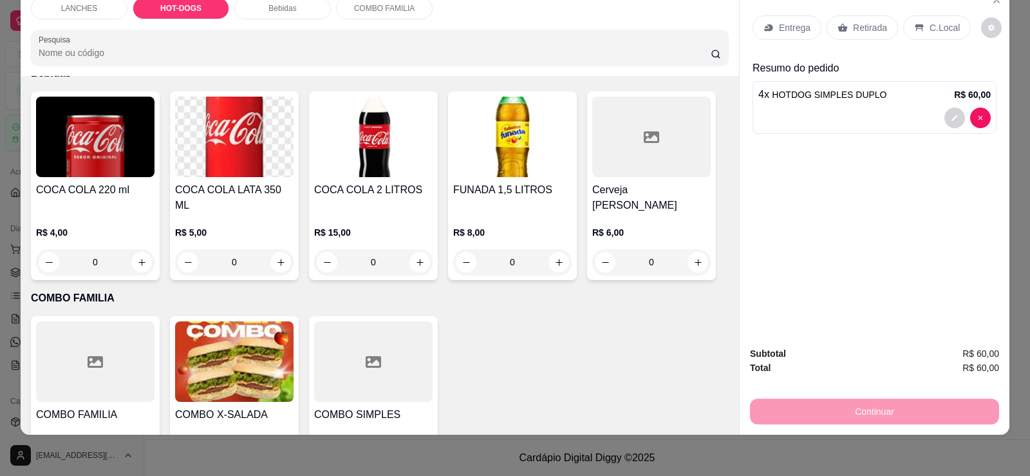
click at [487, 129] on img at bounding box center [512, 137] width 118 height 80
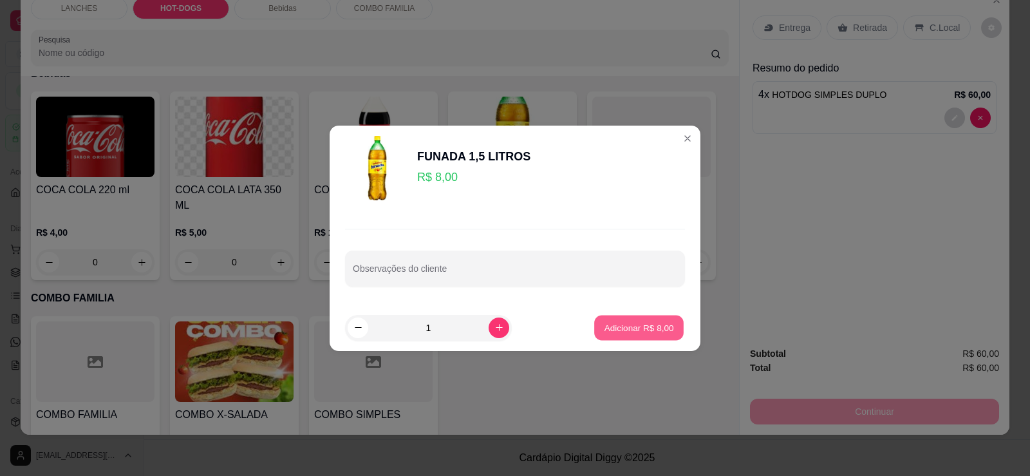
click at [594, 326] on button "Adicionar R$ 8,00" at bounding box center [638, 327] width 89 height 25
type input "1"
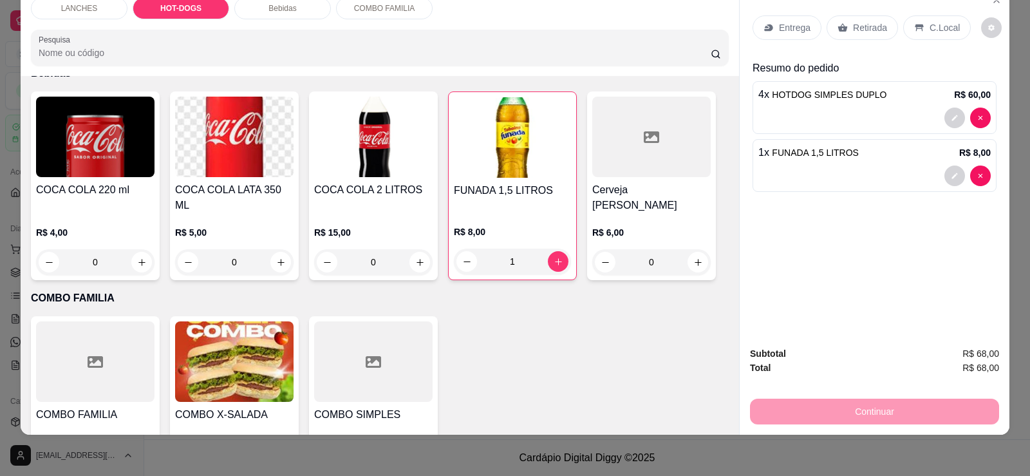
click at [793, 24] on p "Entrega" at bounding box center [795, 27] width 32 height 13
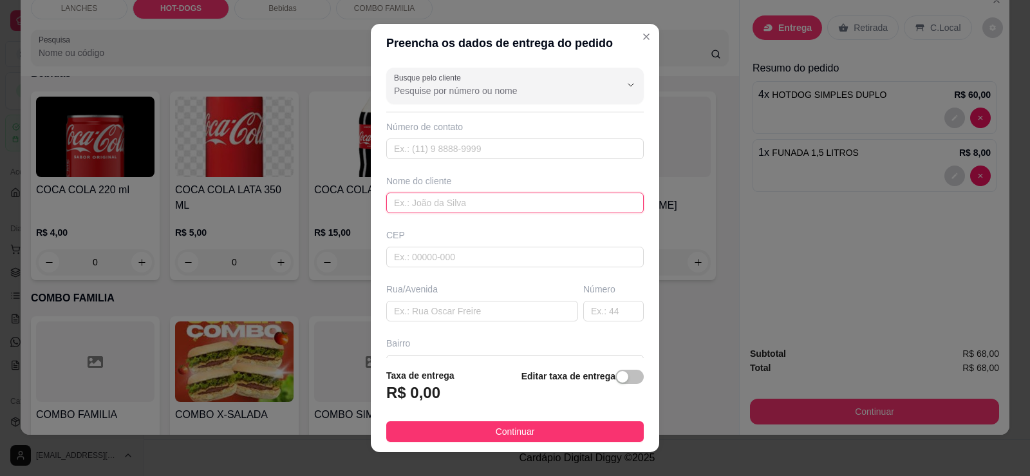
click at [426, 198] on input "text" at bounding box center [515, 202] width 258 height 21
paste input "[PERSON_NAME]"
type input "[PERSON_NAME]"
click at [430, 314] on input "text" at bounding box center [482, 311] width 192 height 21
paste input "[GEOGRAPHIC_DATA]"
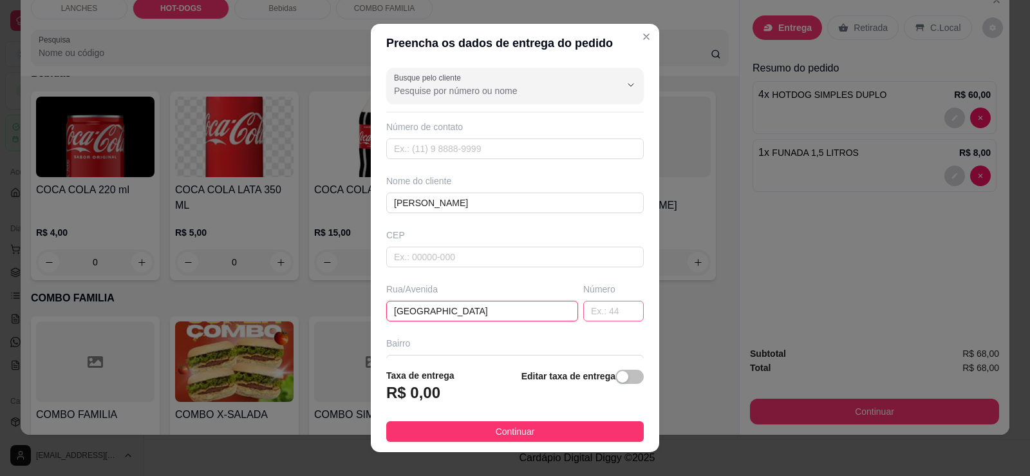
type input "[GEOGRAPHIC_DATA]"
click at [583, 312] on input "text" at bounding box center [613, 311] width 61 height 21
type input "2124"
drag, startPoint x: 417, startPoint y: 392, endPoint x: 491, endPoint y: 391, distance: 74.0
click at [418, 393] on h3 "R$ 0,00" at bounding box center [413, 392] width 54 height 21
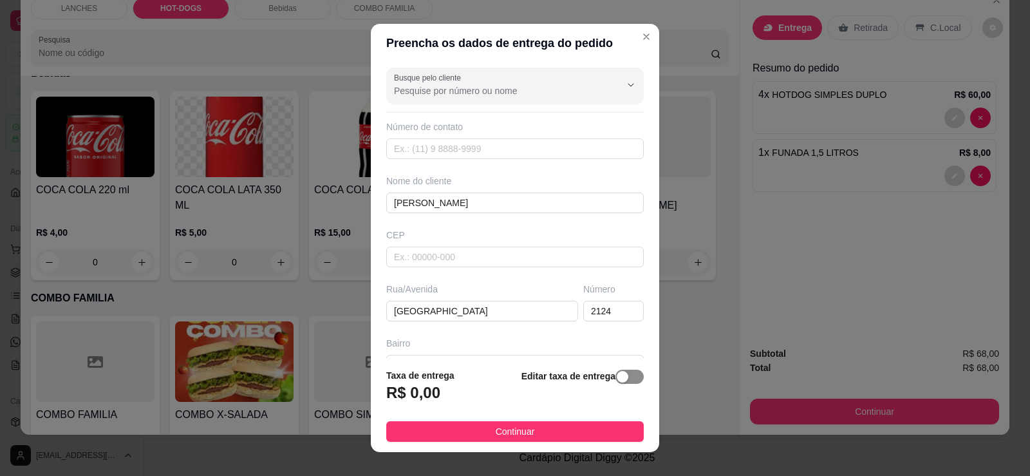
drag, startPoint x: 610, startPoint y: 375, endPoint x: 586, endPoint y: 377, distance: 24.6
click at [617, 375] on div "button" at bounding box center [623, 377] width 12 height 12
drag, startPoint x: 431, startPoint y: 404, endPoint x: 361, endPoint y: 404, distance: 70.8
click at [361, 404] on div "Preencha os dados de entrega do pedido Busque pelo cliente Número de contato No…" at bounding box center [515, 238] width 1030 height 476
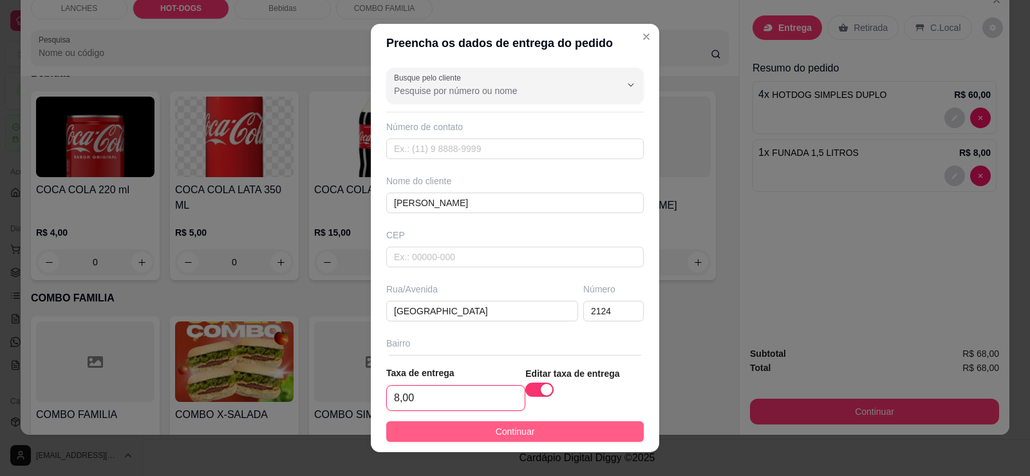
type input "8,00"
click at [417, 429] on button "Continuar" at bounding box center [515, 431] width 258 height 21
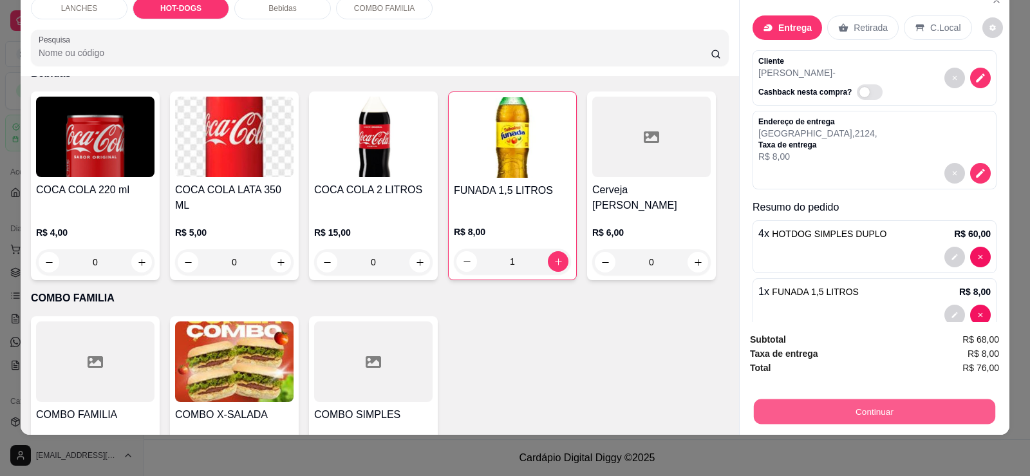
click at [812, 423] on button "Continuar" at bounding box center [874, 411] width 241 height 25
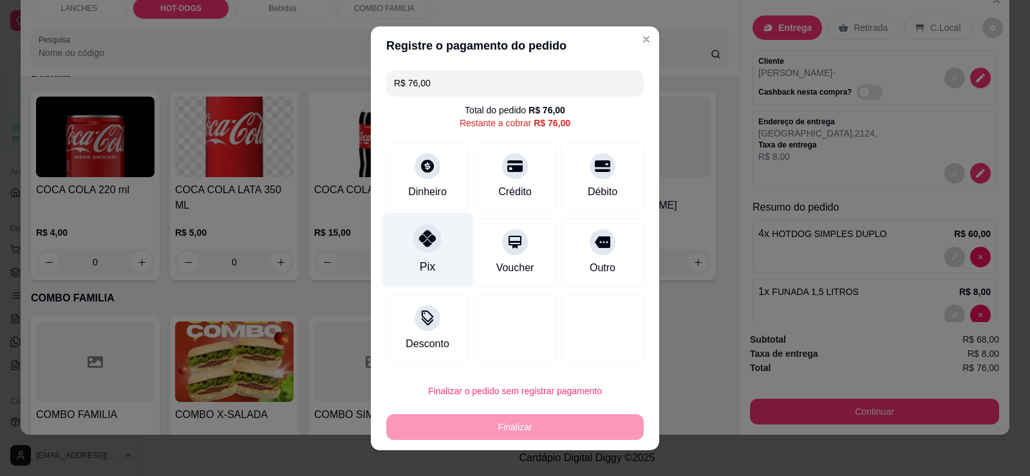
click at [428, 244] on icon at bounding box center [427, 238] width 17 height 17
type input "R$ 0,00"
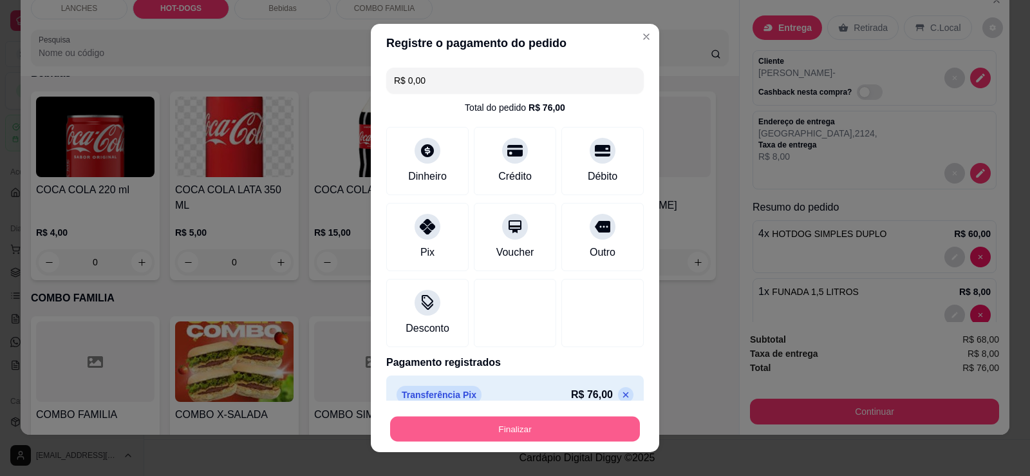
click at [504, 431] on button "Finalizar" at bounding box center [515, 429] width 250 height 25
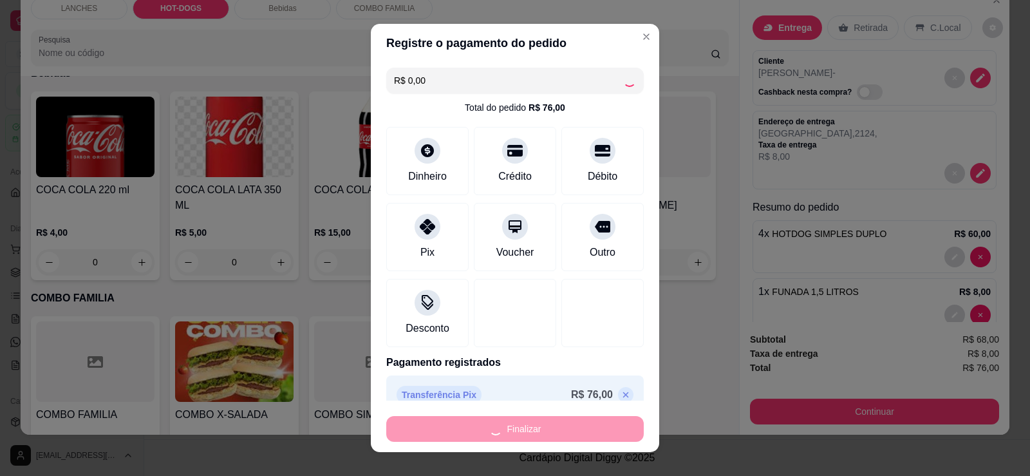
type input "0"
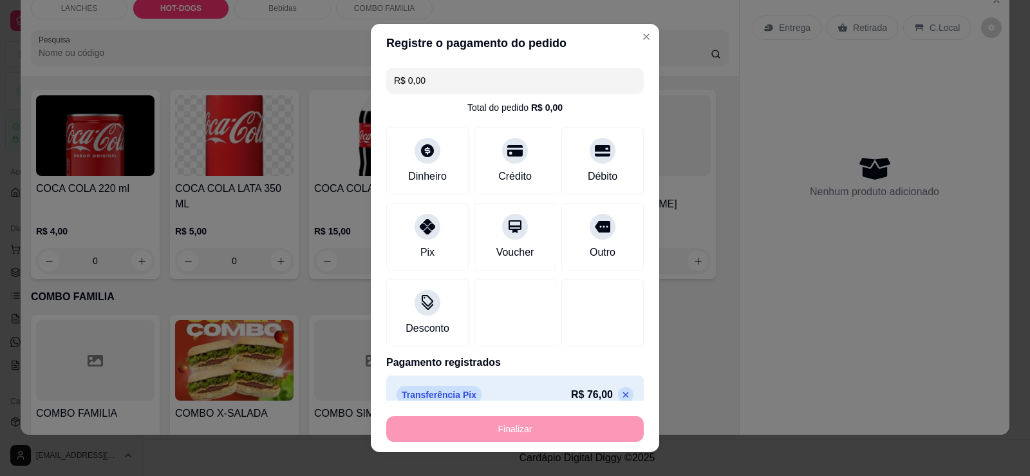
type input "-R$ 76,00"
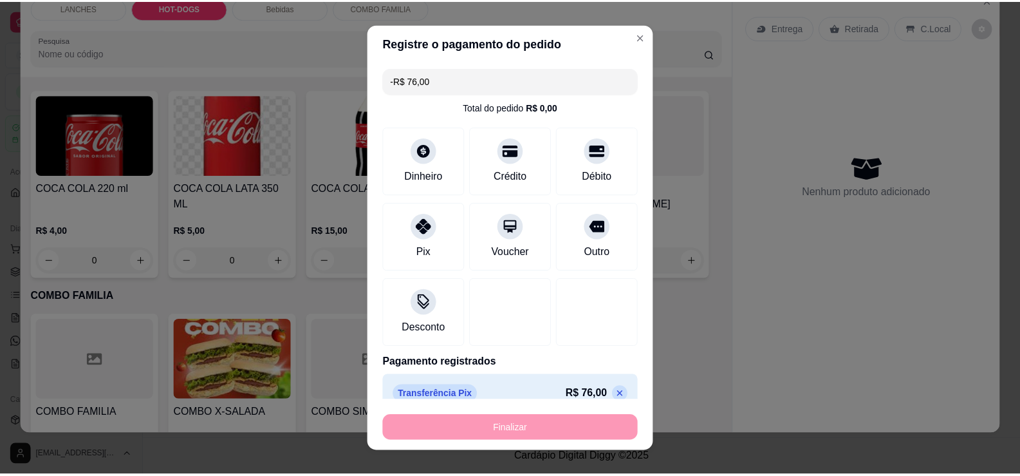
scroll to position [1084, 0]
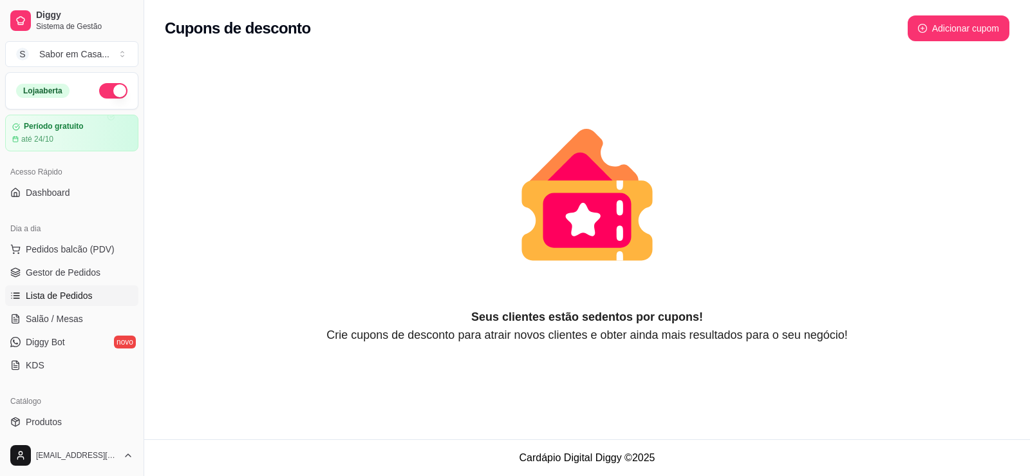
click at [46, 294] on span "Lista de Pedidos" at bounding box center [59, 295] width 67 height 13
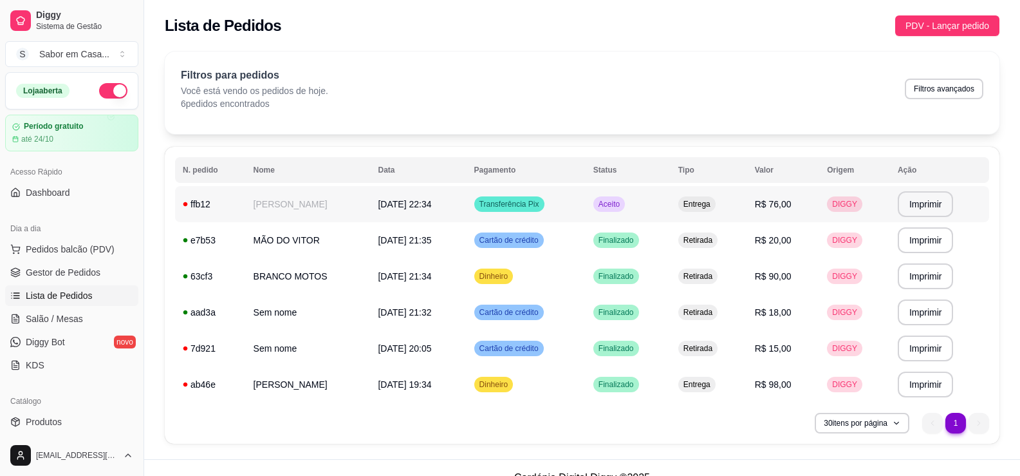
click at [623, 203] on span "Aceito" at bounding box center [609, 204] width 26 height 10
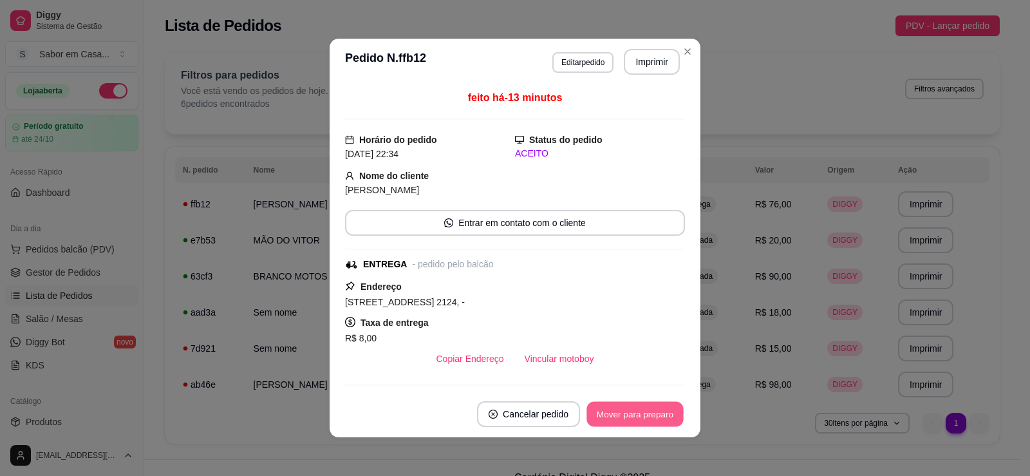
click at [608, 418] on button "Mover para preparo" at bounding box center [635, 414] width 97 height 25
click at [608, 418] on div "Mover para preparo" at bounding box center [626, 414] width 118 height 26
click at [600, 415] on button "Mover para entrega" at bounding box center [635, 414] width 99 height 26
click at [600, 415] on button "Mover para finalizado" at bounding box center [631, 414] width 107 height 26
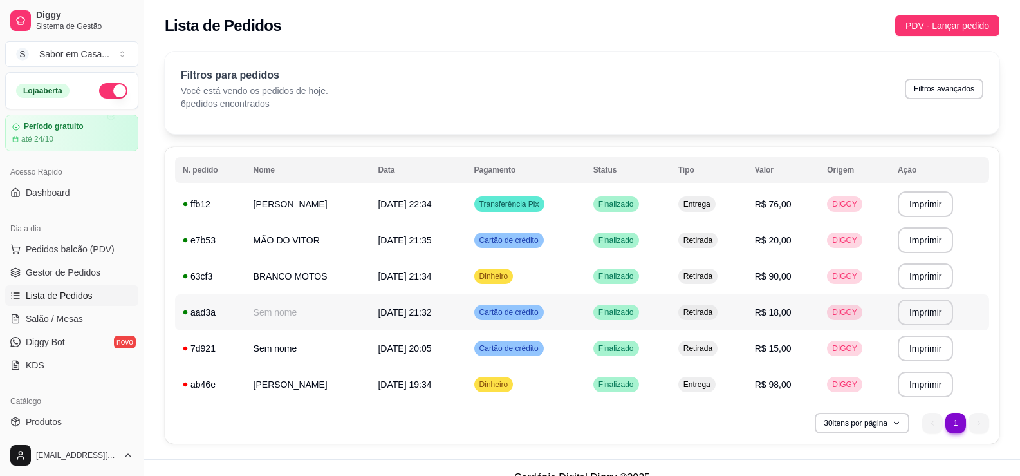
drag, startPoint x: 458, startPoint y: 306, endPoint x: 381, endPoint y: 305, distance: 77.3
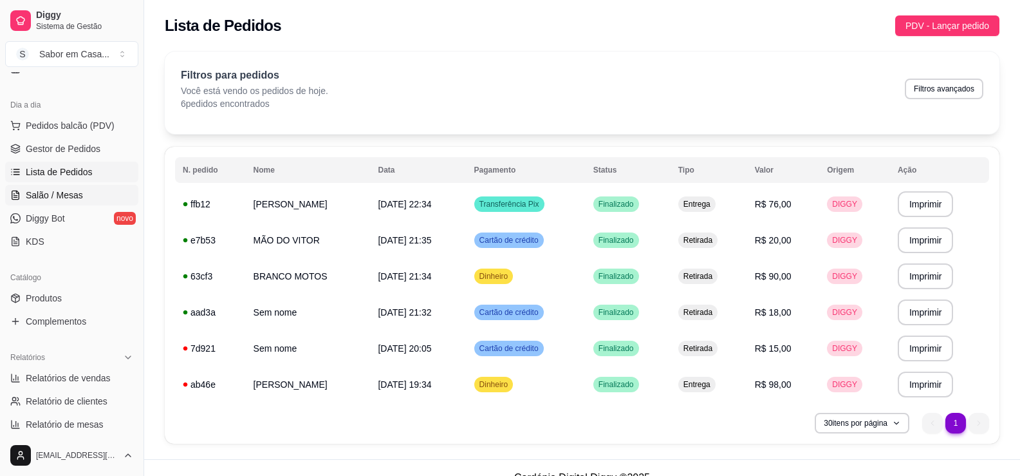
scroll to position [258, 0]
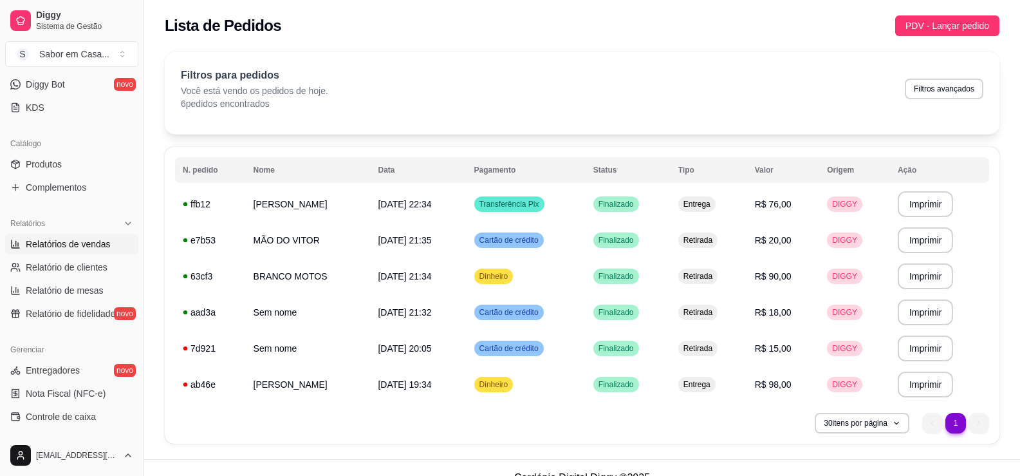
click at [57, 243] on span "Relatórios de vendas" at bounding box center [68, 244] width 85 height 13
select select "ALL"
select select "0"
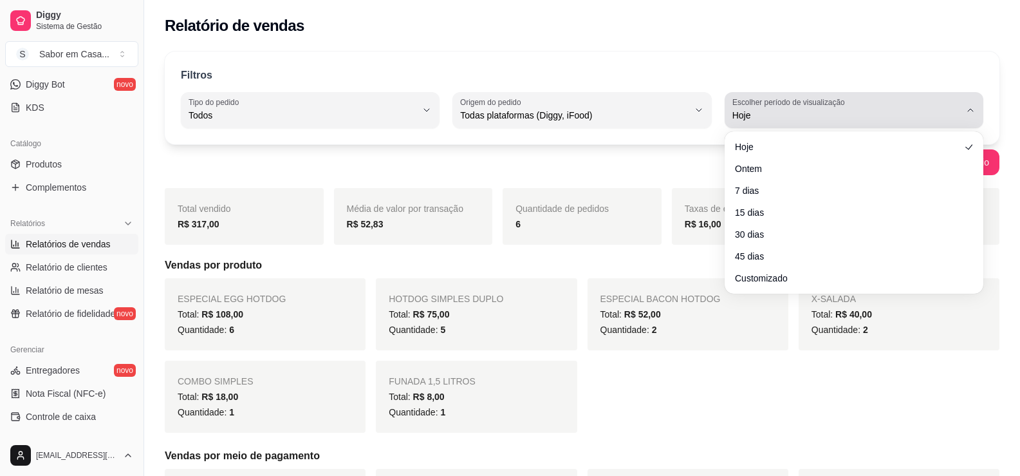
click at [758, 100] on label "Escolher período de visualização" at bounding box center [791, 102] width 117 height 11
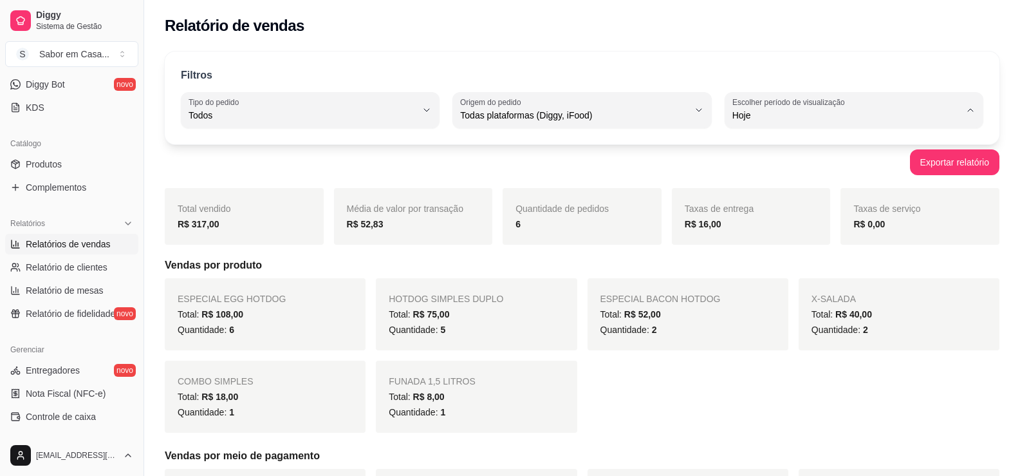
click at [744, 194] on span "7 dias" at bounding box center [848, 188] width 216 height 12
type input "7"
select select "7"
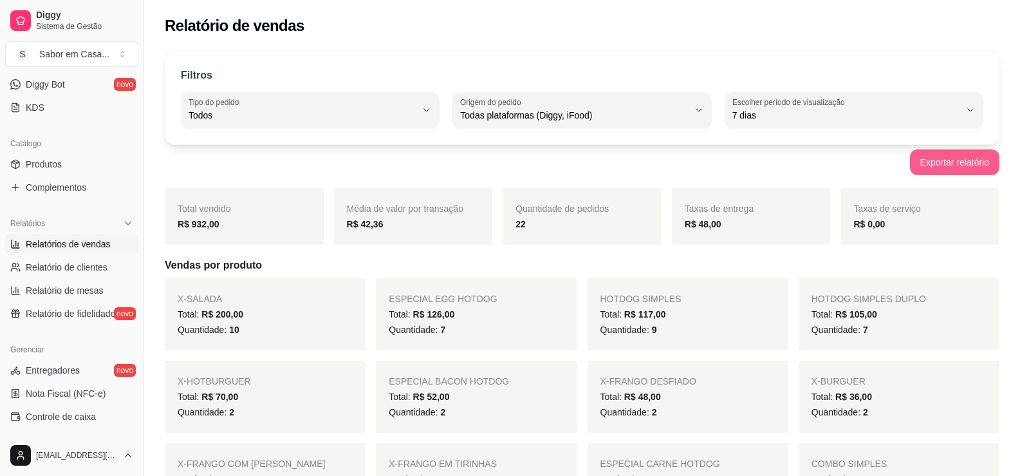
click at [957, 162] on button "Exportar relatório" at bounding box center [954, 162] width 89 height 26
